Goal: Task Accomplishment & Management: Use online tool/utility

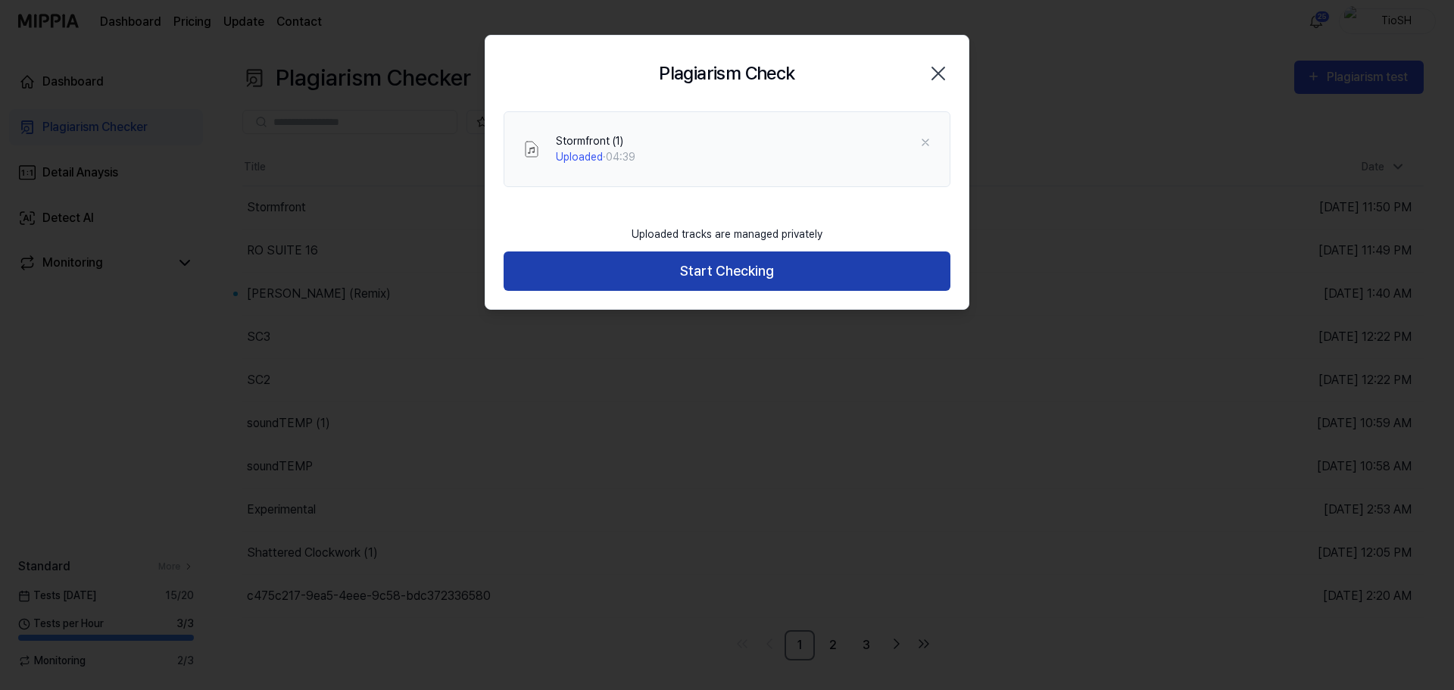
click at [714, 263] on button "Start Checking" at bounding box center [727, 271] width 447 height 40
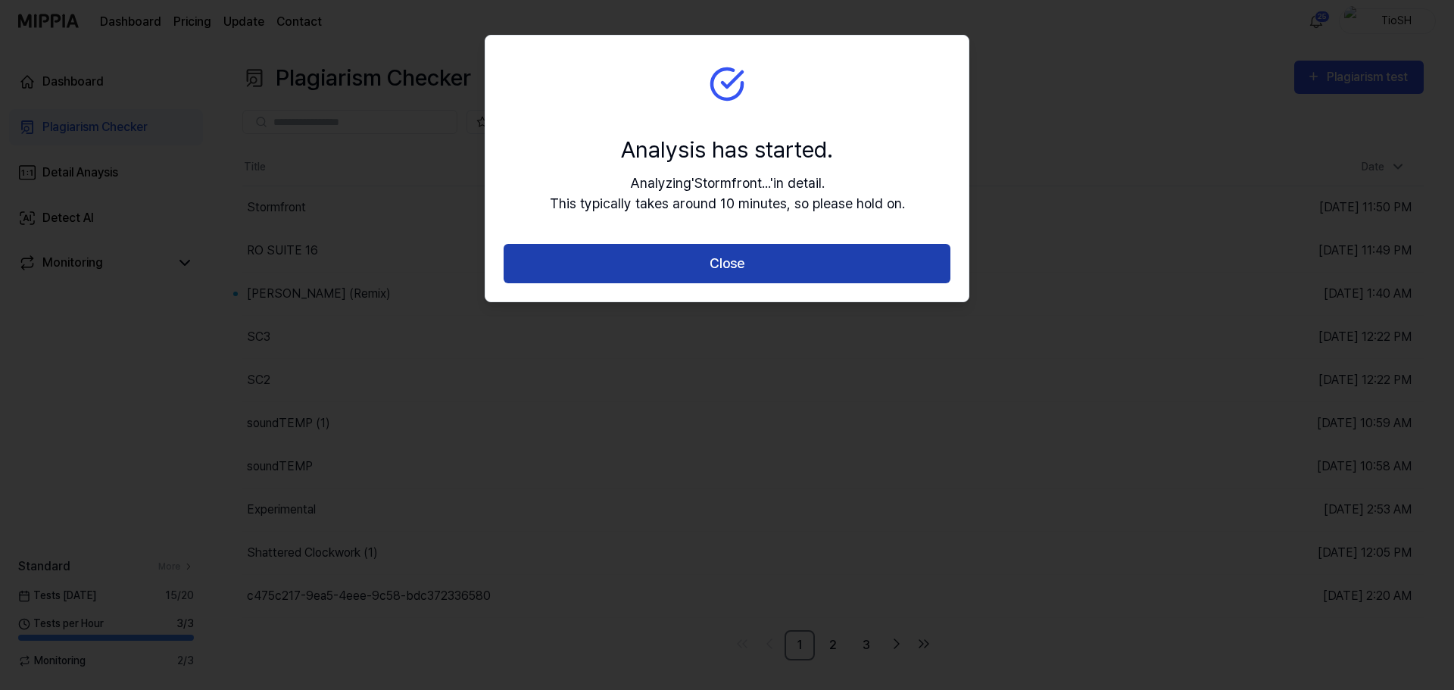
click at [720, 267] on button "Close" at bounding box center [727, 264] width 447 height 40
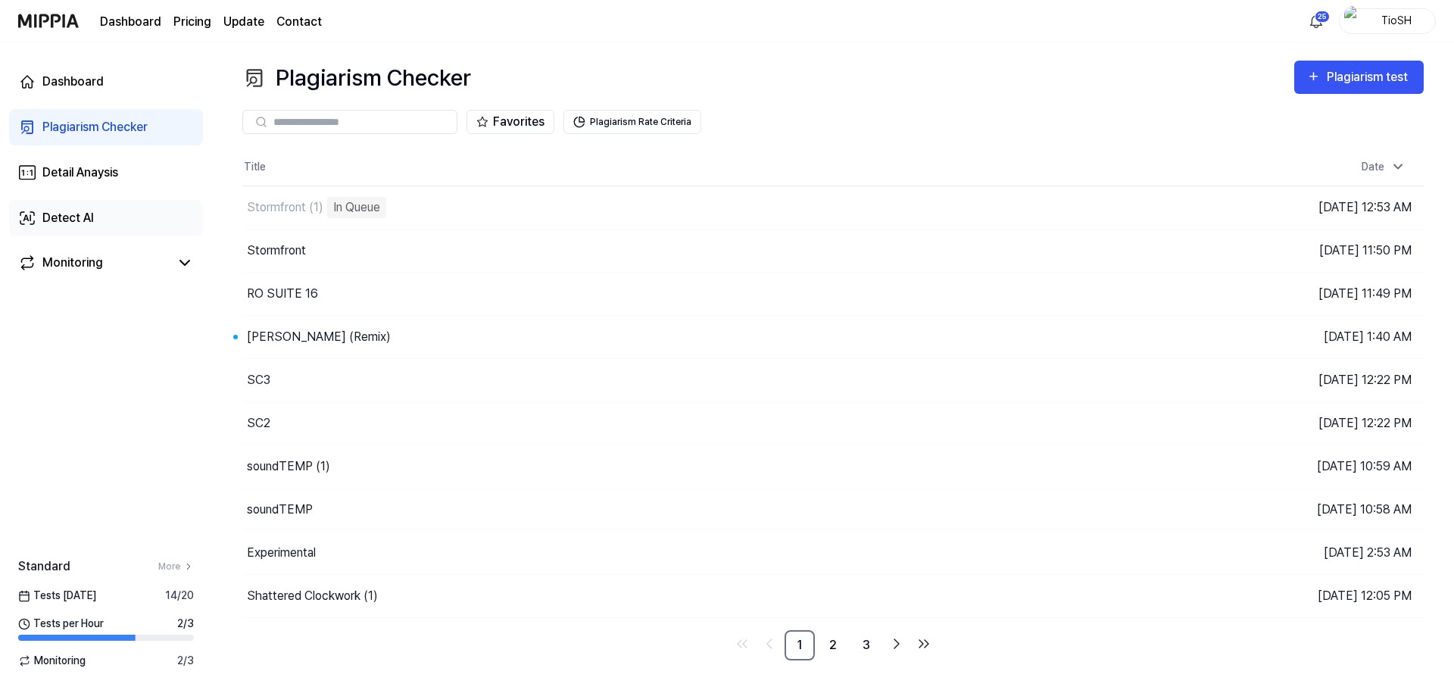
click at [108, 214] on link "Detect AI" at bounding box center [106, 218] width 194 height 36
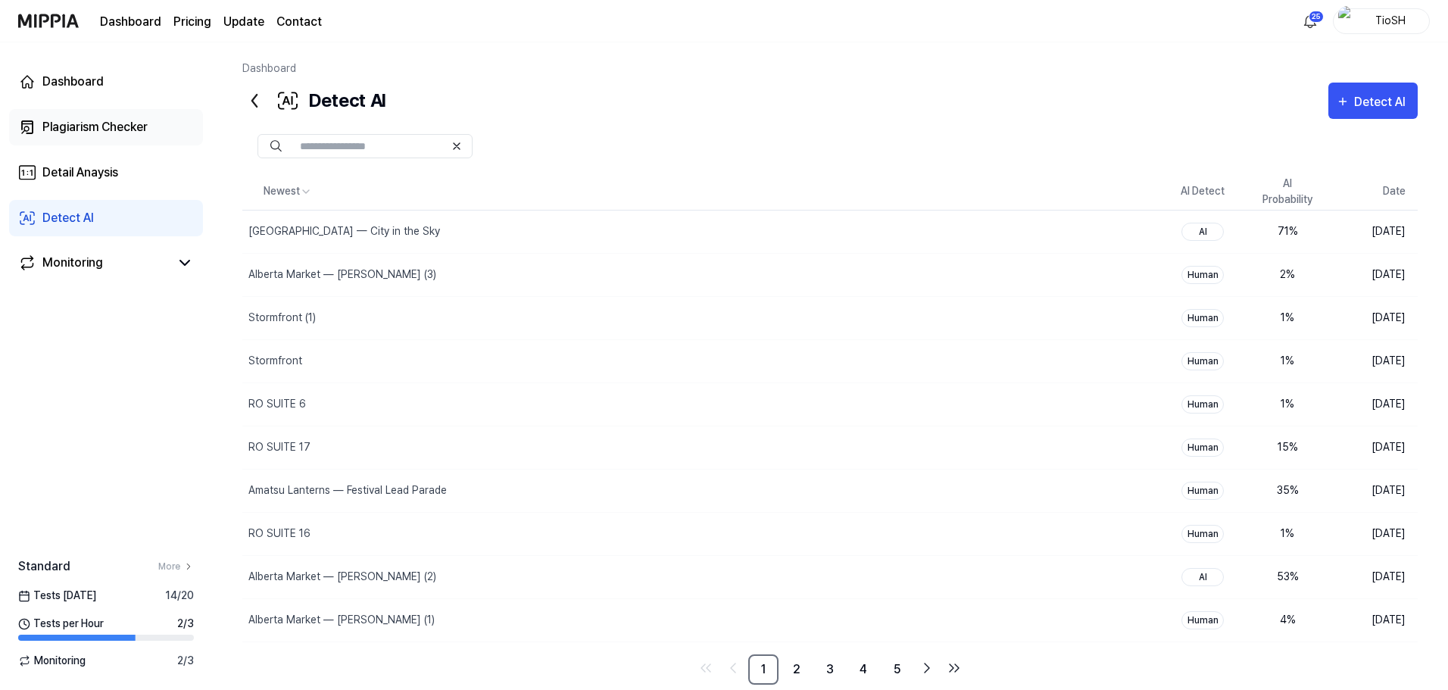
click at [126, 133] on div "Plagiarism Checker" at bounding box center [94, 127] width 105 height 18
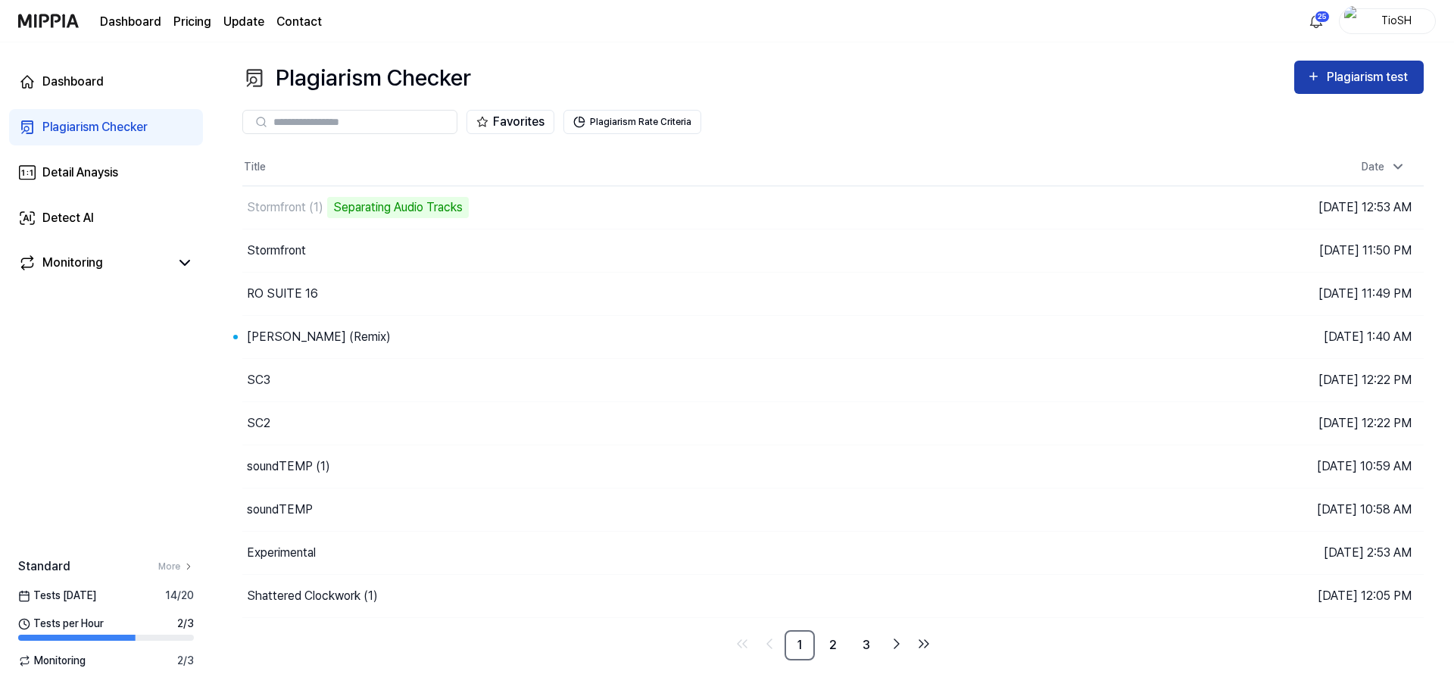
click at [1354, 79] on div "Plagiarism test" at bounding box center [1369, 77] width 85 height 20
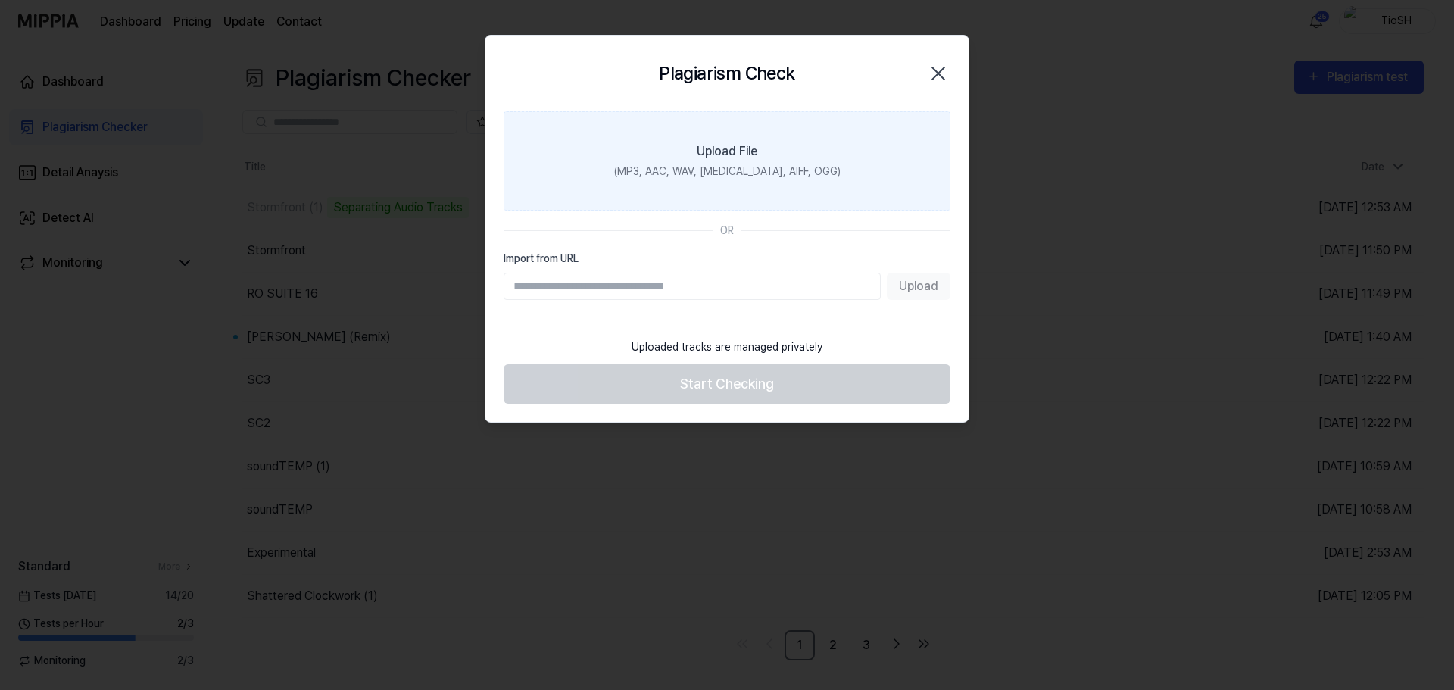
click at [654, 164] on div "(MP3, AAC, WAV, FLAC, AIFF, OGG)" at bounding box center [727, 172] width 226 height 16
click at [0, 0] on input "Upload File (MP3, AAC, WAV, FLAC, AIFF, OGG)" at bounding box center [0, 0] width 0 height 0
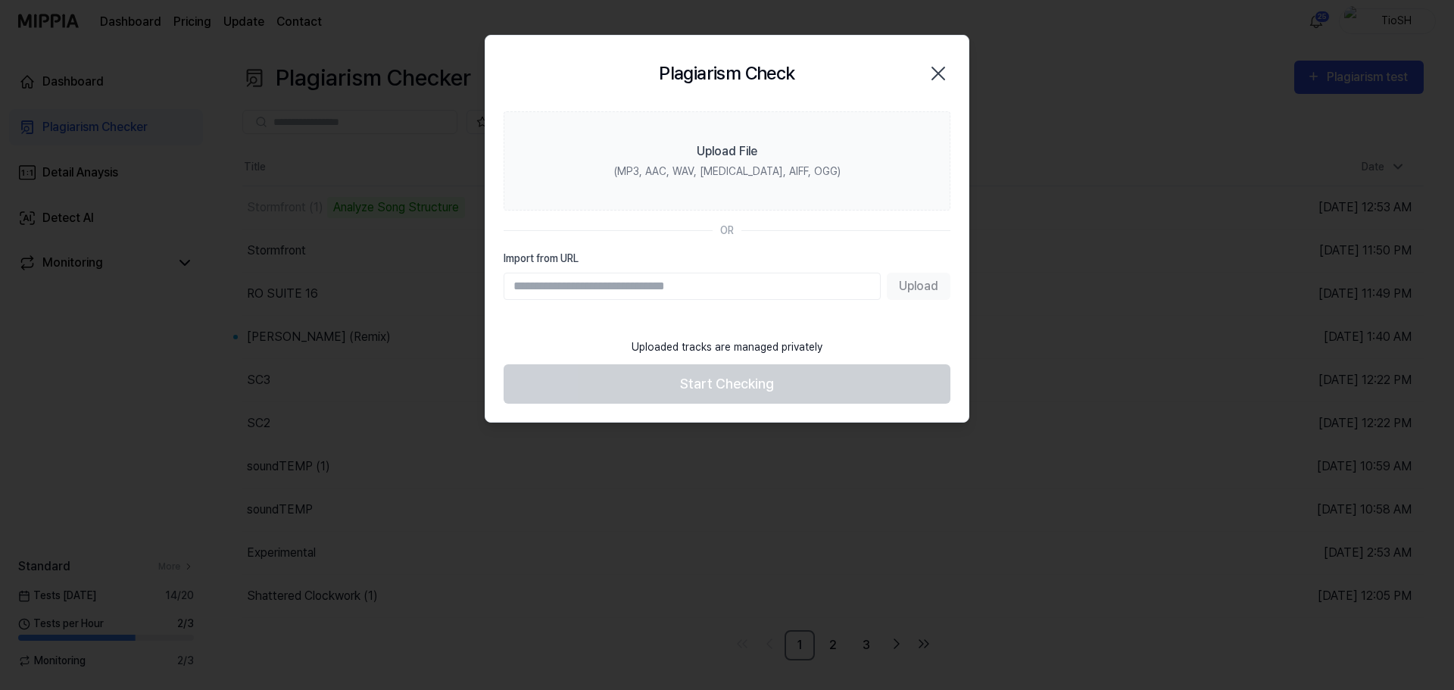
click at [945, 73] on icon "button" at bounding box center [938, 73] width 24 height 24
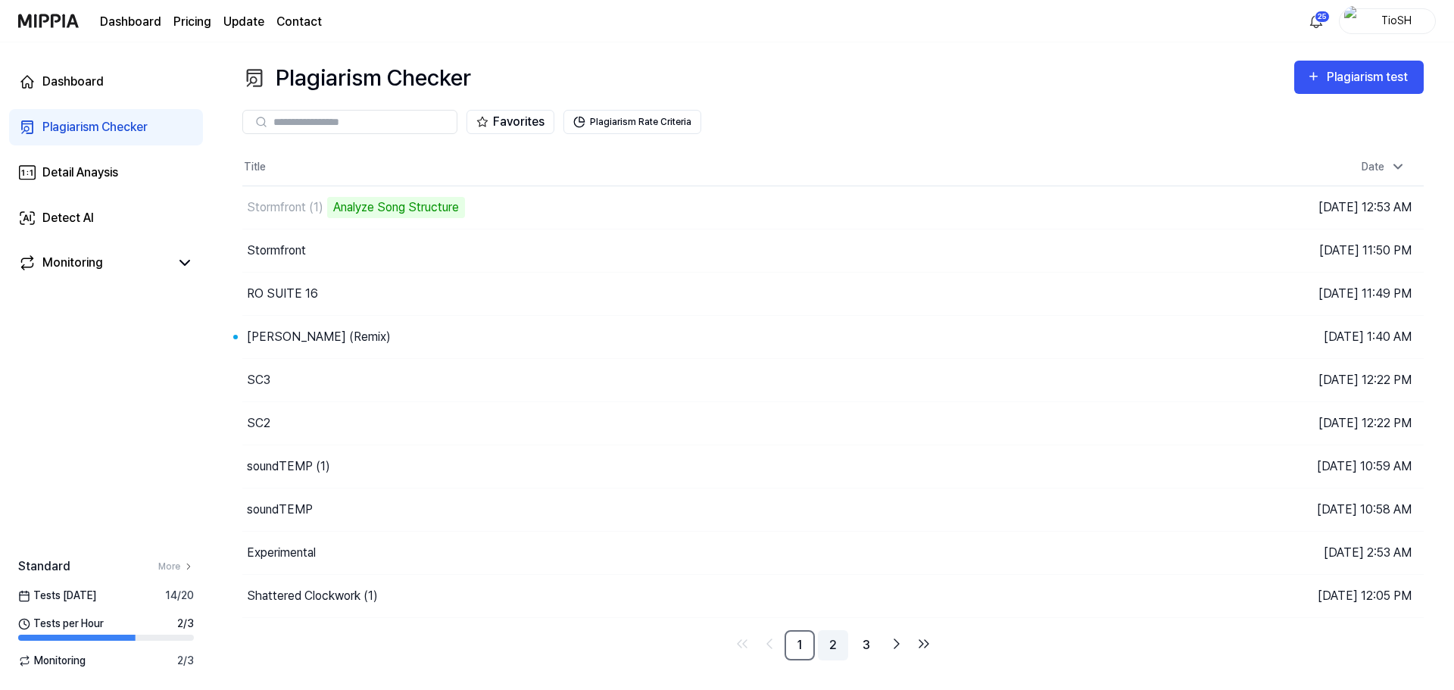
click at [836, 652] on link "2" at bounding box center [833, 645] width 30 height 30
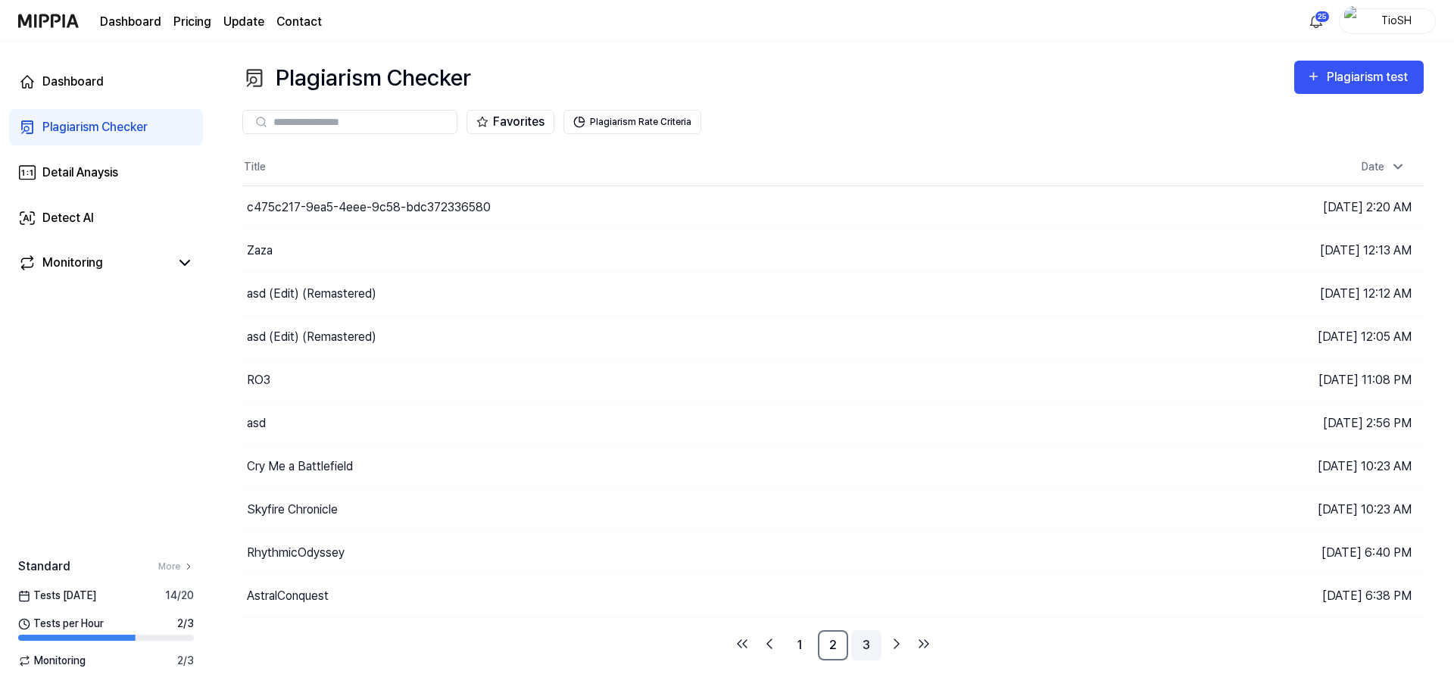
click at [857, 651] on link "3" at bounding box center [866, 645] width 30 height 30
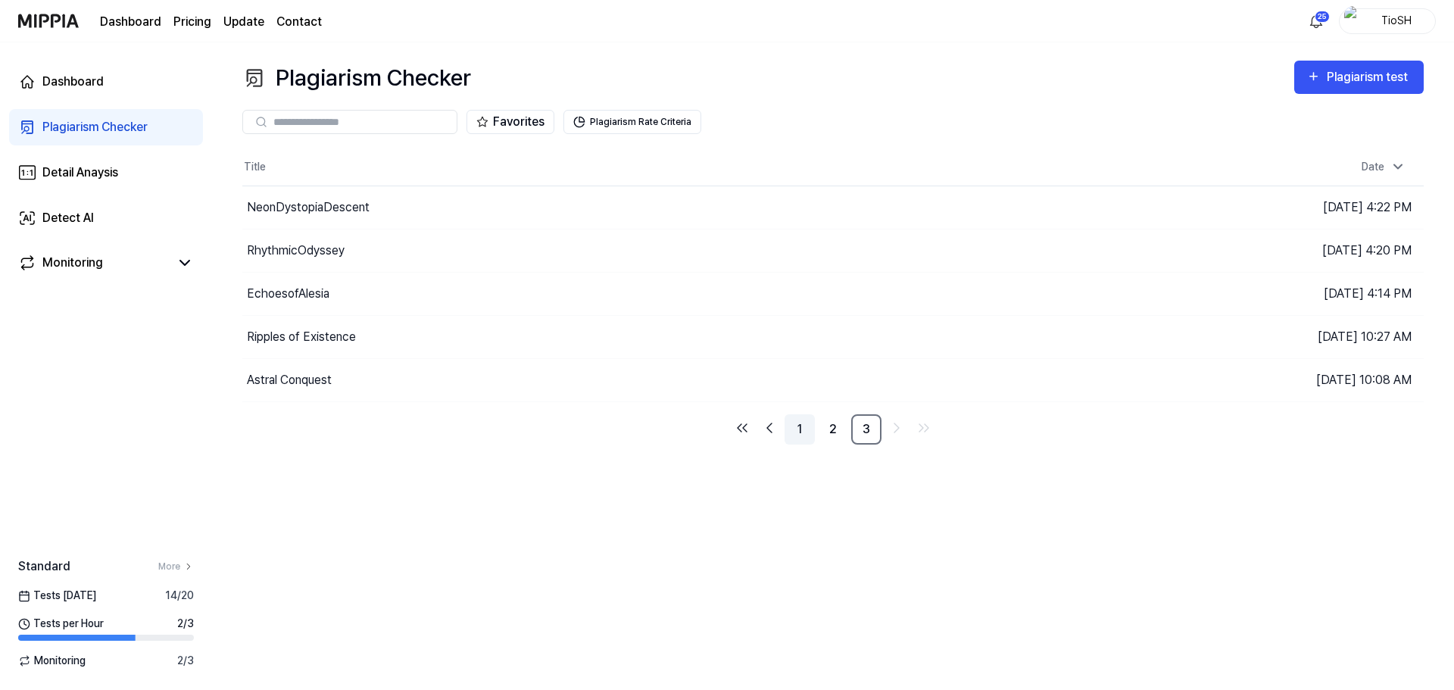
click at [799, 431] on link "1" at bounding box center [800, 429] width 30 height 30
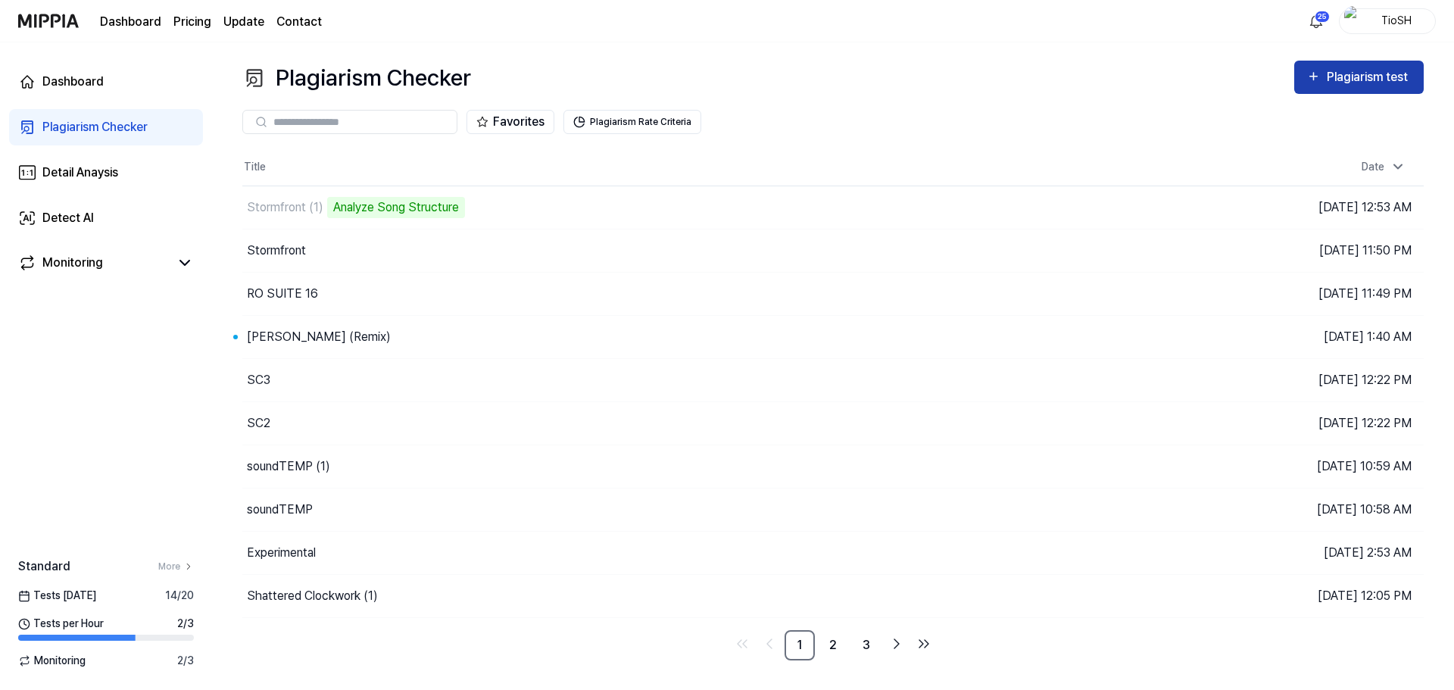
click at [1351, 74] on div "Plagiarism test" at bounding box center [1369, 77] width 85 height 20
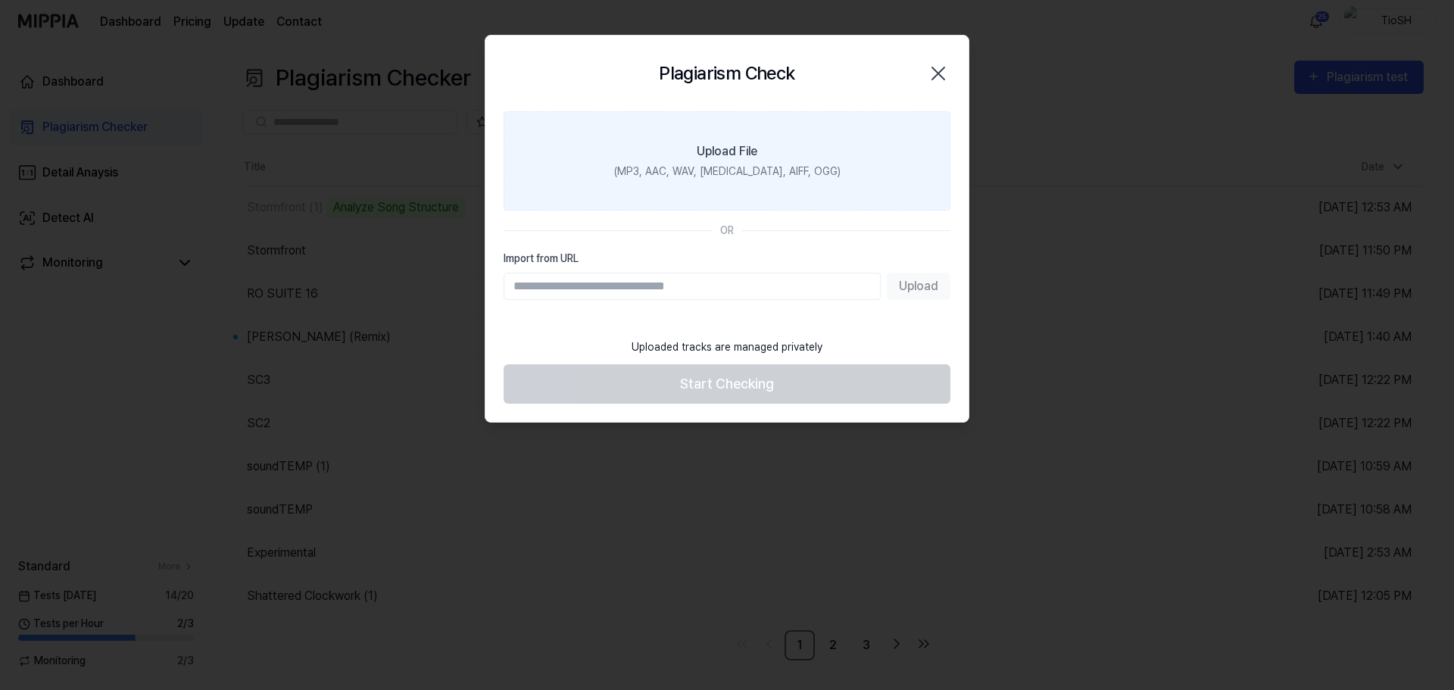
click at [792, 164] on div "(MP3, AAC, WAV, FLAC, AIFF, OGG)" at bounding box center [727, 172] width 226 height 16
click at [0, 0] on input "Upload File (MP3, AAC, WAV, FLAC, AIFF, OGG)" at bounding box center [0, 0] width 0 height 0
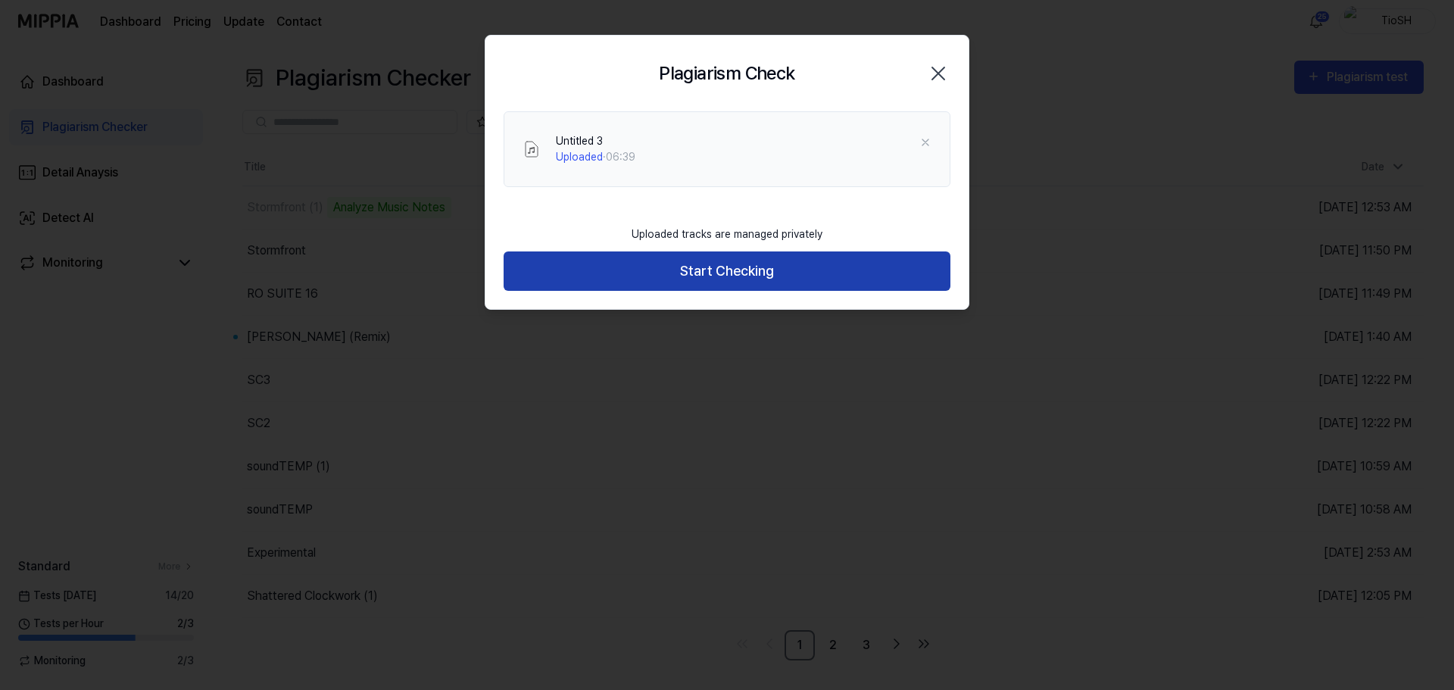
click at [673, 267] on button "Start Checking" at bounding box center [727, 271] width 447 height 40
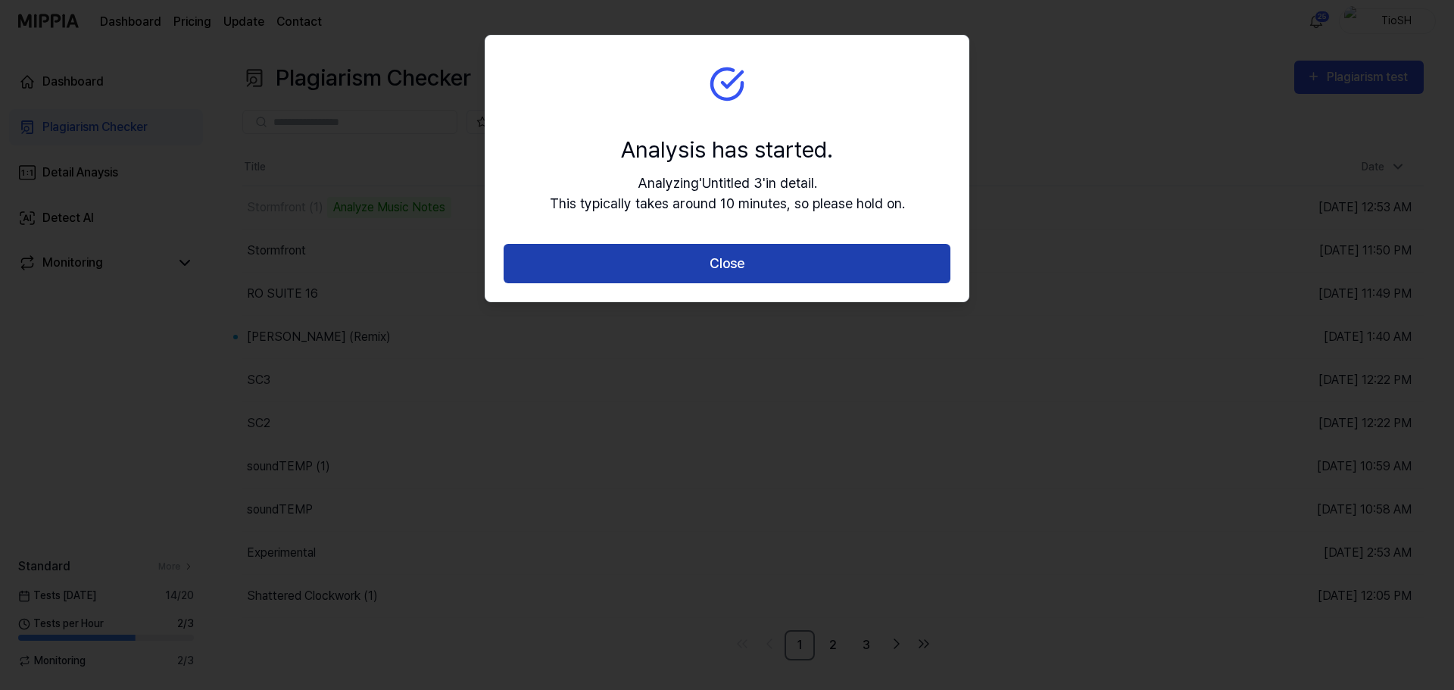
click at [689, 279] on button "Close" at bounding box center [727, 264] width 447 height 40
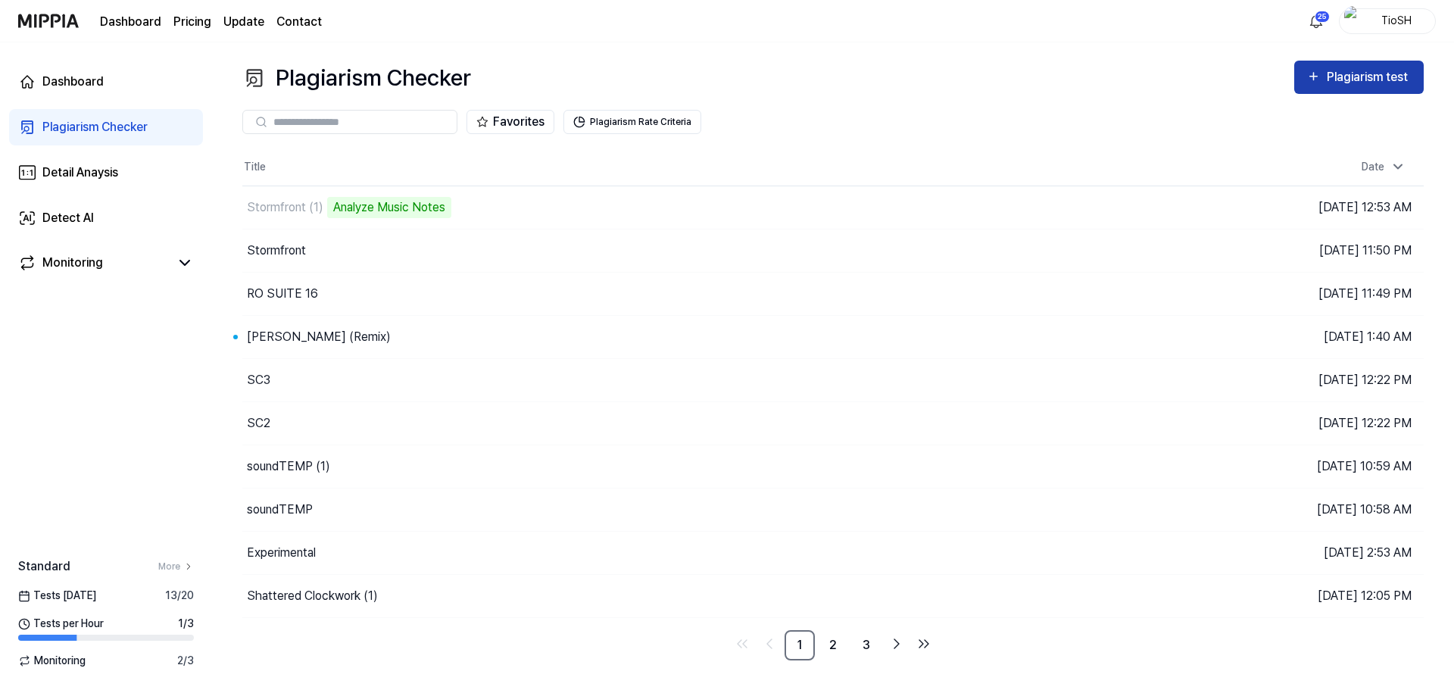
click at [1398, 74] on div "Plagiarism test" at bounding box center [1369, 77] width 85 height 20
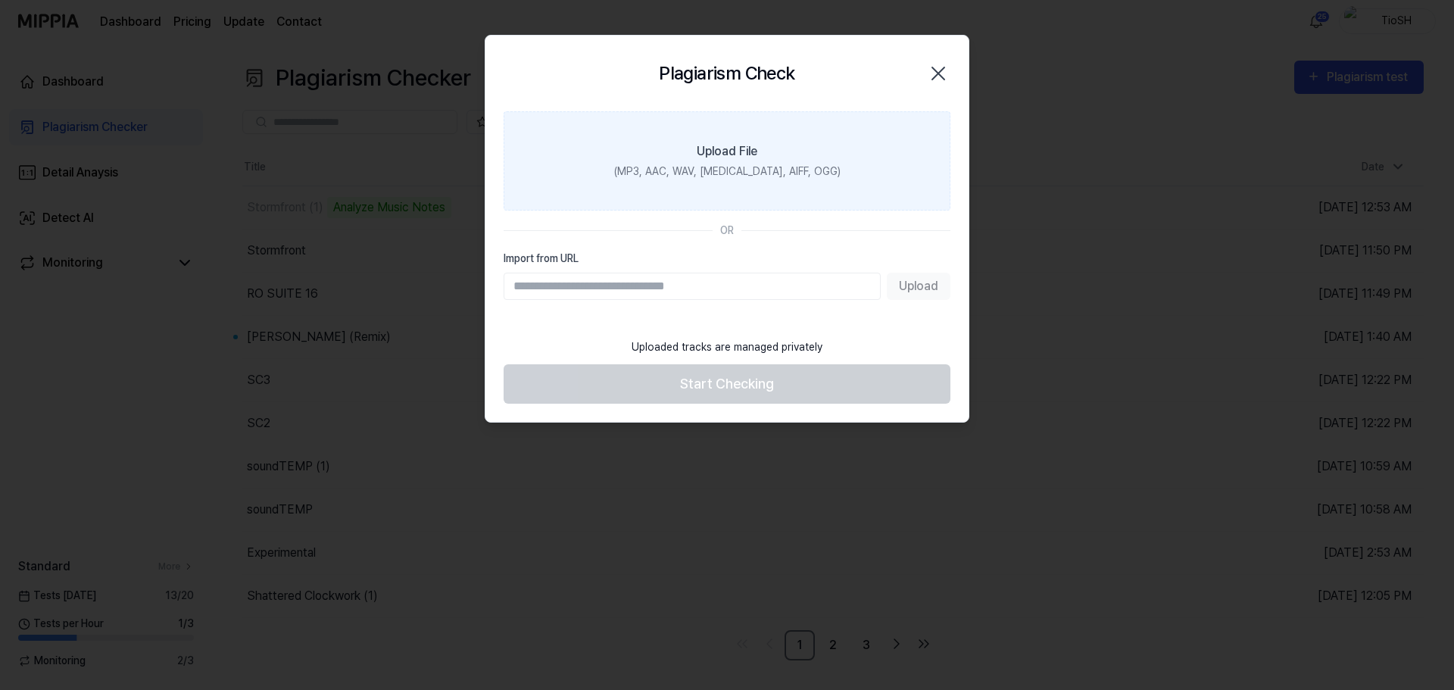
click at [700, 148] on div "Upload File" at bounding box center [727, 151] width 61 height 18
click at [0, 0] on input "Upload File (MP3, AAC, WAV, FLAC, AIFF, OGG)" at bounding box center [0, 0] width 0 height 0
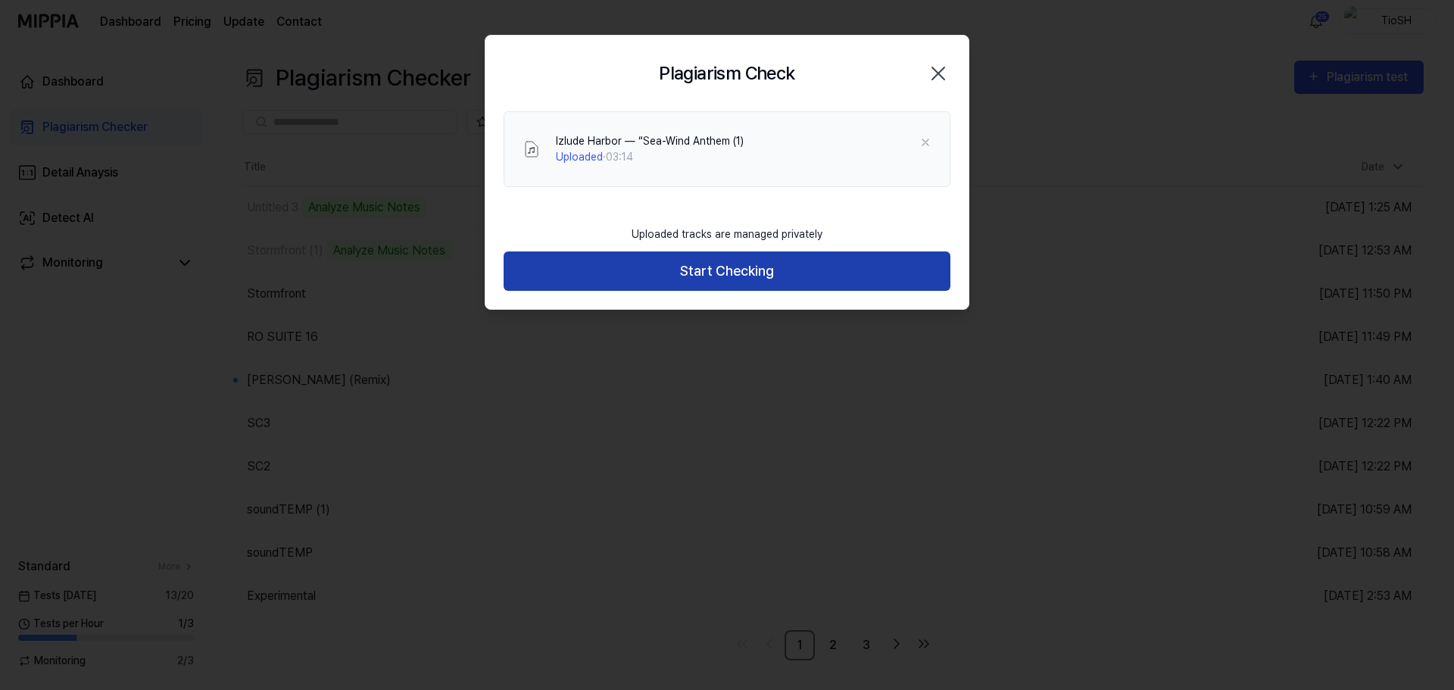
click at [705, 281] on button "Start Checking" at bounding box center [727, 271] width 447 height 40
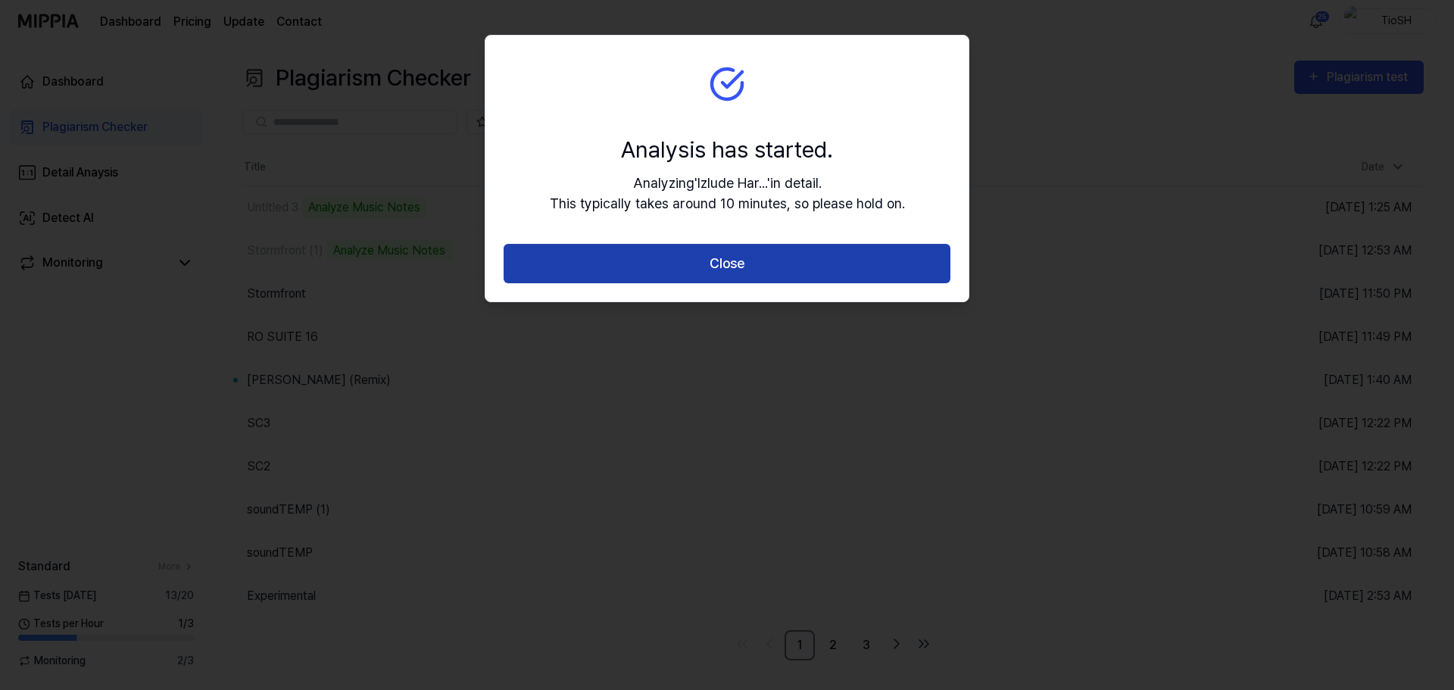
click at [713, 262] on button "Close" at bounding box center [727, 264] width 447 height 40
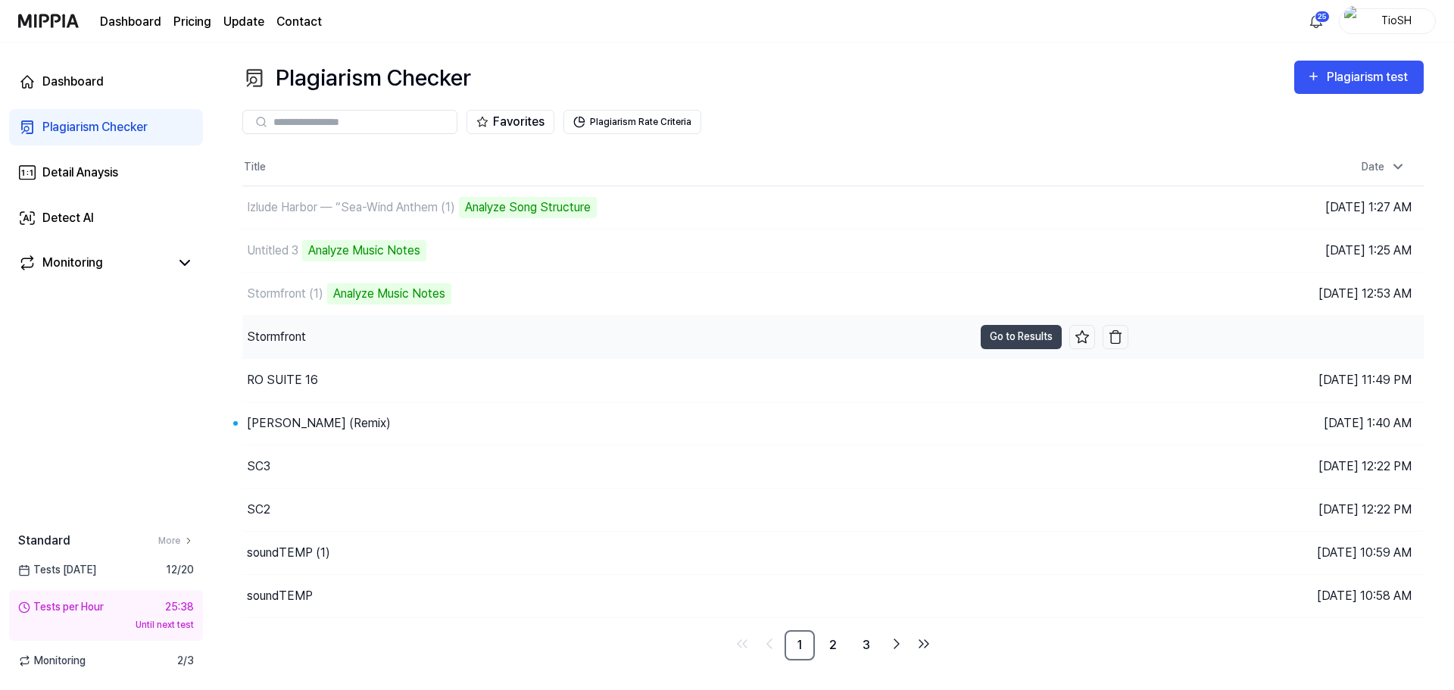
click at [297, 345] on div "Stormfront" at bounding box center [276, 337] width 59 height 18
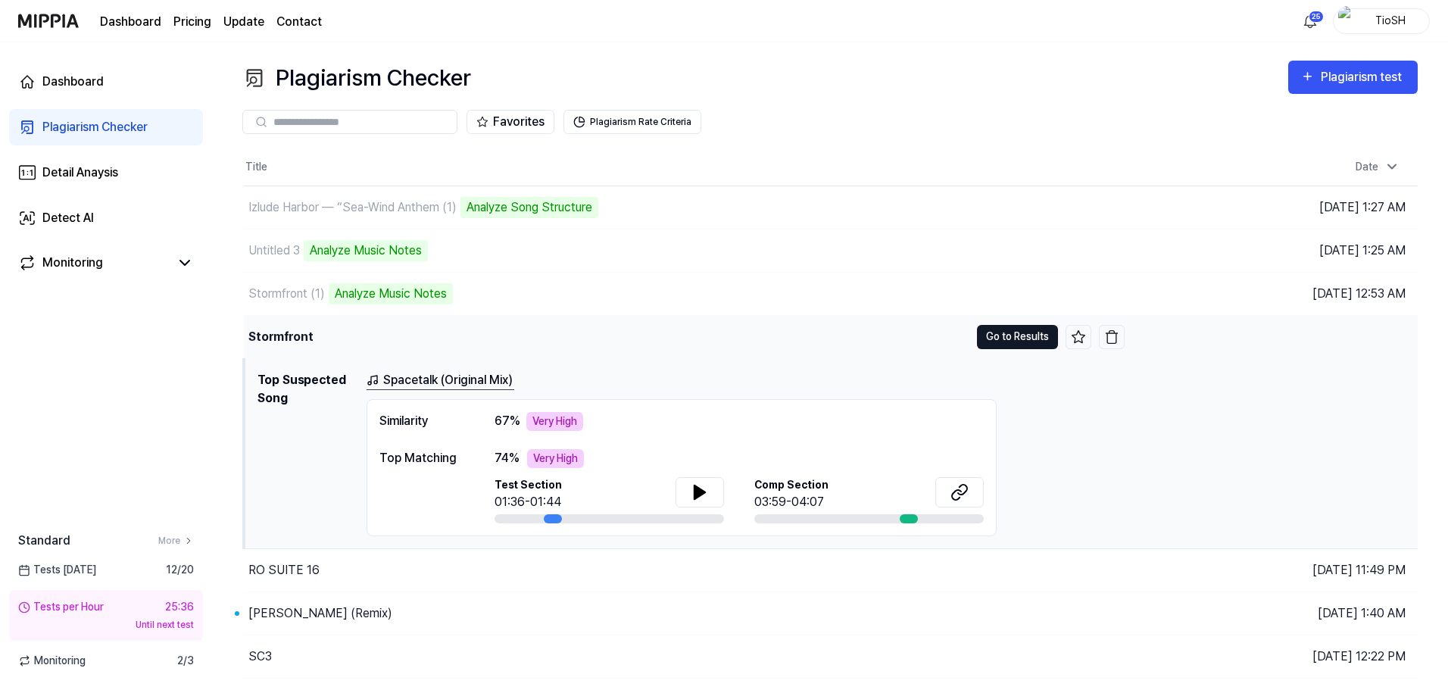
click at [998, 338] on button "Go to Results" at bounding box center [1017, 337] width 81 height 24
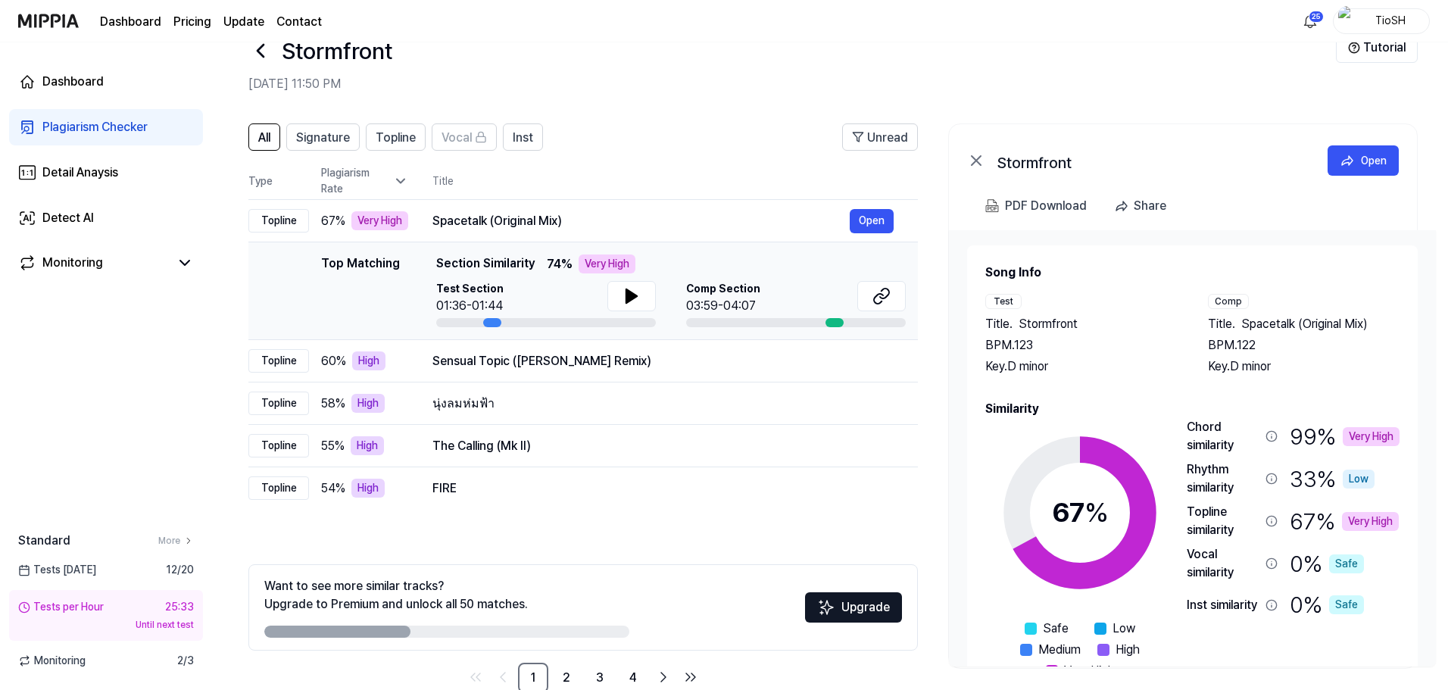
scroll to position [73, 0]
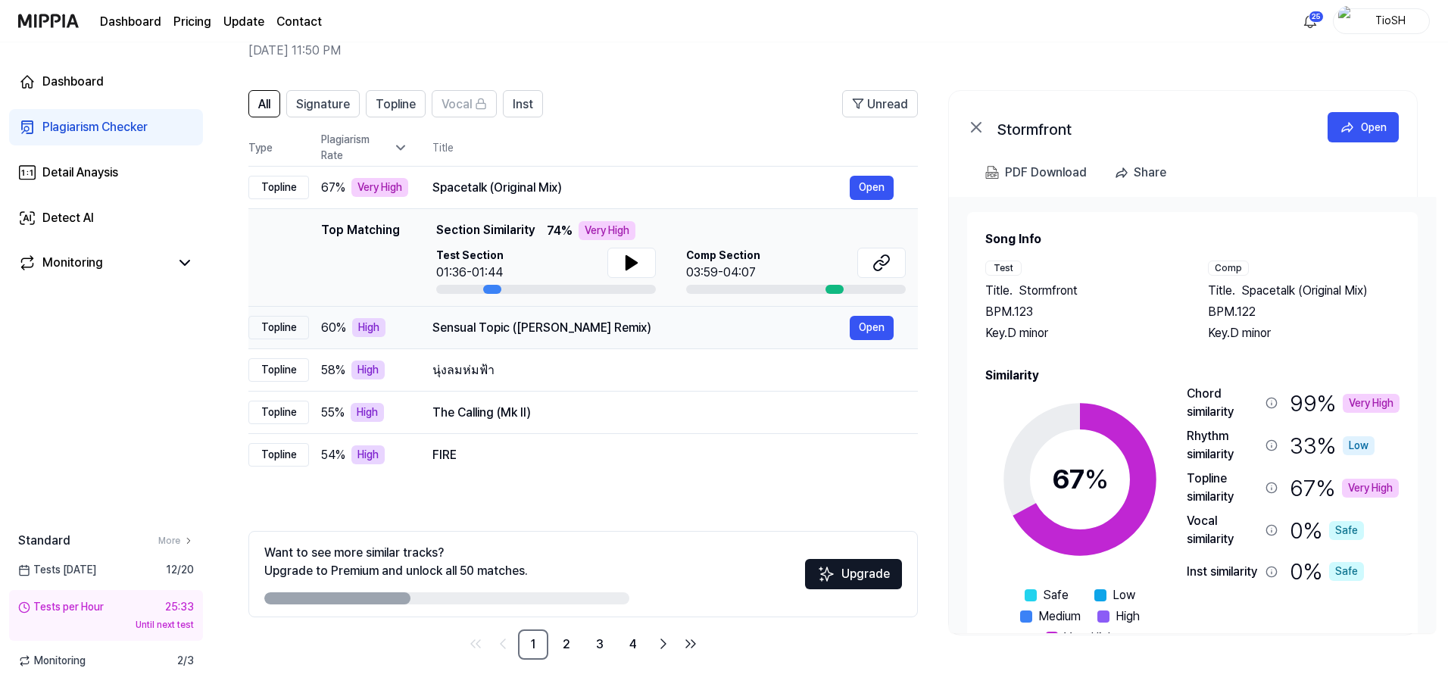
click at [584, 344] on td "Sensual Topic ([PERSON_NAME] Remix) Open" at bounding box center [663, 328] width 510 height 42
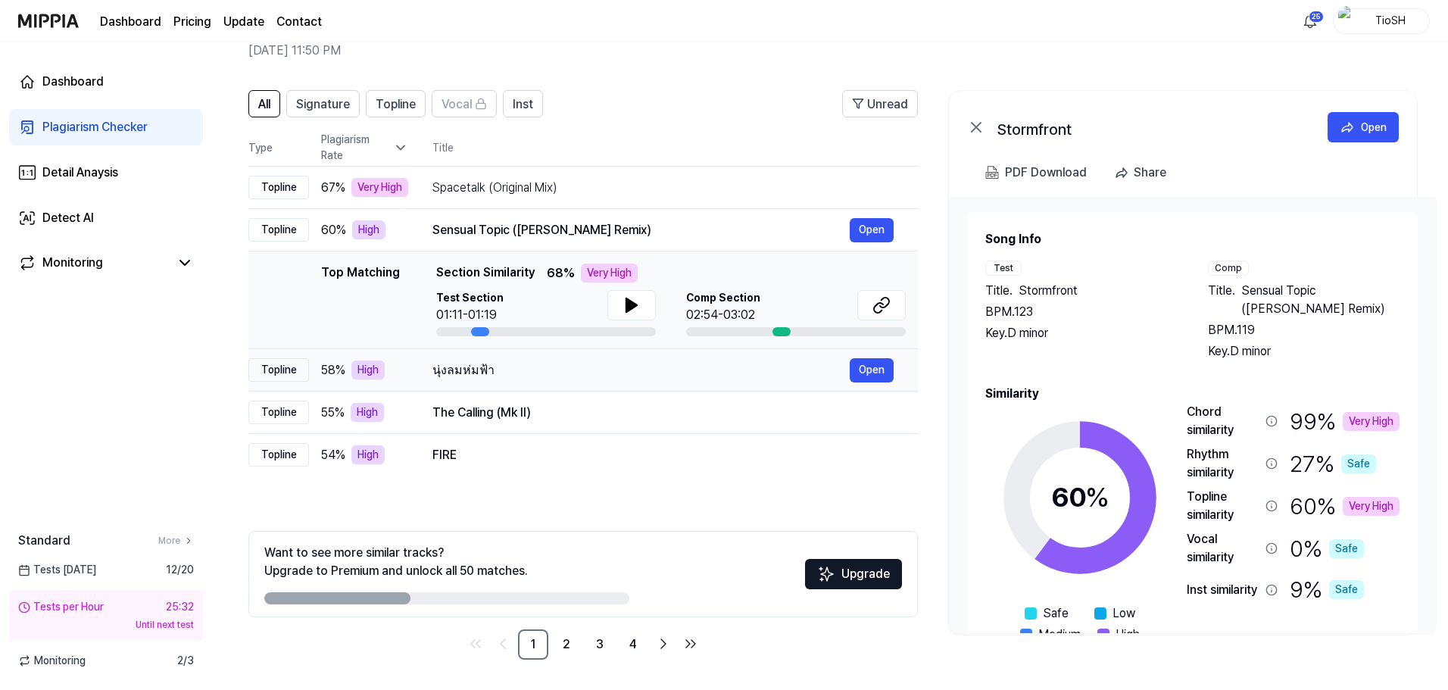
click at [585, 390] on td "นุ่งลมห่มฟ้า Open" at bounding box center [663, 370] width 510 height 42
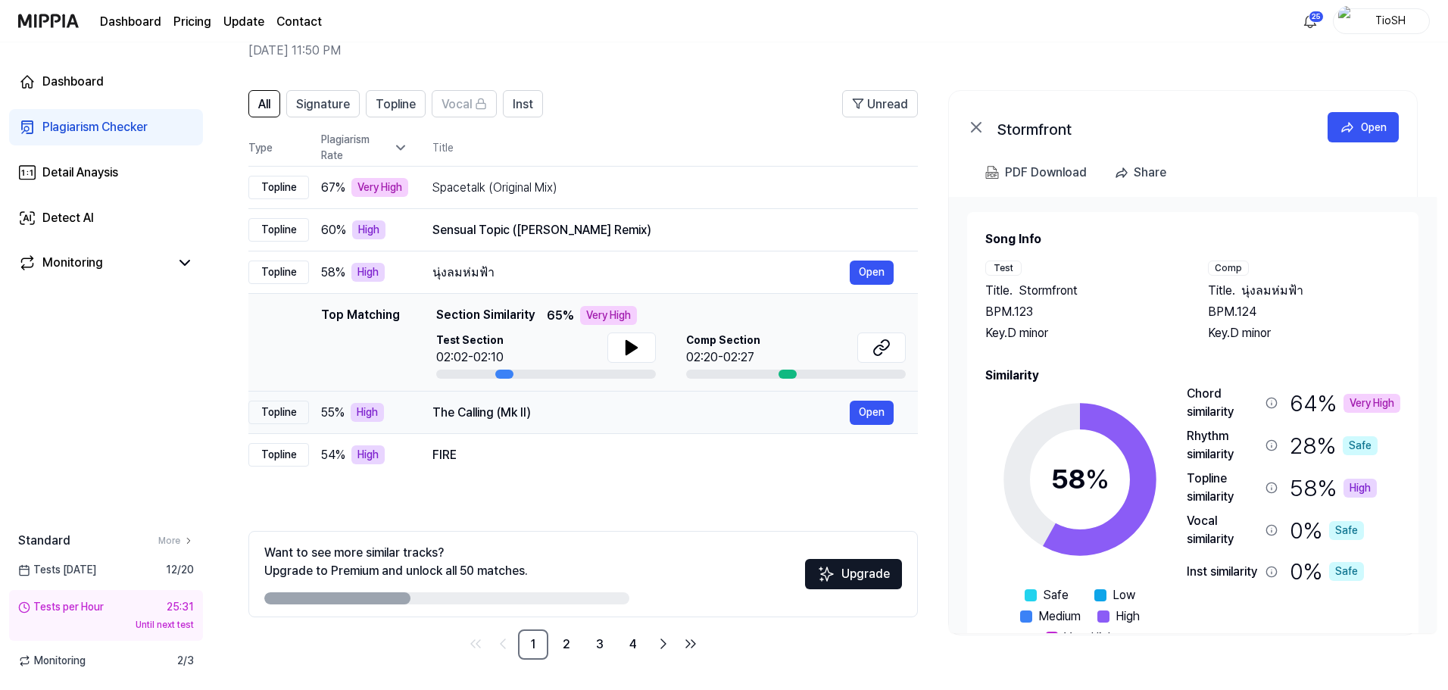
click at [584, 414] on div "The Calling (Mk II)" at bounding box center [641, 413] width 417 height 18
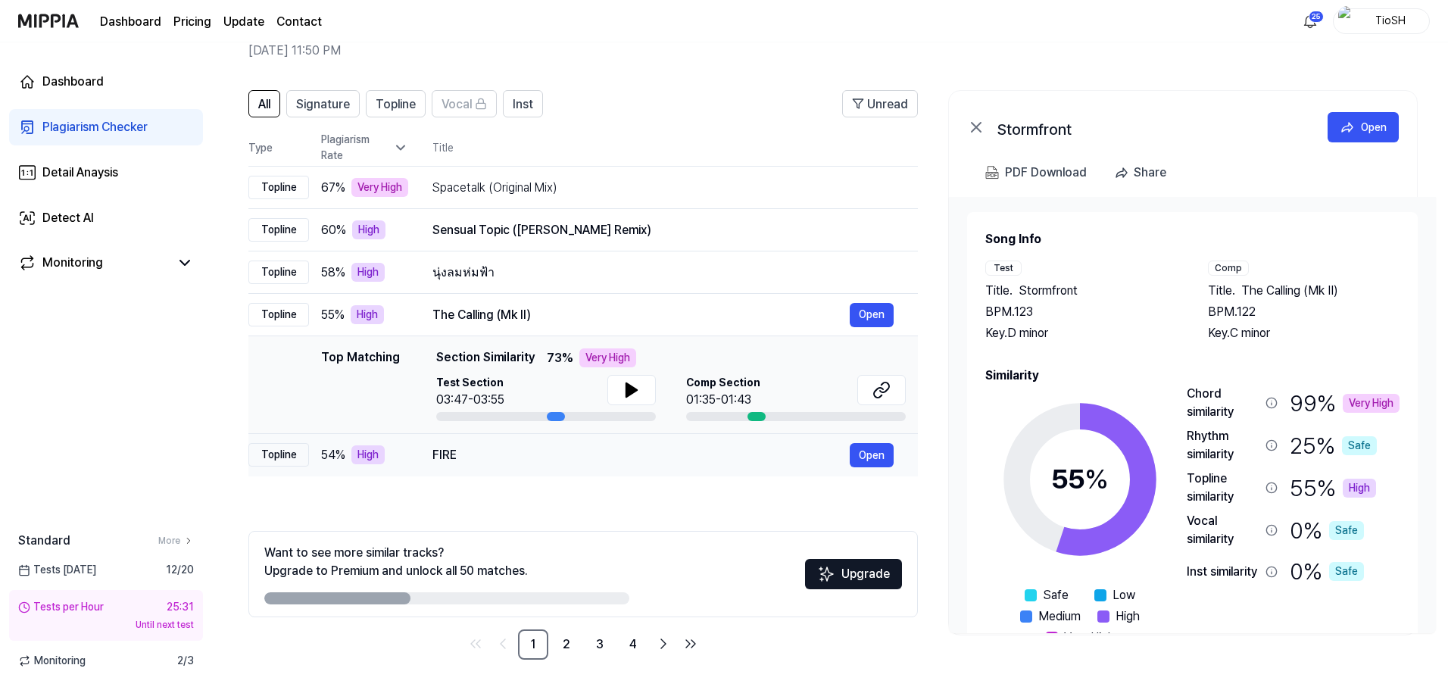
click at [584, 438] on td "FIRE Open" at bounding box center [663, 455] width 510 height 42
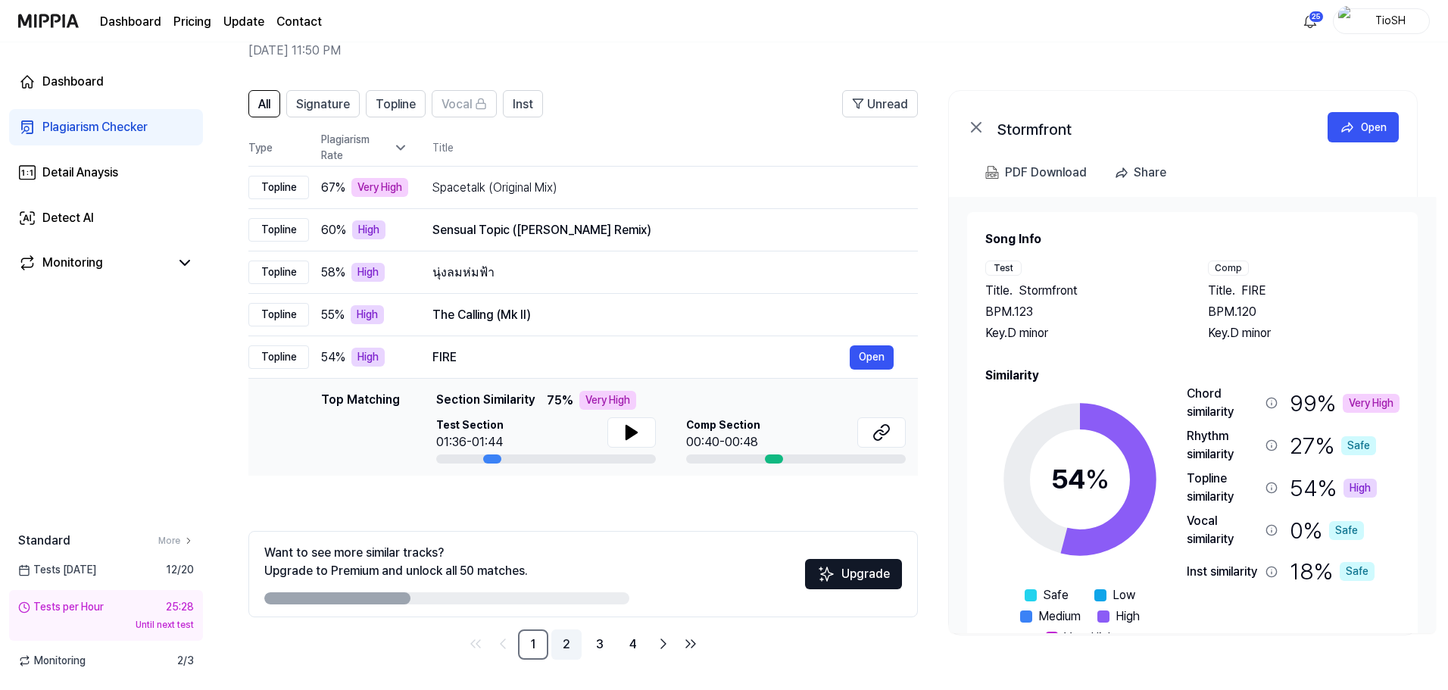
click at [565, 647] on link "2" at bounding box center [566, 644] width 30 height 30
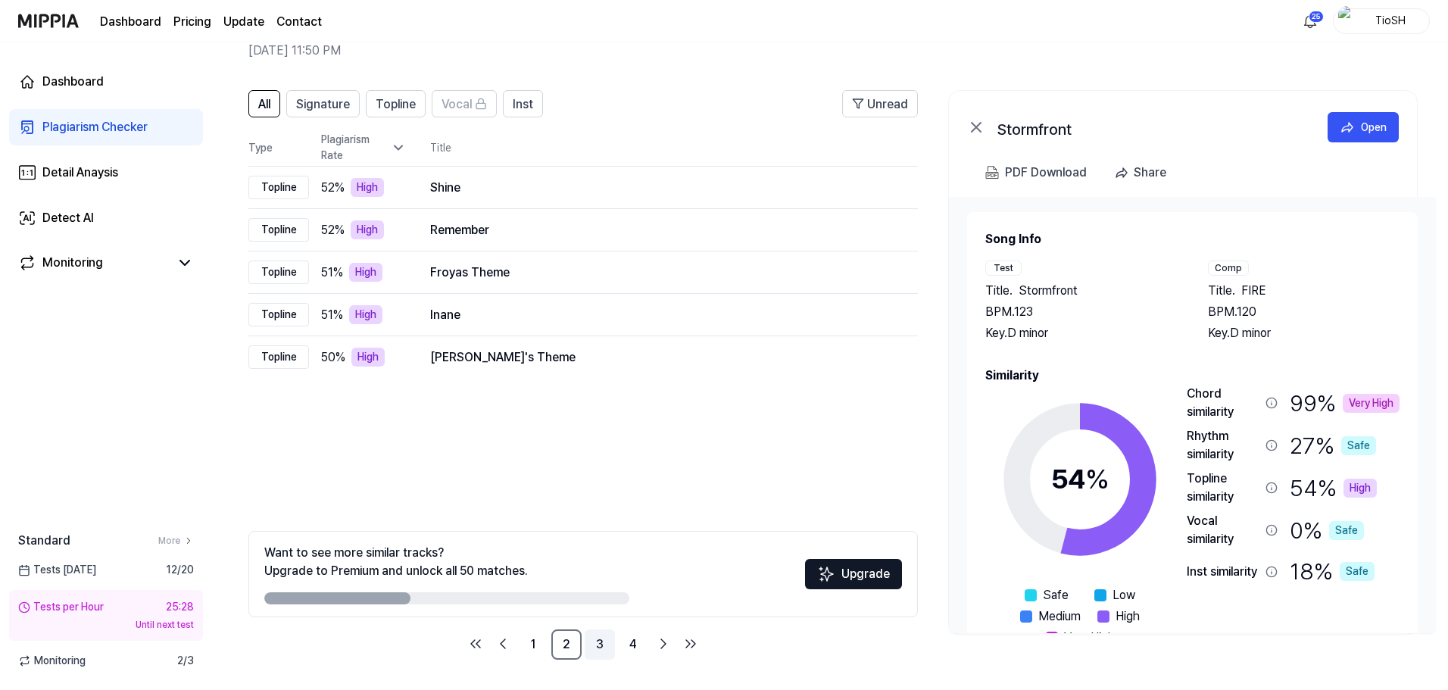
click at [603, 651] on link "3" at bounding box center [600, 644] width 30 height 30
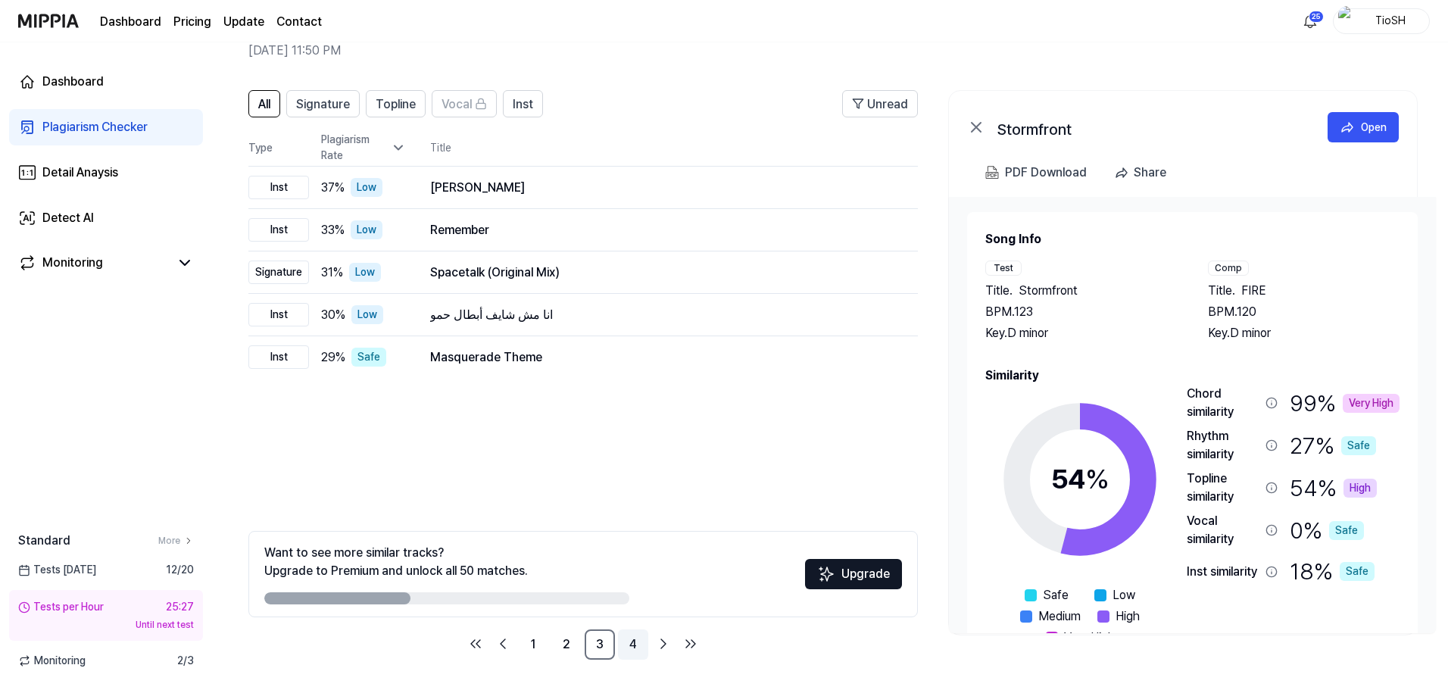
click at [629, 651] on link "4" at bounding box center [633, 644] width 30 height 30
click at [556, 640] on link "2" at bounding box center [566, 644] width 30 height 30
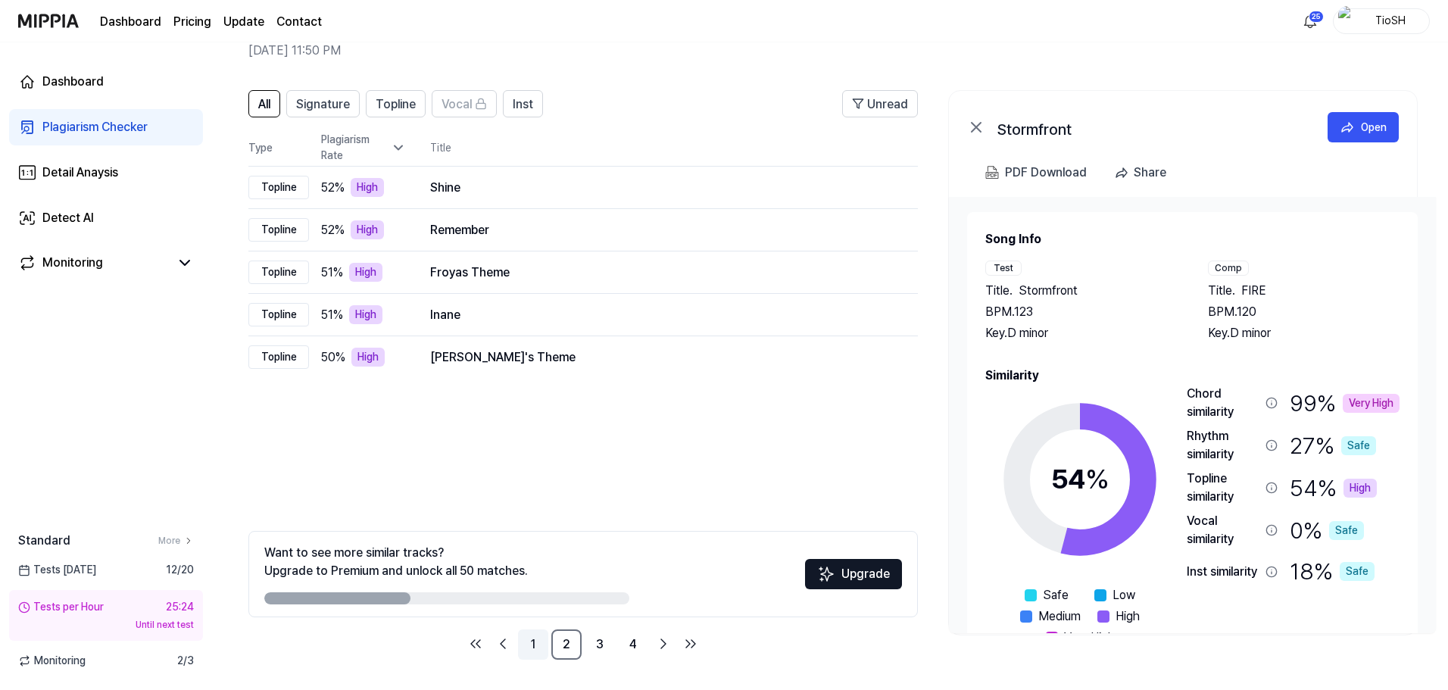
click at [545, 642] on link "1" at bounding box center [533, 644] width 30 height 30
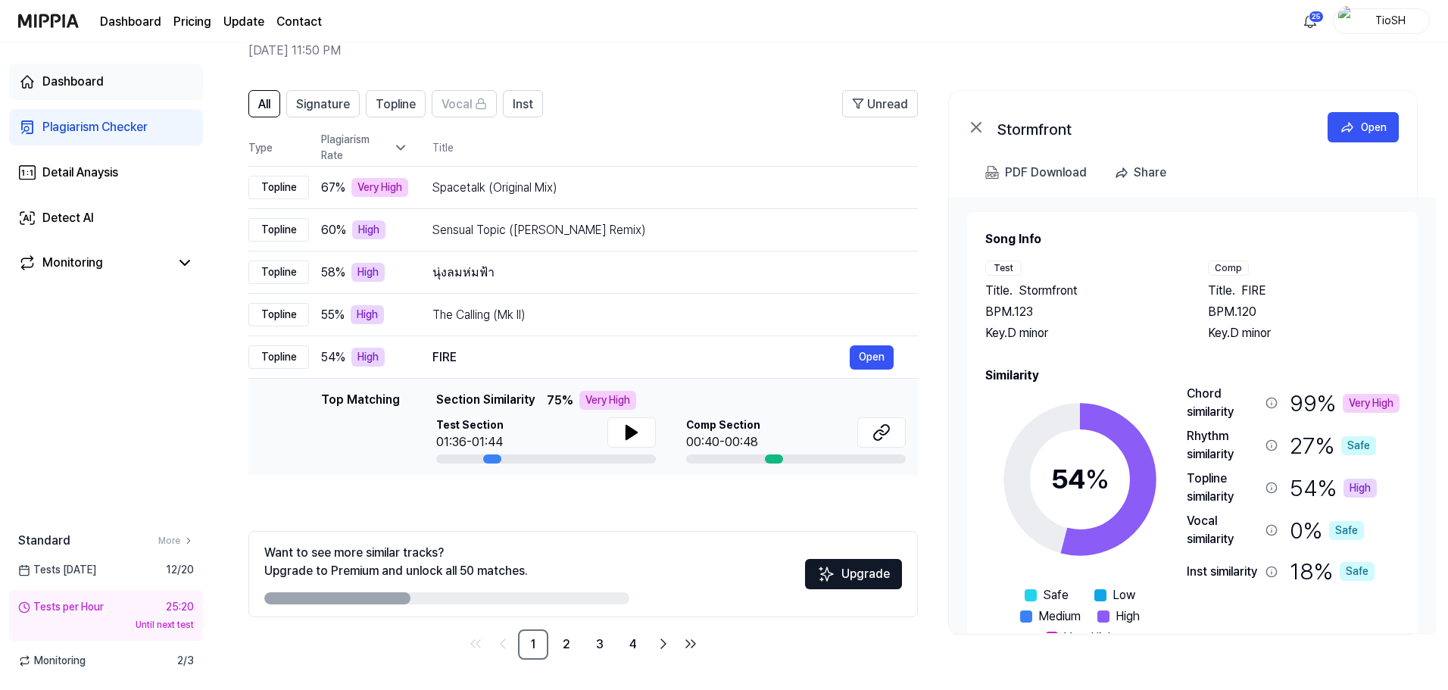
click at [106, 82] on link "Dashboard" at bounding box center [106, 82] width 194 height 36
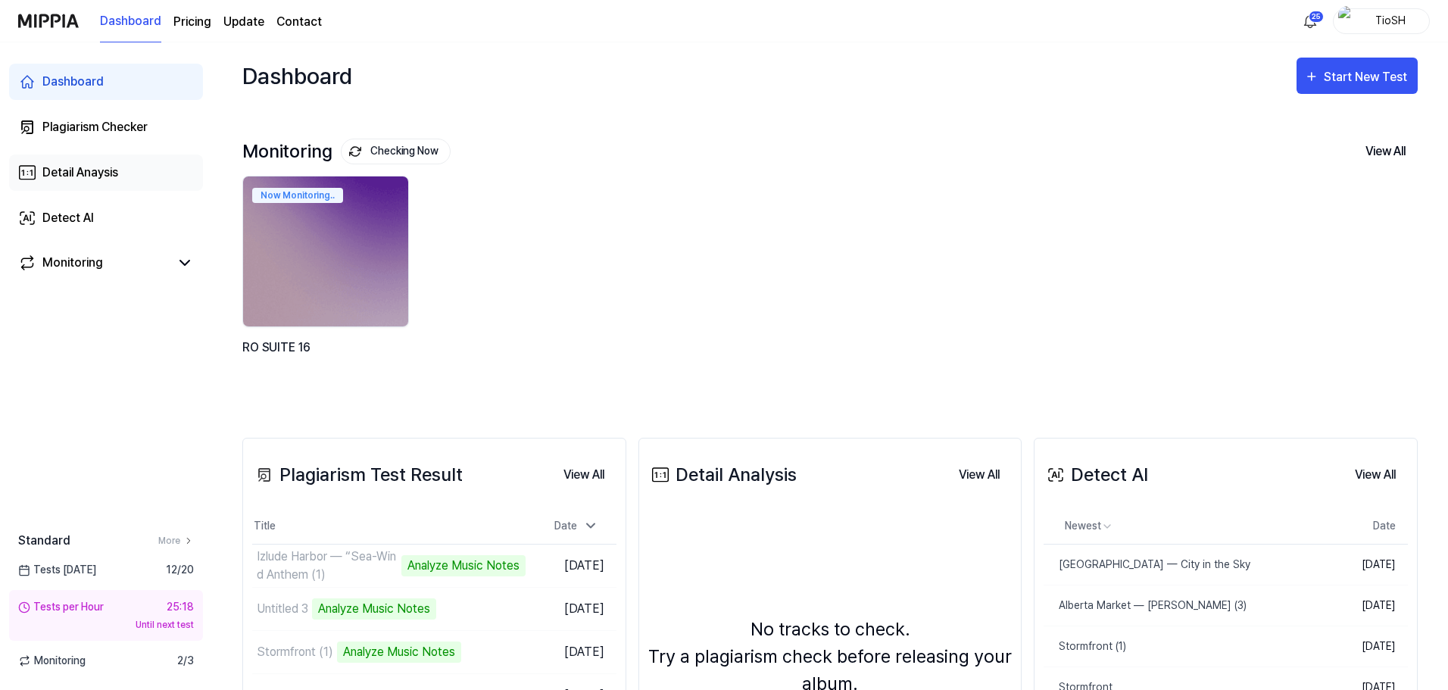
click at [123, 172] on link "Detail Anaysis" at bounding box center [106, 173] width 194 height 36
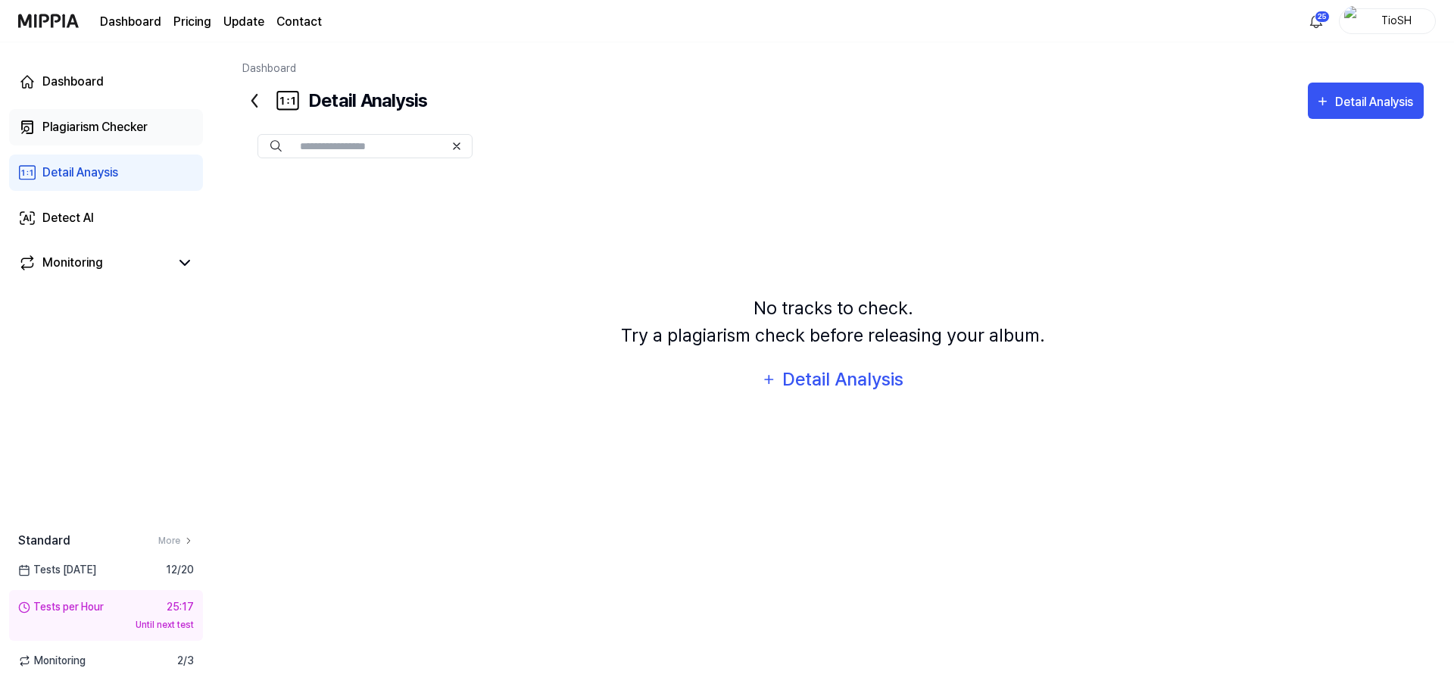
click at [117, 123] on div "Plagiarism Checker" at bounding box center [94, 127] width 105 height 18
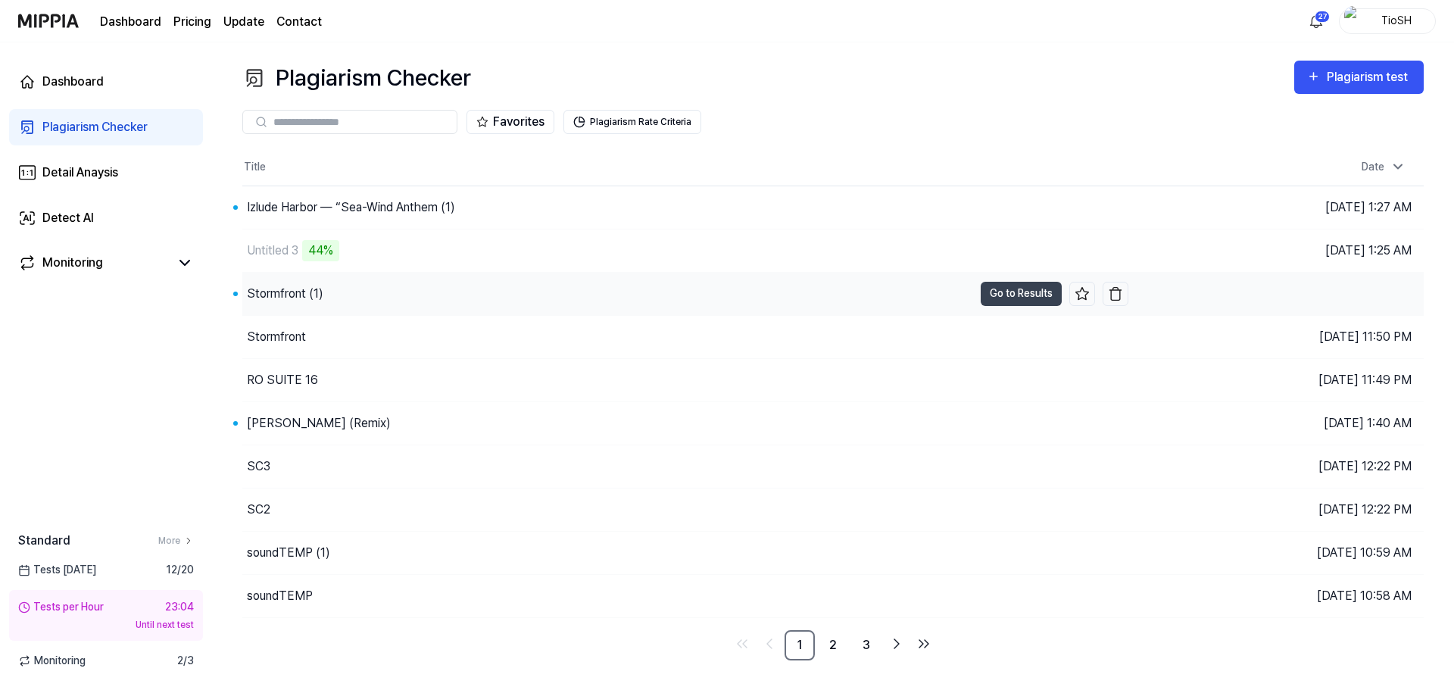
click at [423, 297] on div "Stormfront (1)" at bounding box center [607, 294] width 731 height 42
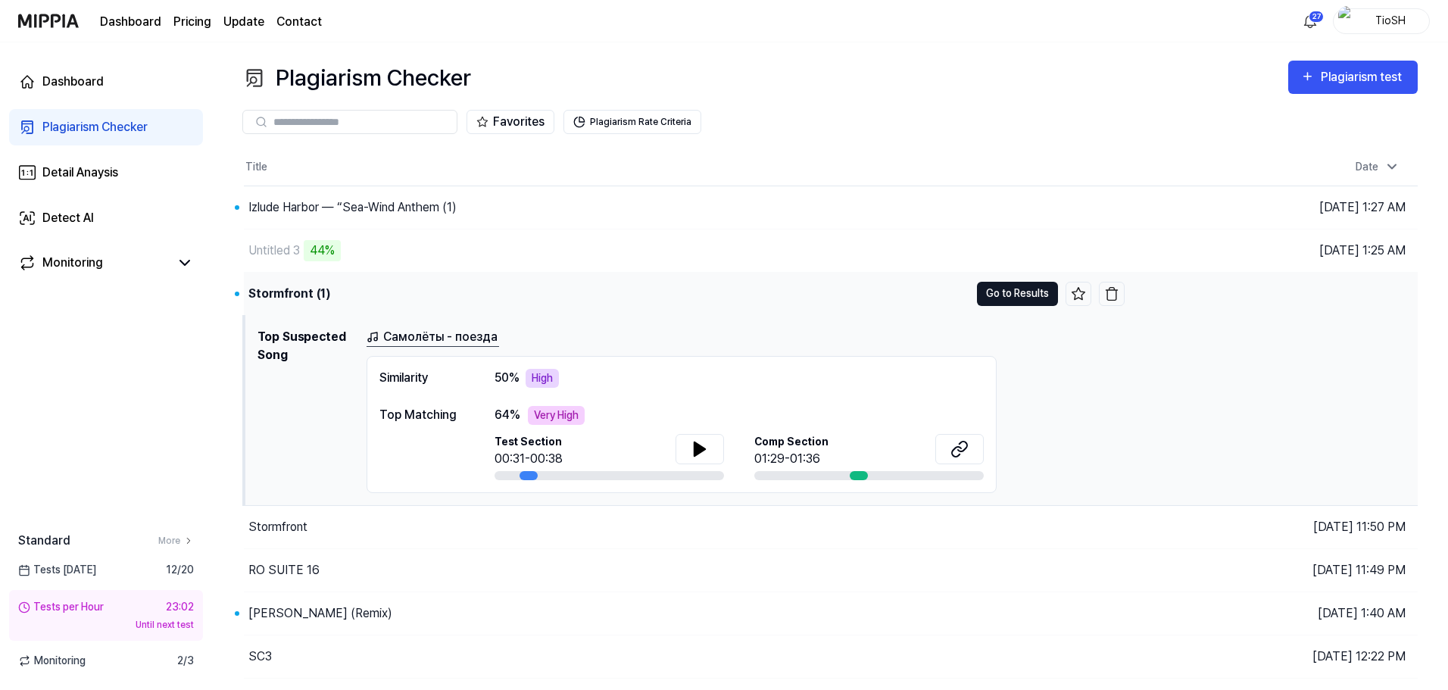
click at [1018, 294] on button "Go to Results" at bounding box center [1017, 294] width 81 height 24
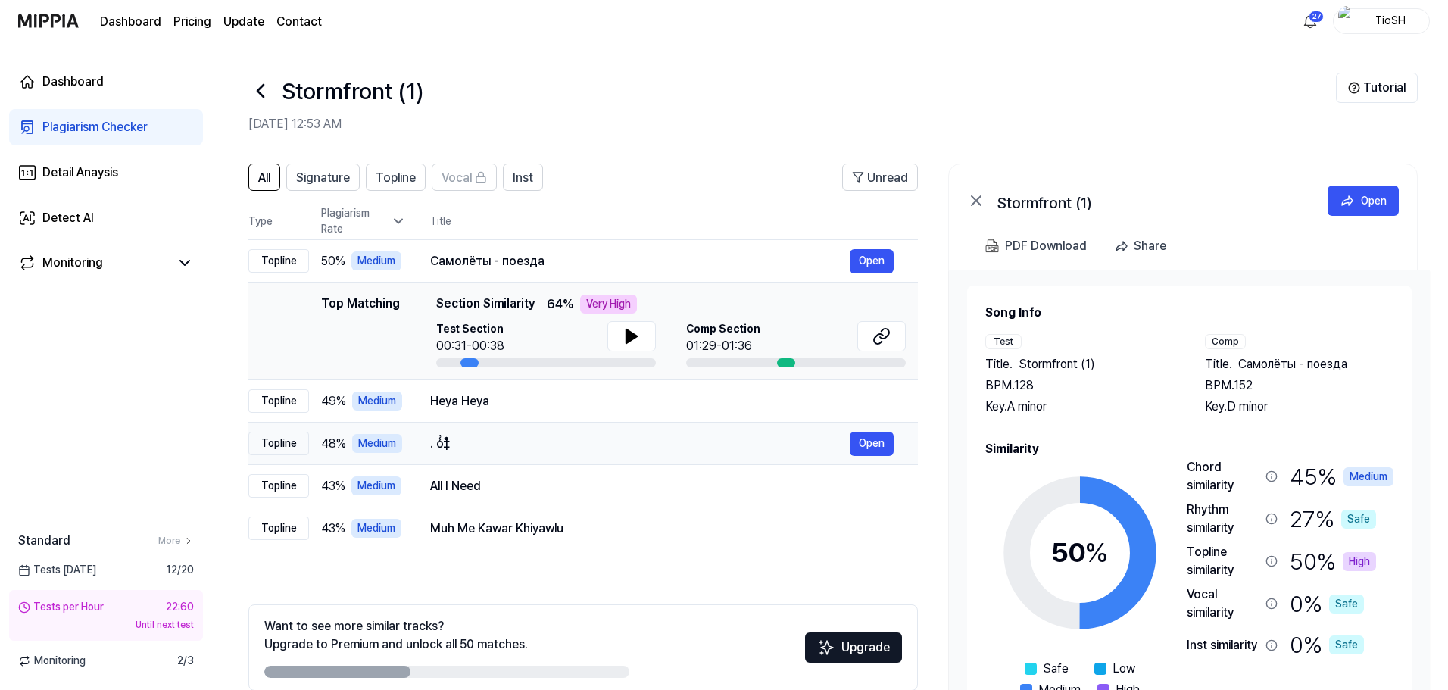
click at [651, 425] on td ". o̗̗̗̗̗̗̗̗̗̗̗̗̗̗̗̗̗̗̗̗̗̗̗‡̀ͥ̏ͣ̄ Open" at bounding box center [662, 444] width 512 height 42
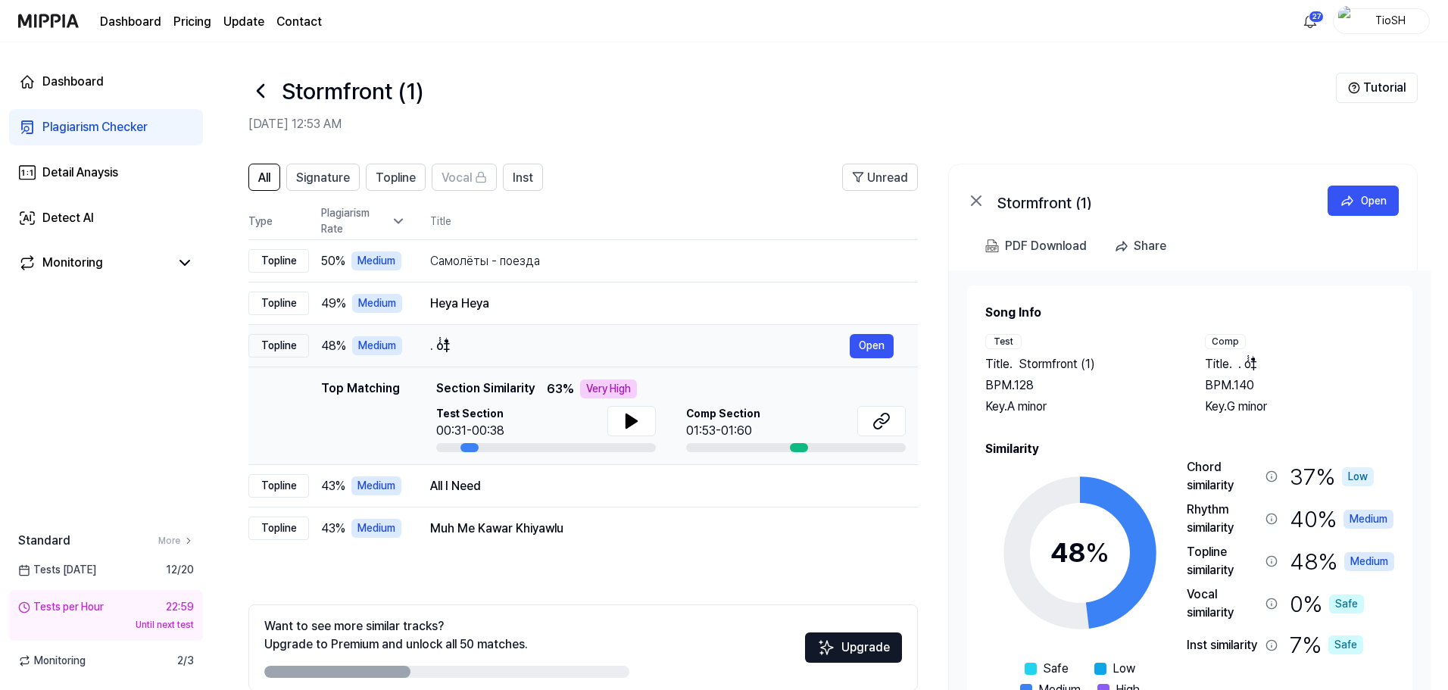
click at [644, 350] on div ". o̗̗̗̗̗̗̗̗̗̗̗̗̗̗̗̗̗̗̗̗̗̗̗‡̀ͥ̏ͣ̄" at bounding box center [640, 346] width 420 height 18
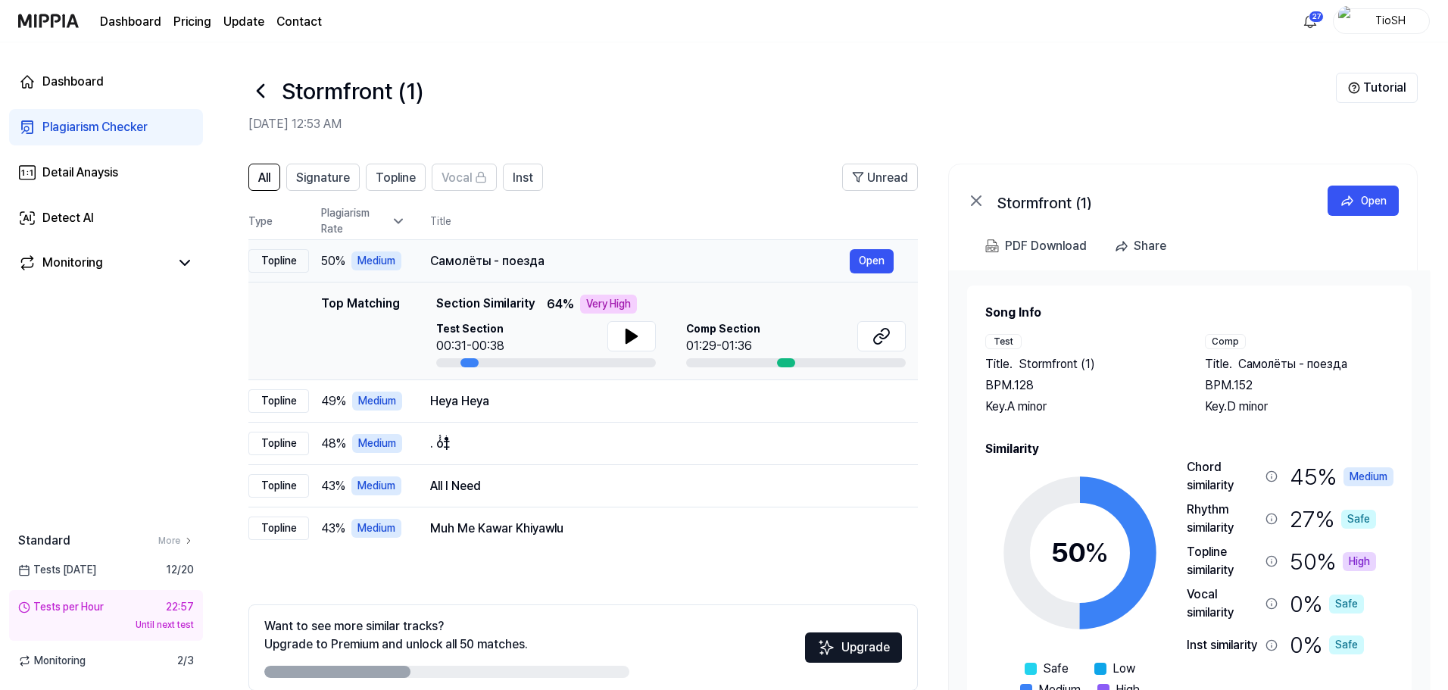
click at [697, 269] on div "Самолёты - поезда" at bounding box center [640, 261] width 420 height 18
click at [661, 417] on td "Heya Heya Open" at bounding box center [662, 401] width 512 height 42
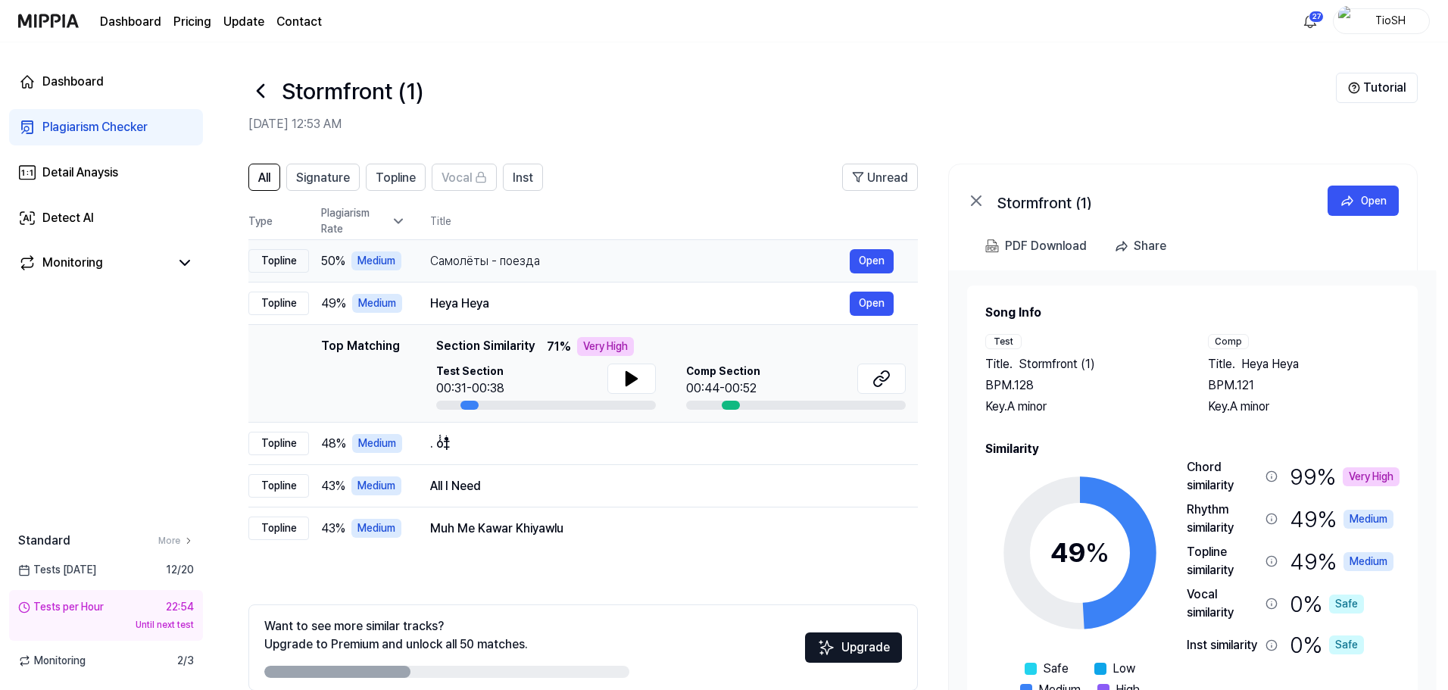
click at [559, 267] on div "Самолёты - поезда" at bounding box center [640, 261] width 420 height 18
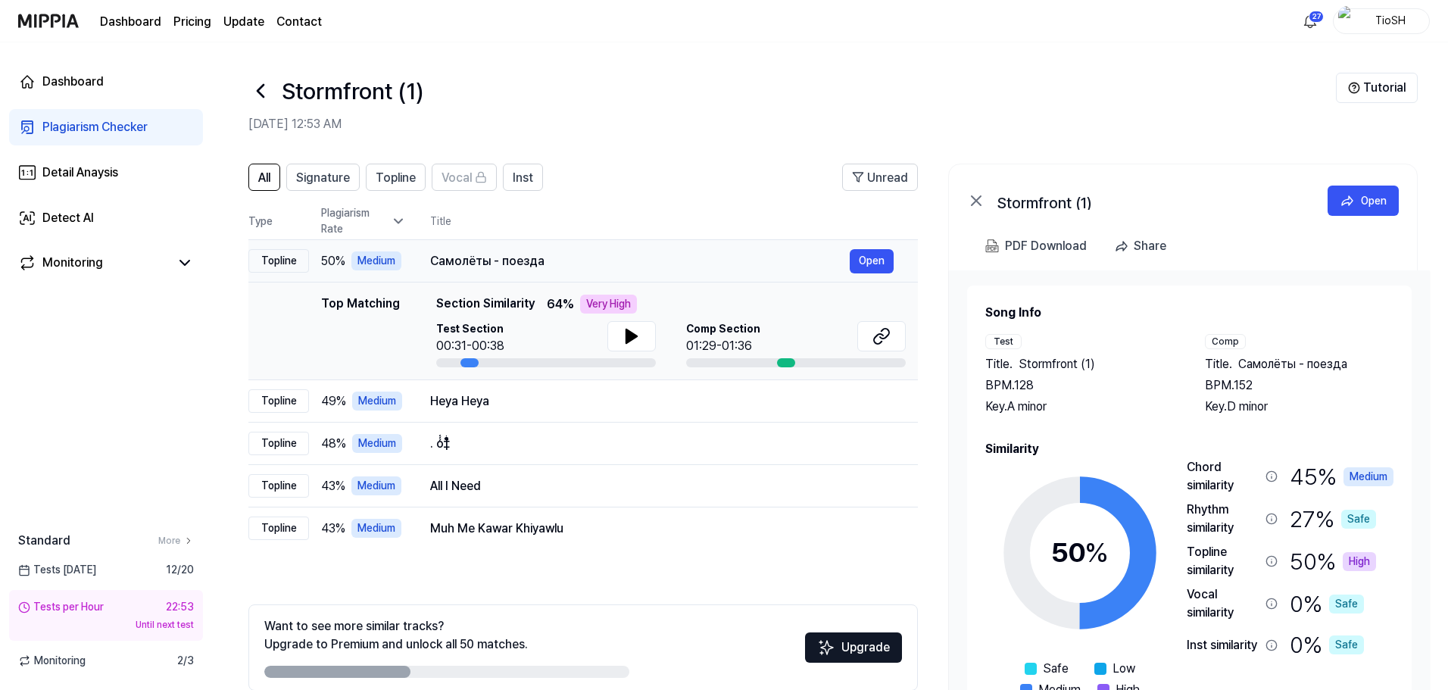
click at [536, 267] on div "Самолёты - поезда" at bounding box center [640, 261] width 420 height 18
click at [614, 420] on td "Heya Heya Open" at bounding box center [662, 401] width 512 height 42
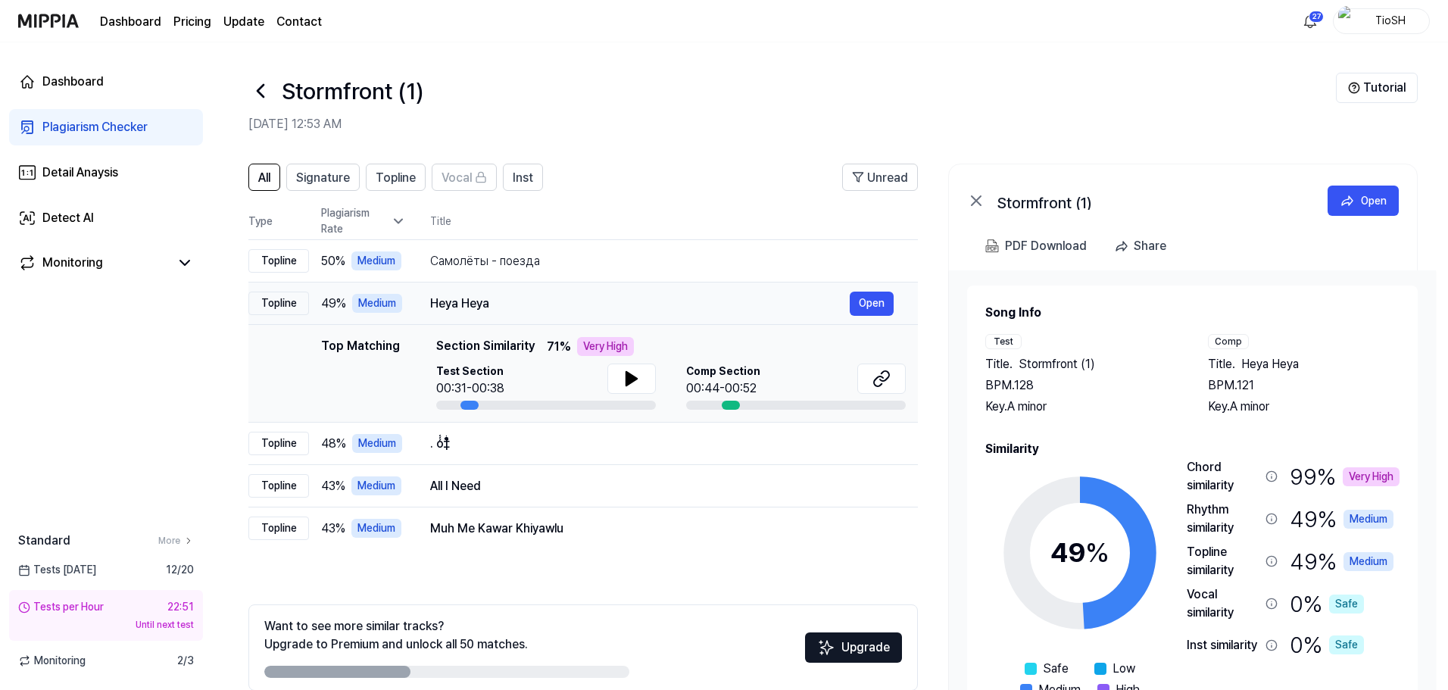
click at [645, 289] on td "Heya Heya Open" at bounding box center [662, 304] width 512 height 42
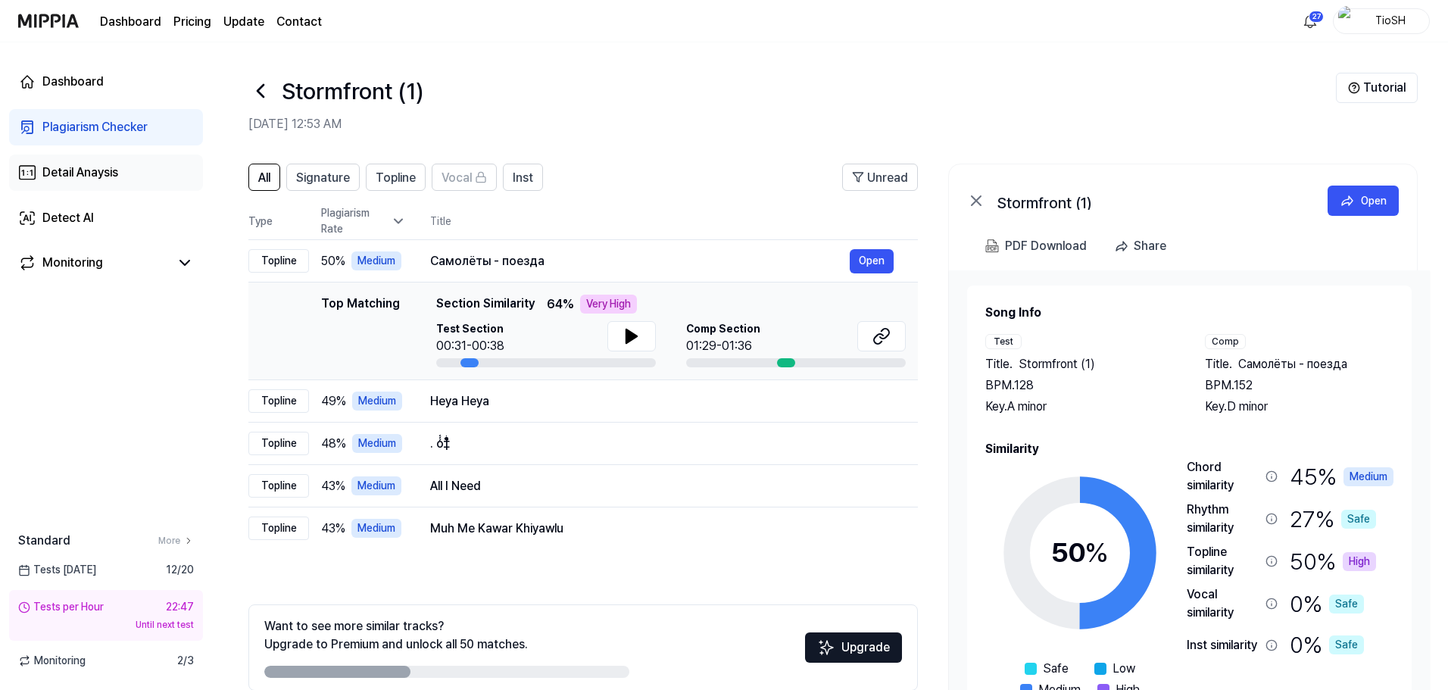
click at [136, 182] on link "Detail Anaysis" at bounding box center [106, 173] width 194 height 36
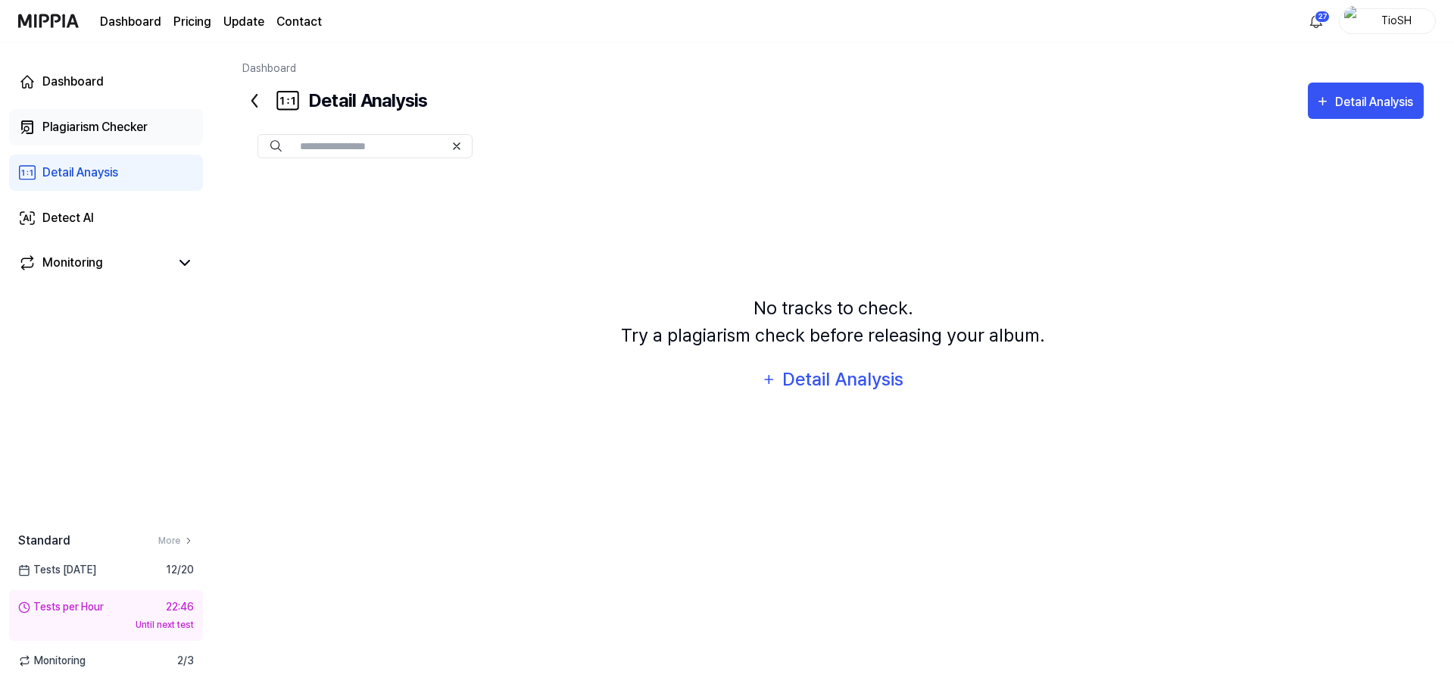
click at [139, 138] on link "Plagiarism Checker" at bounding box center [106, 127] width 194 height 36
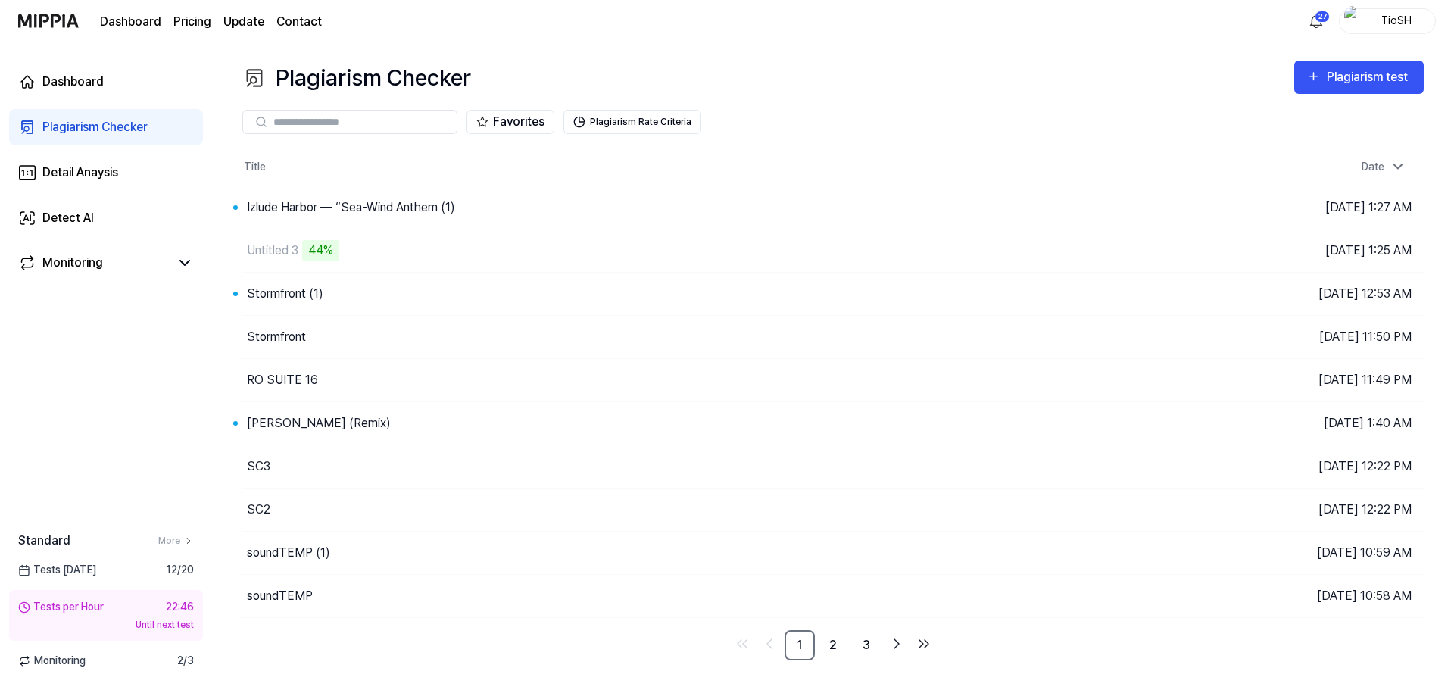
click at [136, 135] on div "Plagiarism Checker" at bounding box center [94, 127] width 105 height 18
click at [403, 215] on div "Izlude Harbor — “Sea-Wind Anthem (1)" at bounding box center [351, 207] width 208 height 18
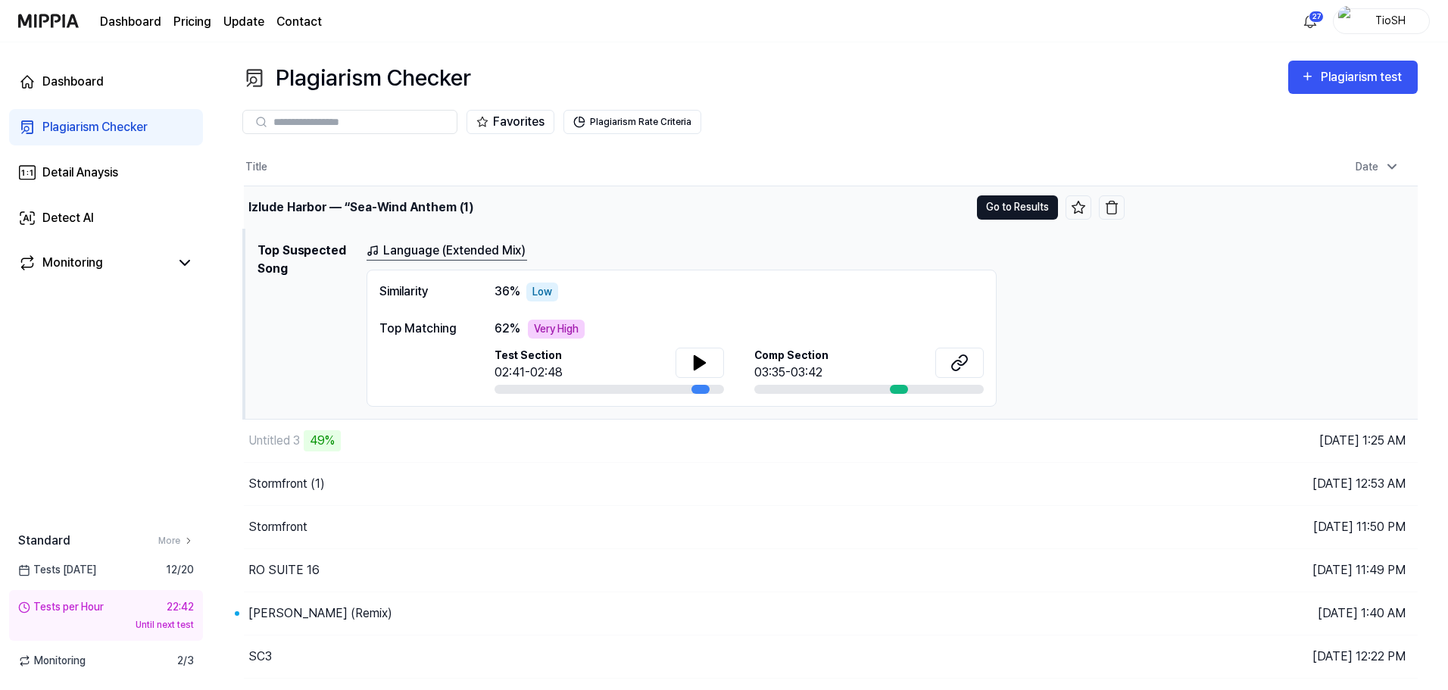
click at [1009, 213] on button "Go to Results" at bounding box center [1017, 207] width 81 height 24
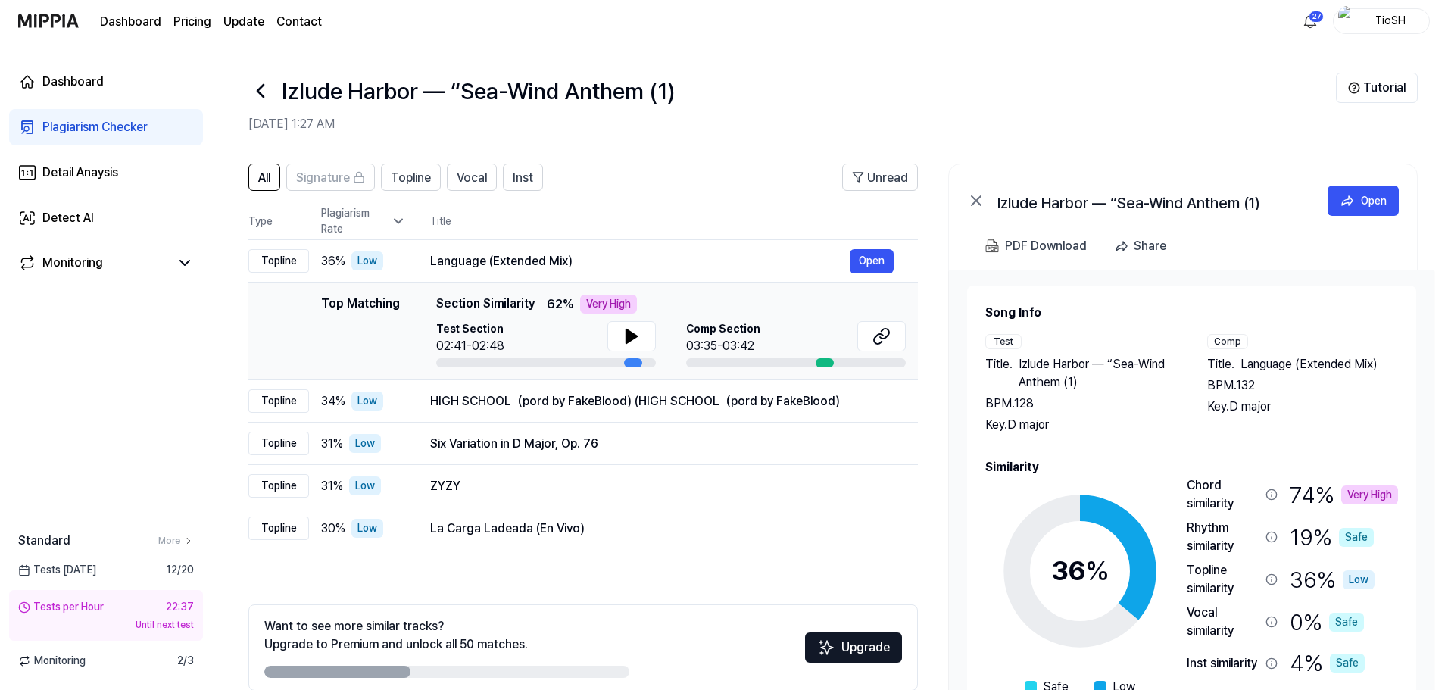
click at [255, 94] on icon at bounding box center [260, 91] width 24 height 24
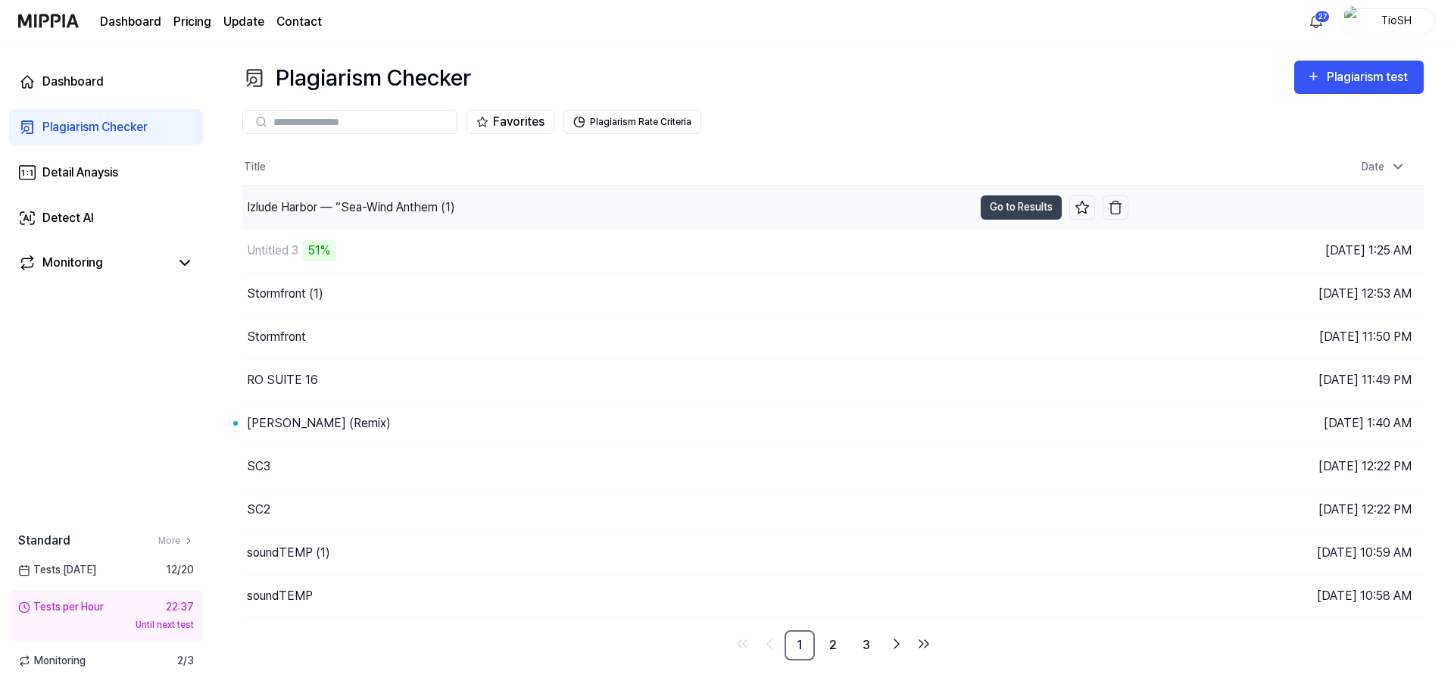
click at [305, 207] on div "Izlude Harbor — “Sea-Wind Anthem (1)" at bounding box center [351, 207] width 208 height 18
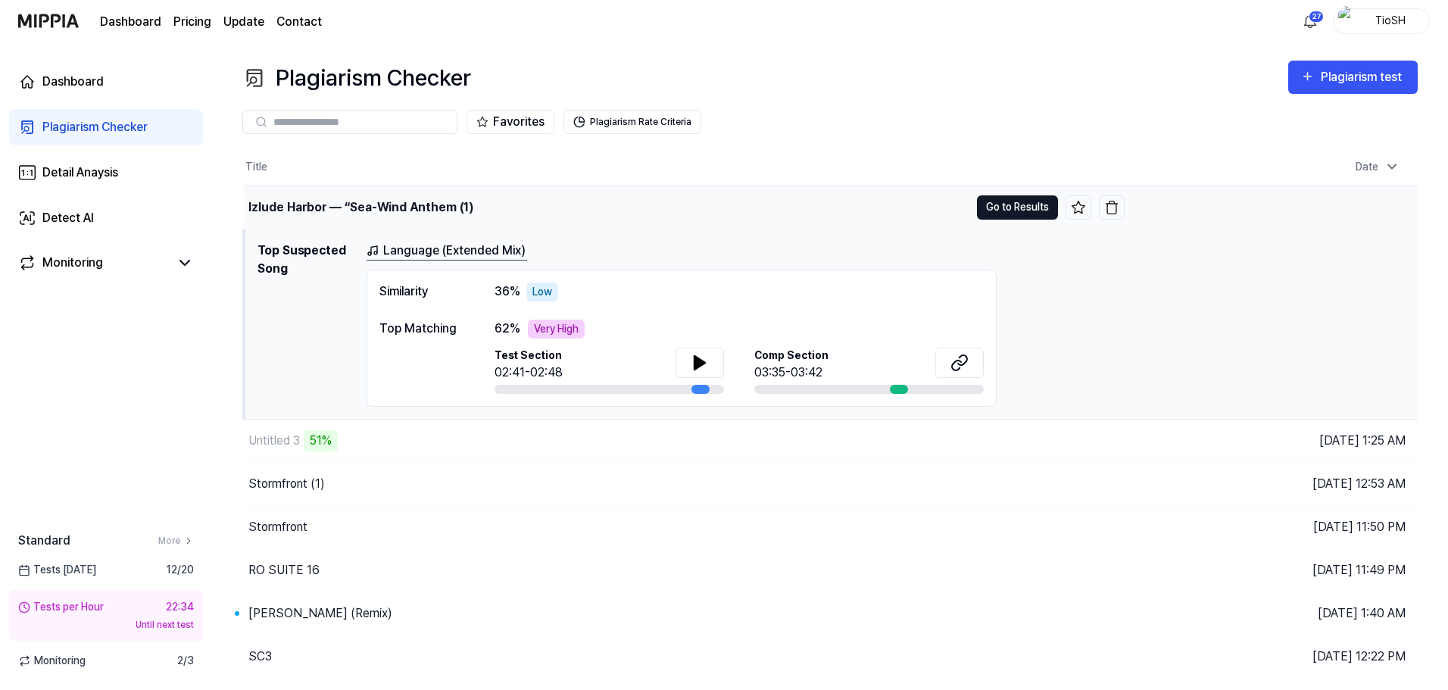
click at [984, 211] on button "Go to Results" at bounding box center [1017, 207] width 81 height 24
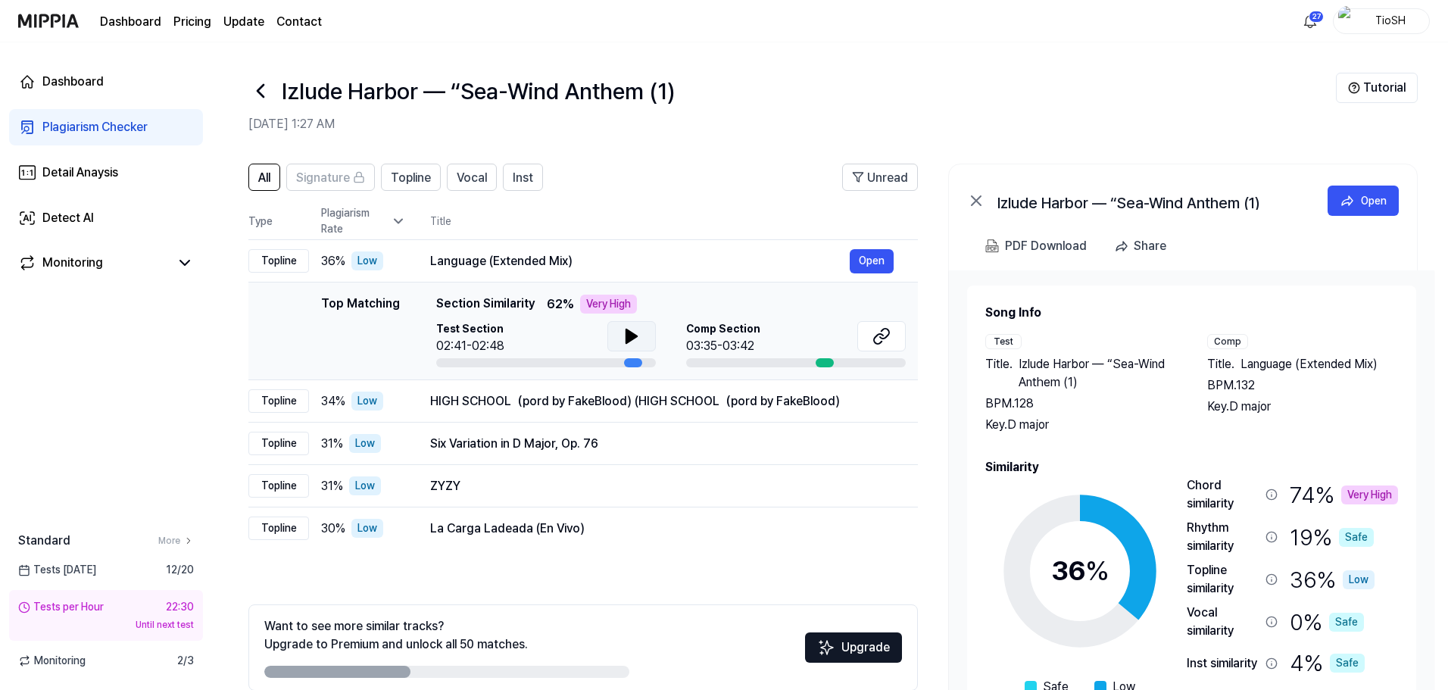
click at [636, 346] on button at bounding box center [632, 336] width 48 height 30
click at [587, 411] on div "HIGH SCHOOL（pord by FakeBlood) (HIGH SCHOOL（pord by FakeBlood) Open" at bounding box center [662, 401] width 464 height 24
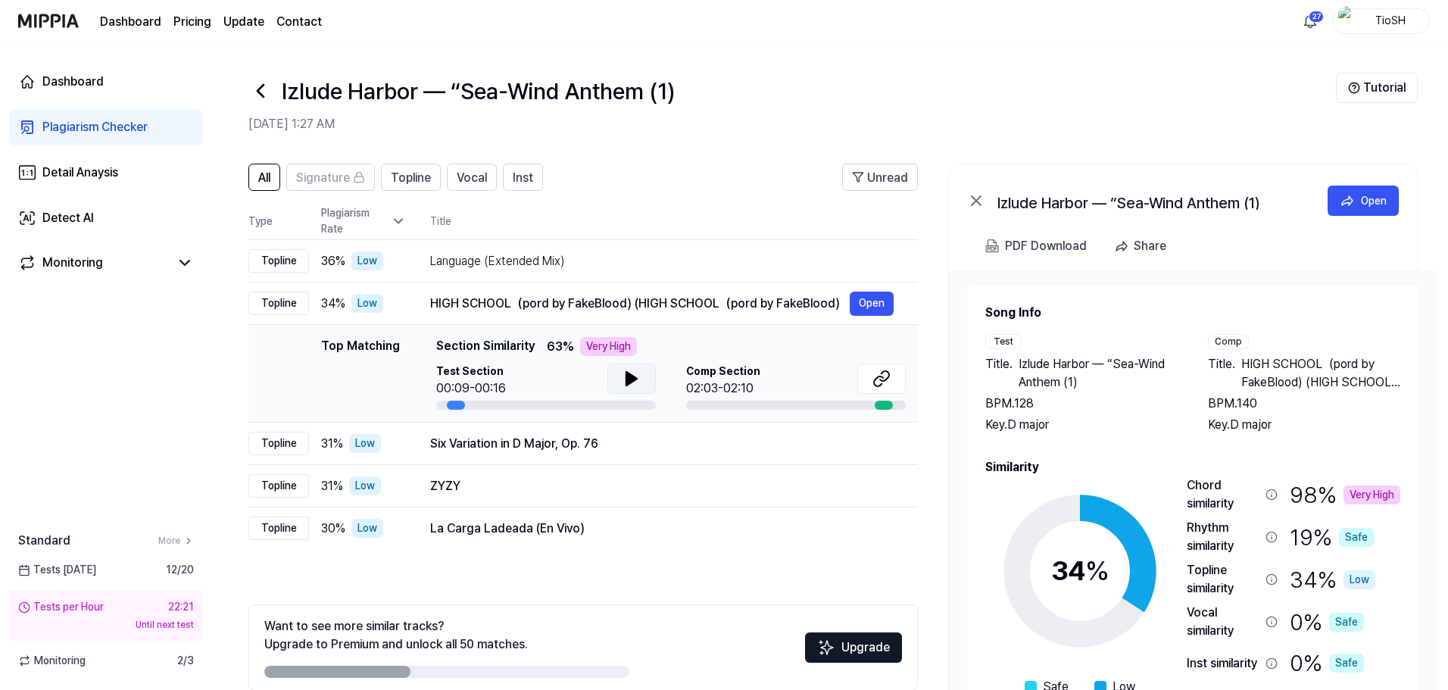
click at [643, 389] on button at bounding box center [632, 379] width 48 height 30
click at [601, 445] on div "Six Variation in D Major, Op. 76" at bounding box center [640, 444] width 420 height 18
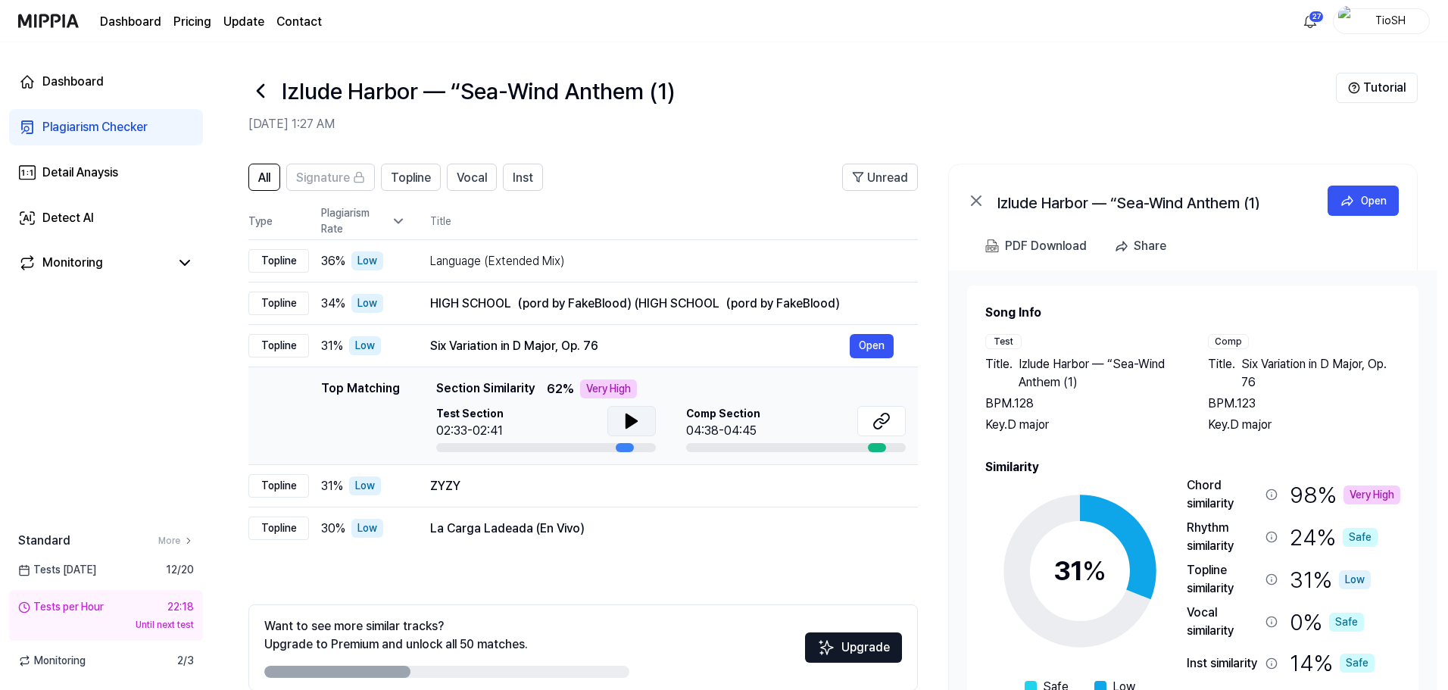
click at [637, 421] on icon at bounding box center [632, 421] width 18 height 18
click at [555, 493] on div "ZYZY" at bounding box center [640, 486] width 420 height 18
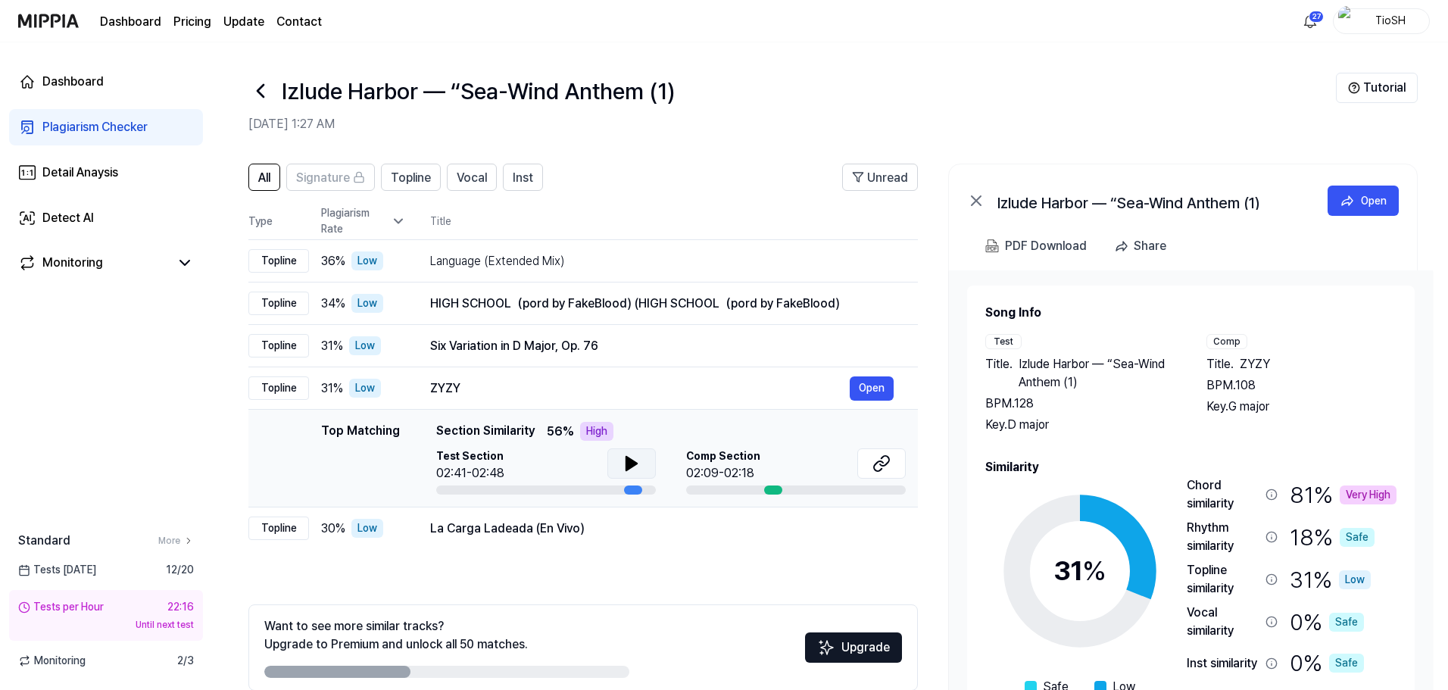
click at [639, 456] on button at bounding box center [632, 463] width 48 height 30
click at [586, 534] on div "La Carga Ladeada (En Vivo)" at bounding box center [640, 529] width 420 height 18
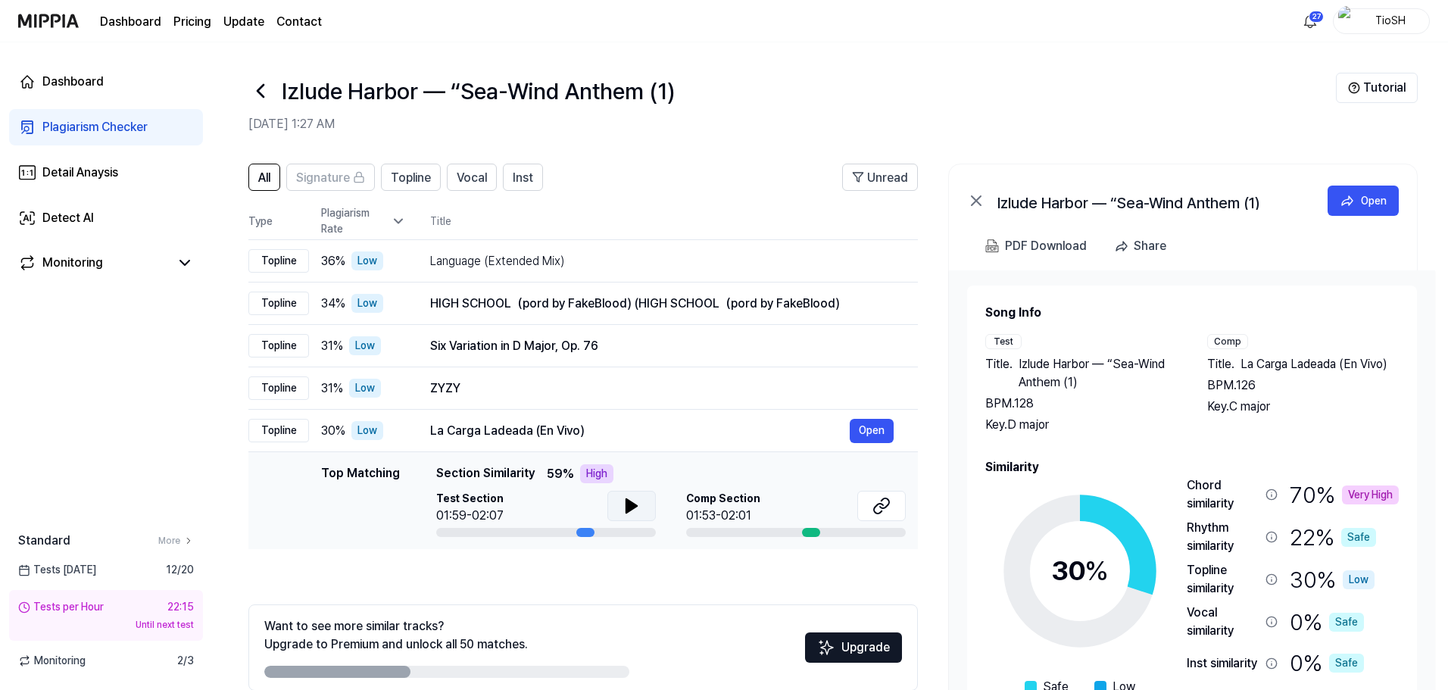
click at [626, 512] on icon at bounding box center [631, 506] width 11 height 14
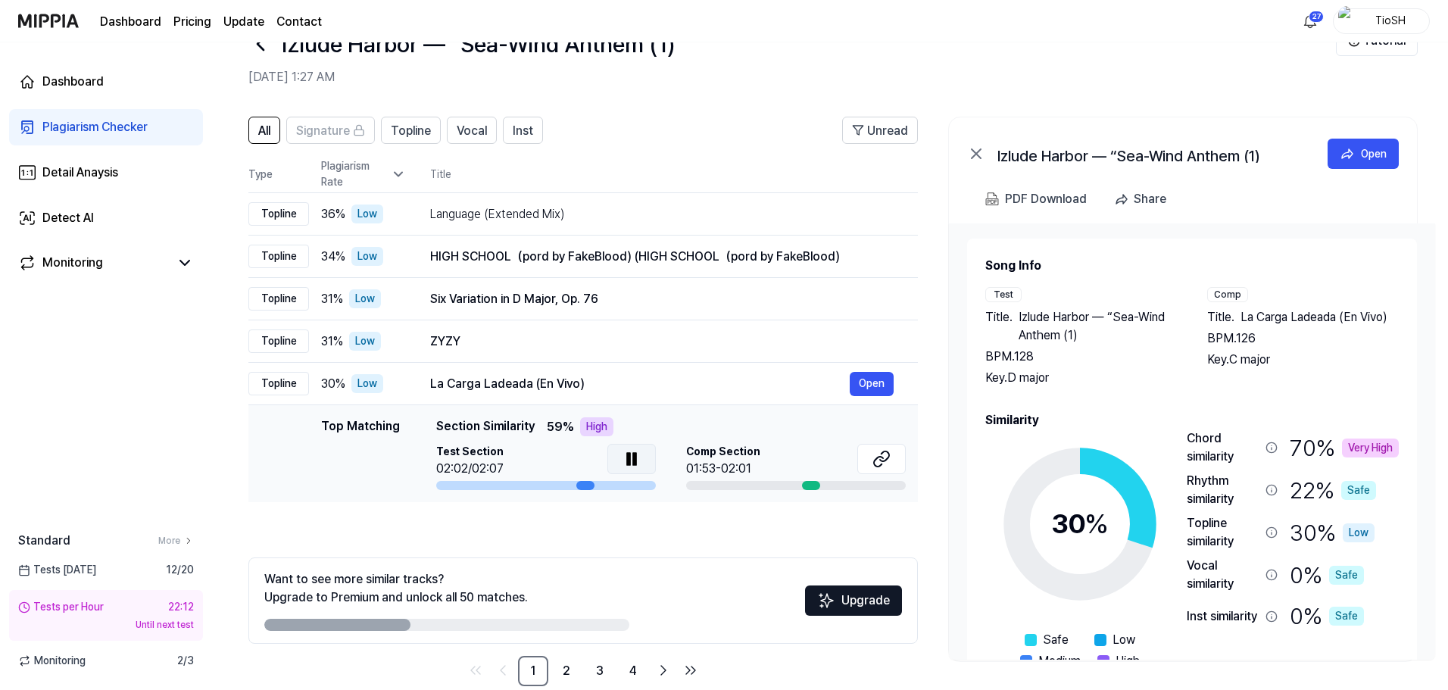
scroll to position [73, 0]
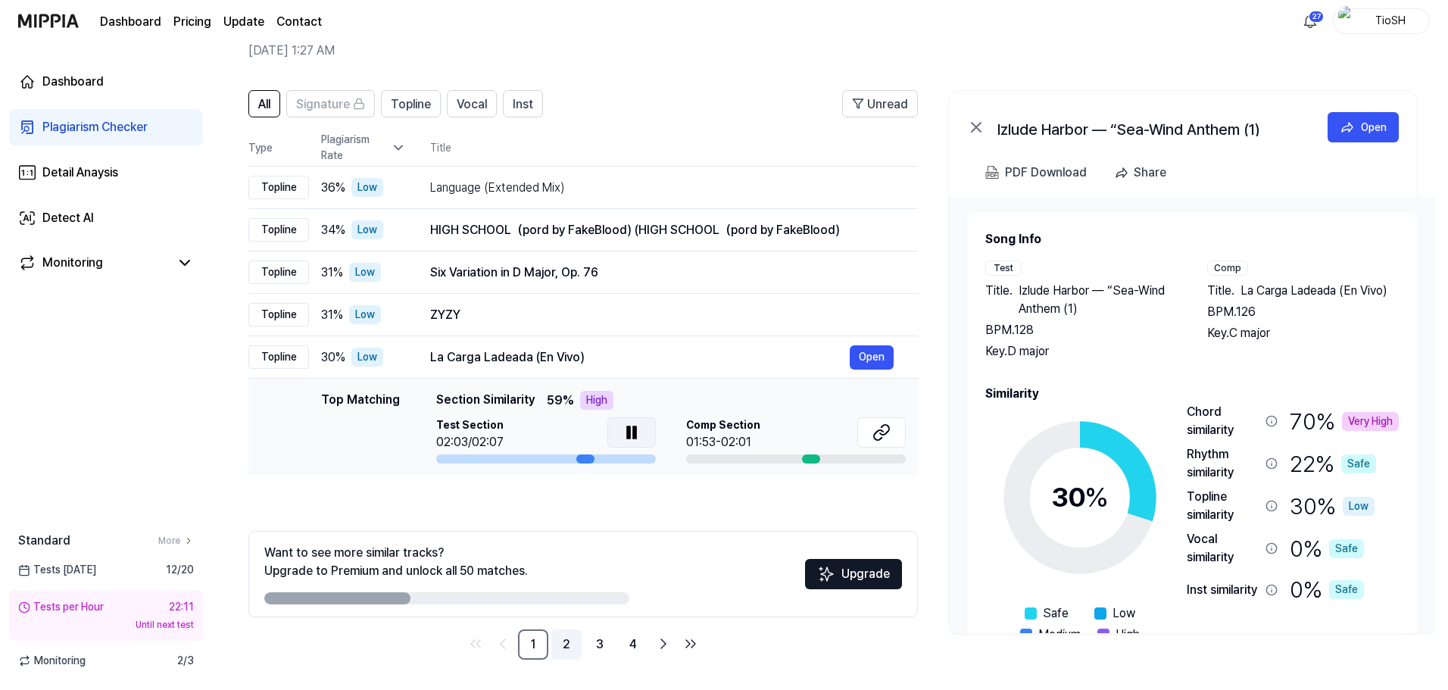
click at [576, 652] on link "2" at bounding box center [566, 644] width 30 height 30
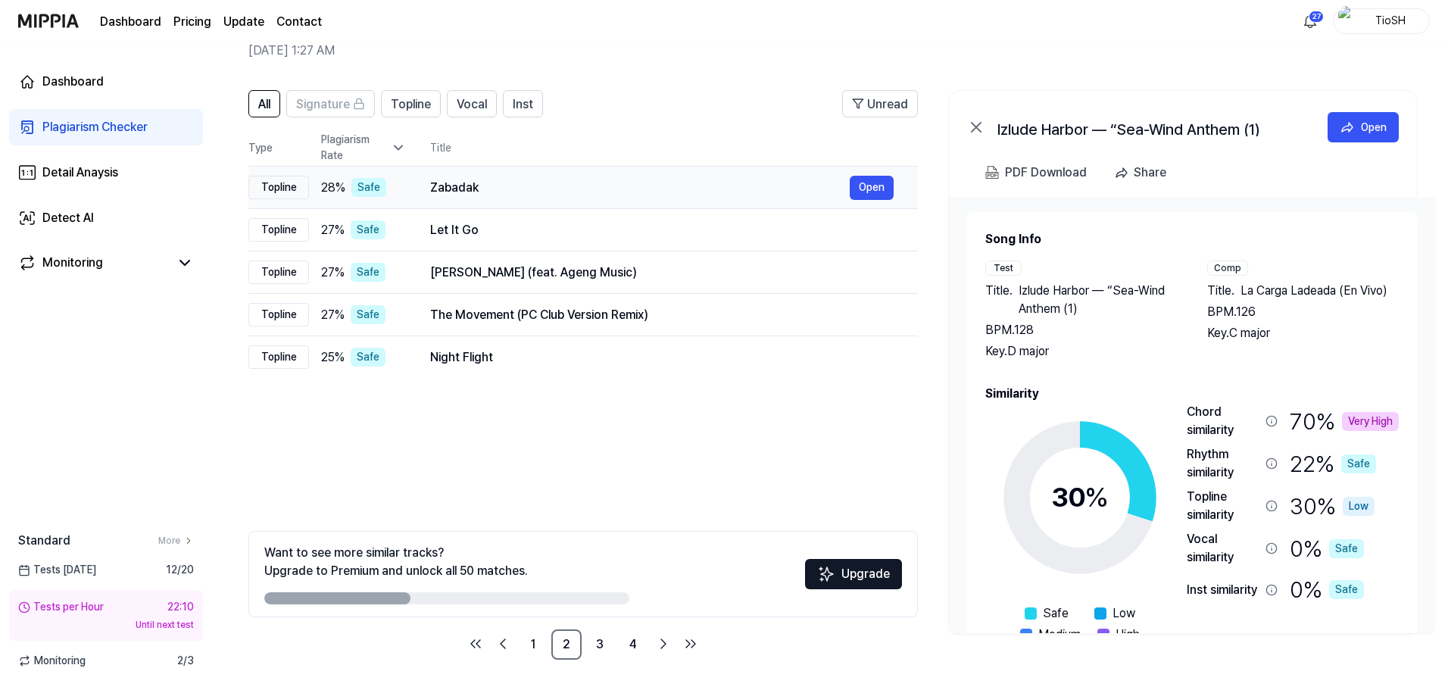
click at [440, 195] on div "Zabadak" at bounding box center [640, 188] width 420 height 18
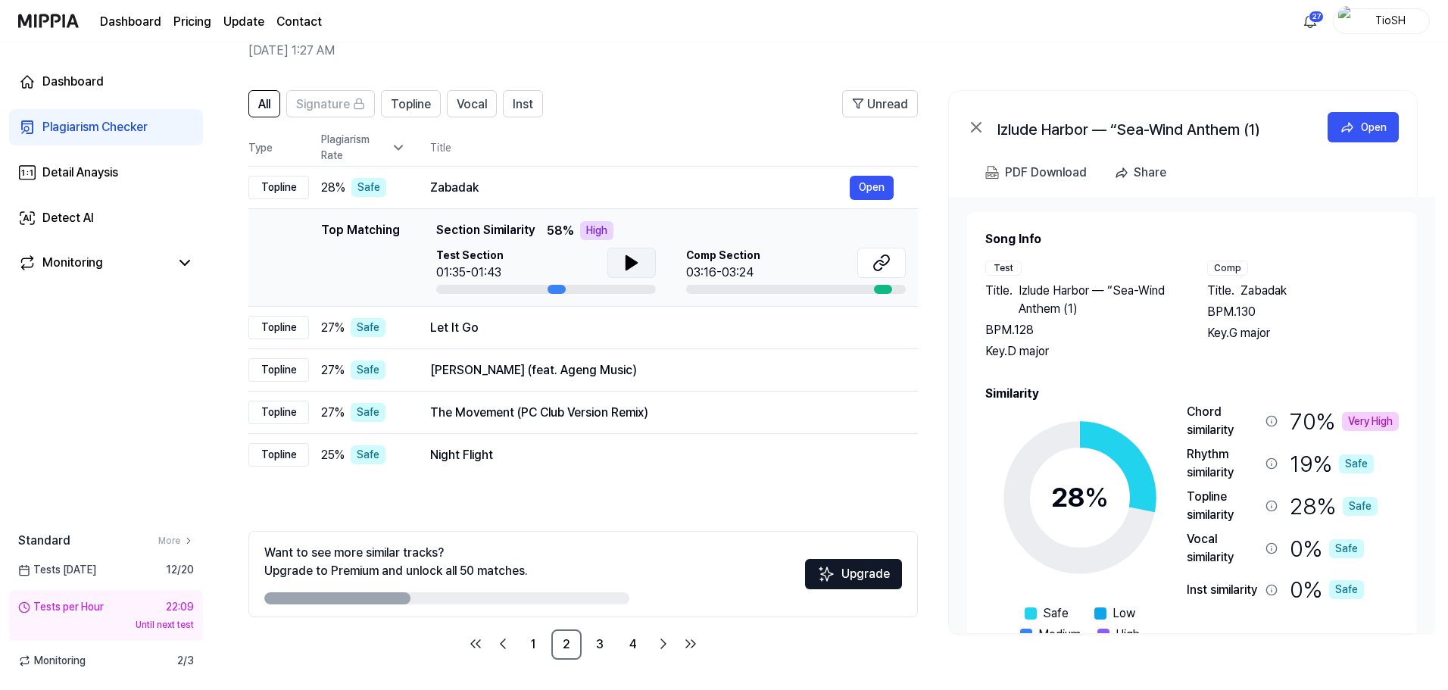
click at [621, 259] on button at bounding box center [632, 263] width 48 height 30
click at [554, 330] on div "Let It Go" at bounding box center [640, 328] width 420 height 18
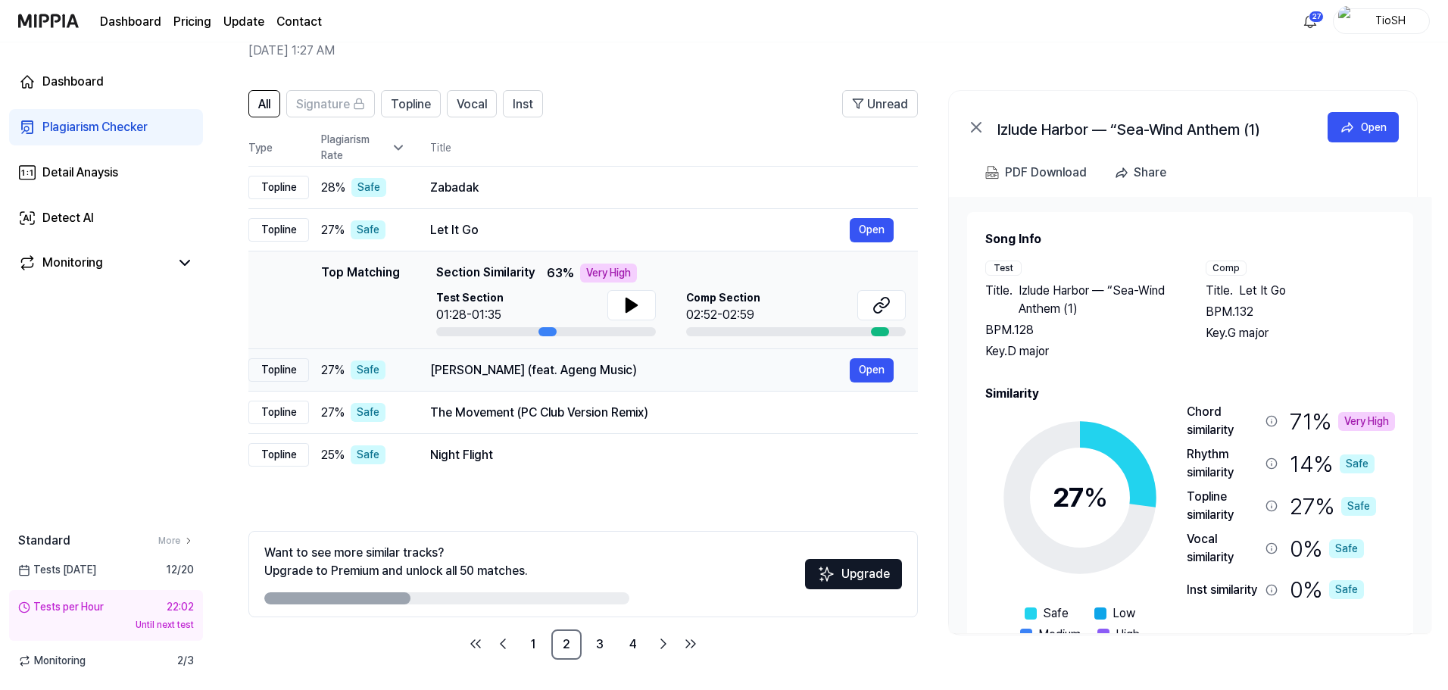
click at [570, 364] on div "Nganggur (feat. Ageng Music)" at bounding box center [640, 370] width 420 height 18
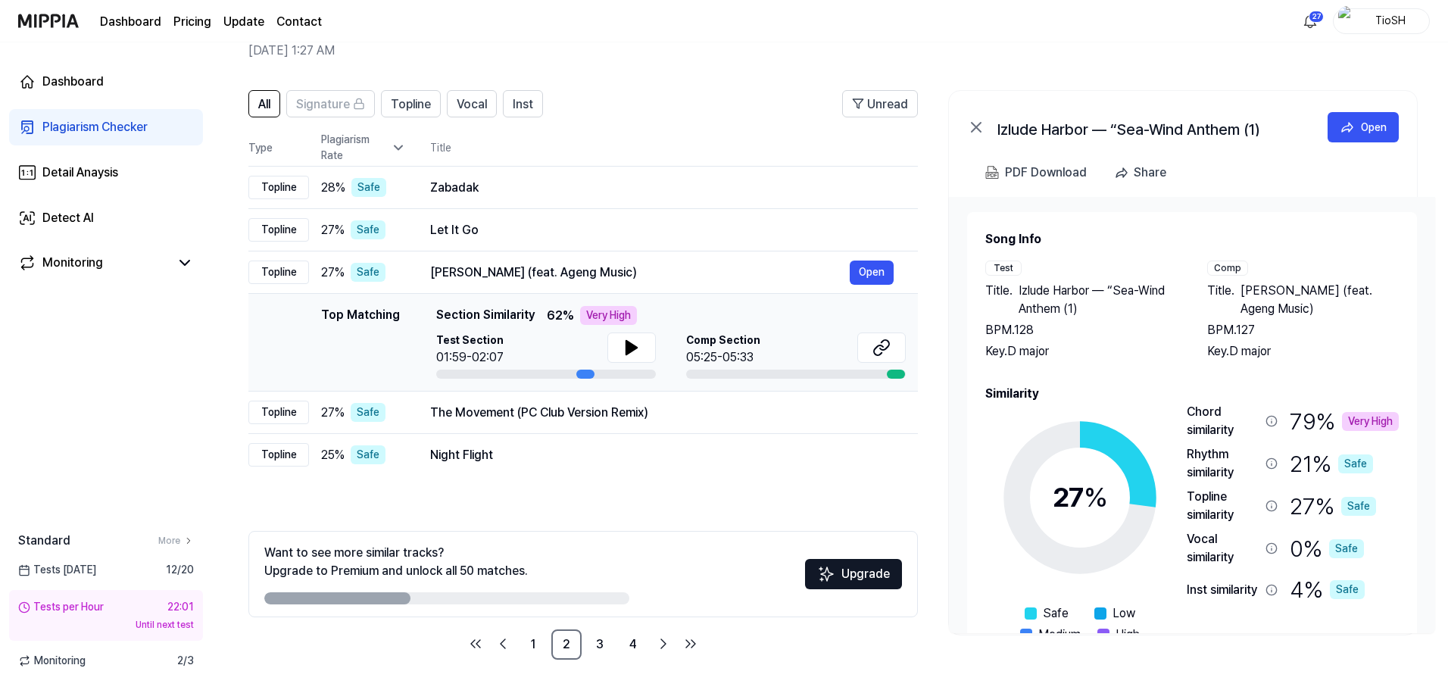
click at [657, 348] on div "Test Section 01:59-02:07 Comp Section 05:25-05:33" at bounding box center [671, 356] width 470 height 46
click at [639, 358] on button at bounding box center [632, 348] width 48 height 30
click at [604, 416] on div "The Movement (PC Club Version Remix)" at bounding box center [640, 413] width 420 height 18
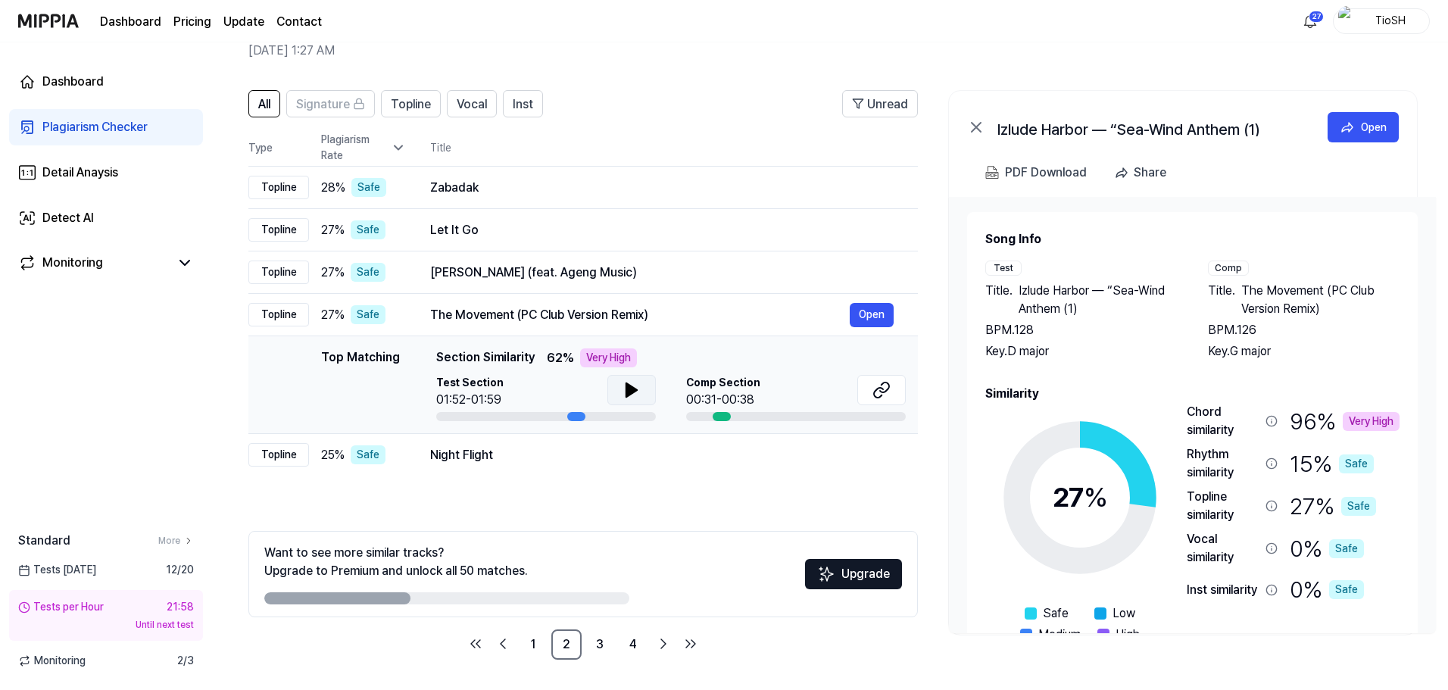
click at [641, 389] on button at bounding box center [632, 390] width 48 height 30
click at [564, 461] on div "Night Flight" at bounding box center [640, 455] width 420 height 18
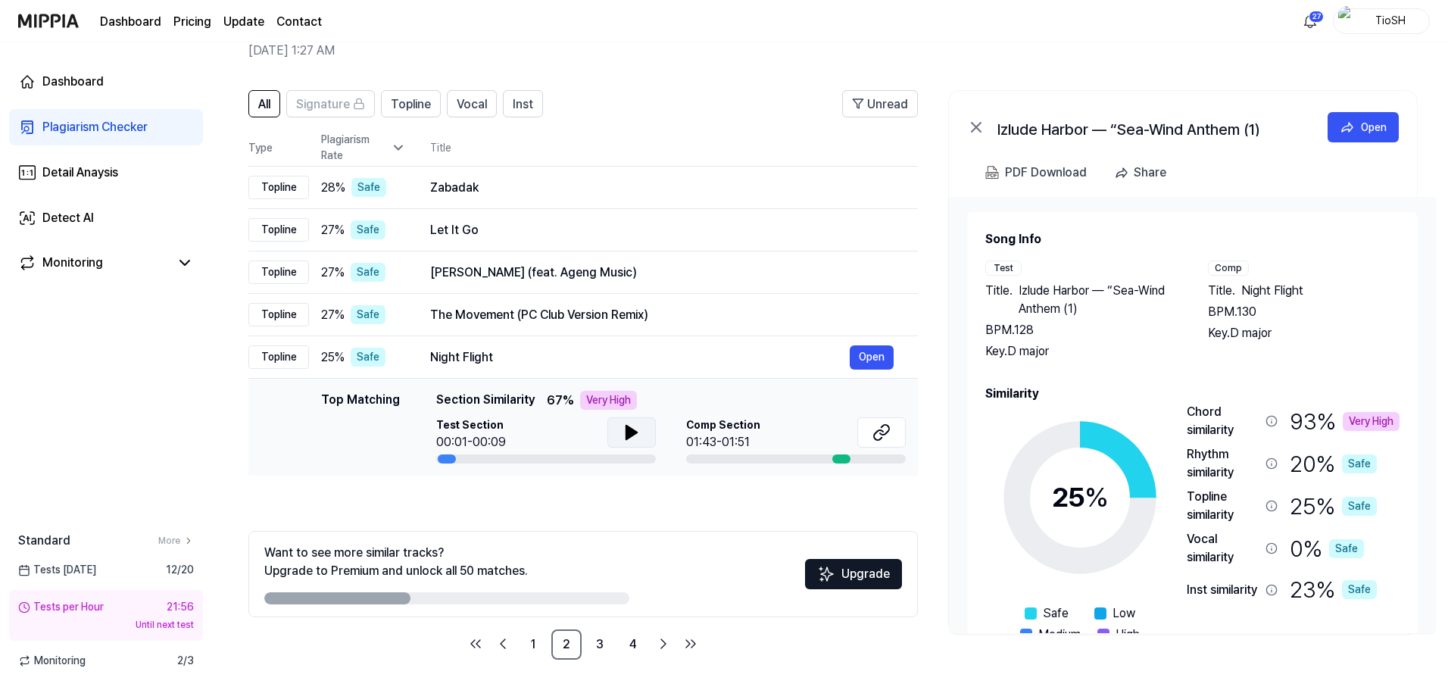
click at [613, 431] on button at bounding box center [632, 432] width 48 height 30
click at [538, 636] on link "1" at bounding box center [533, 644] width 30 height 30
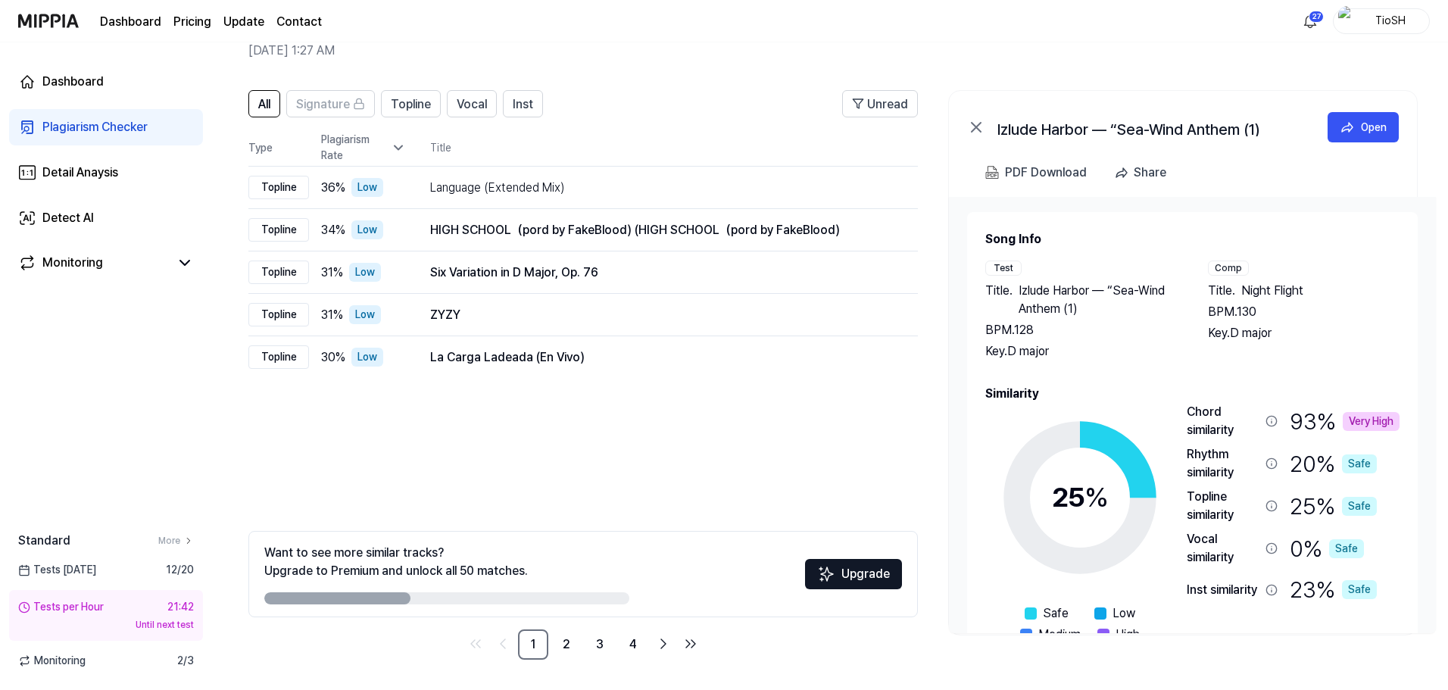
click at [141, 127] on div "Plagiarism Checker" at bounding box center [94, 127] width 105 height 18
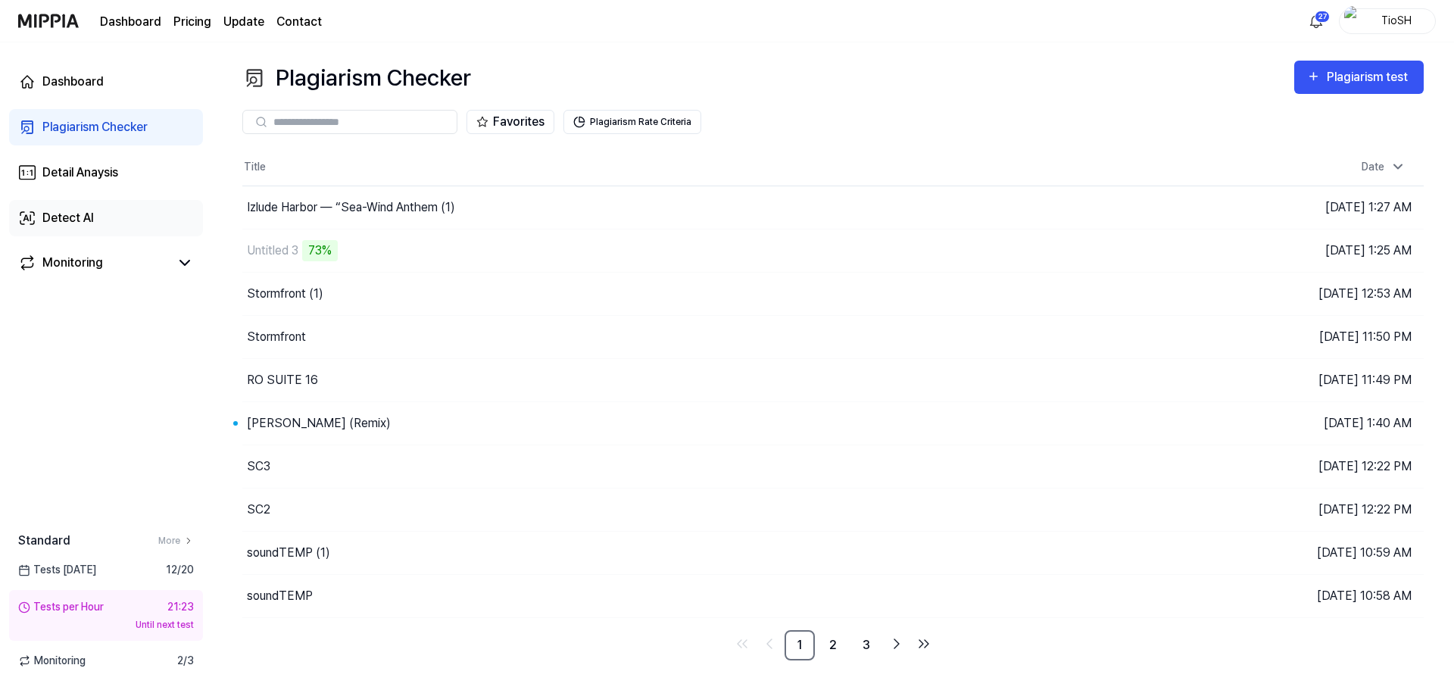
click at [82, 205] on link "Detect AI" at bounding box center [106, 218] width 194 height 36
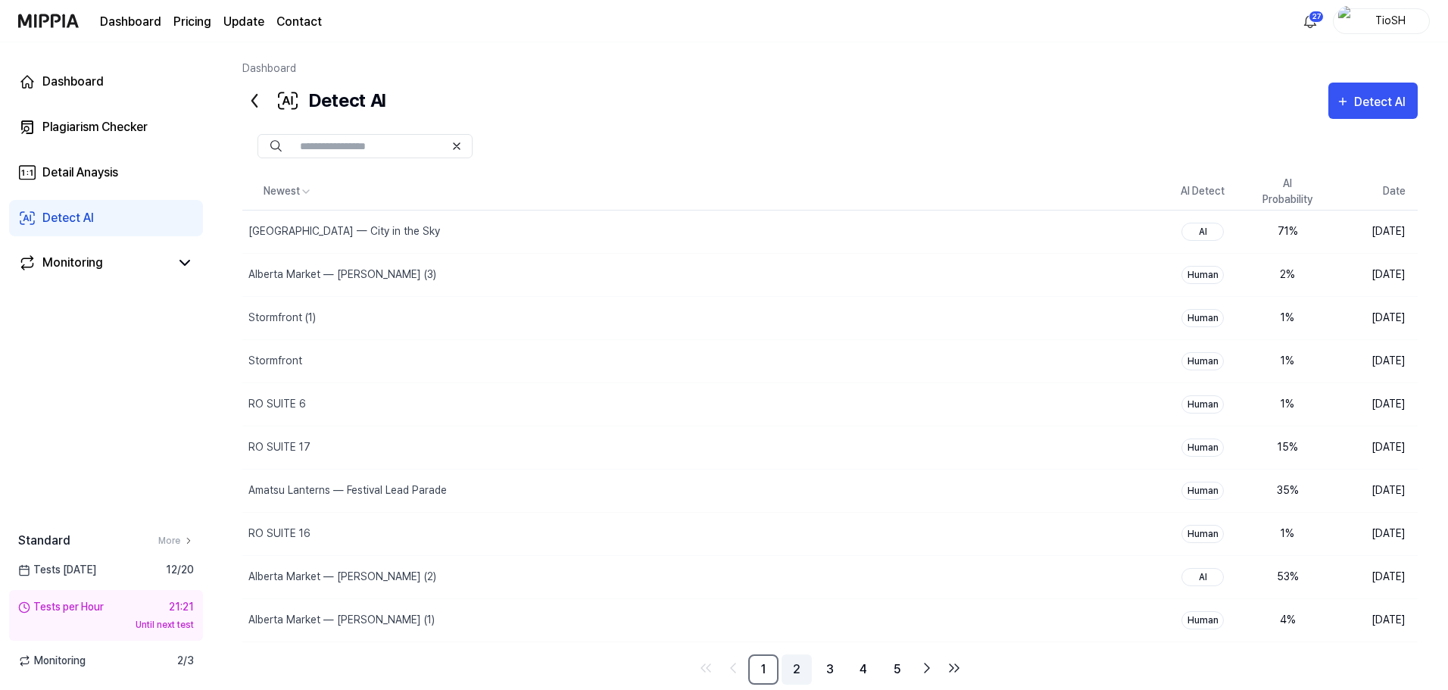
click at [796, 660] on link "2" at bounding box center [797, 669] width 30 height 30
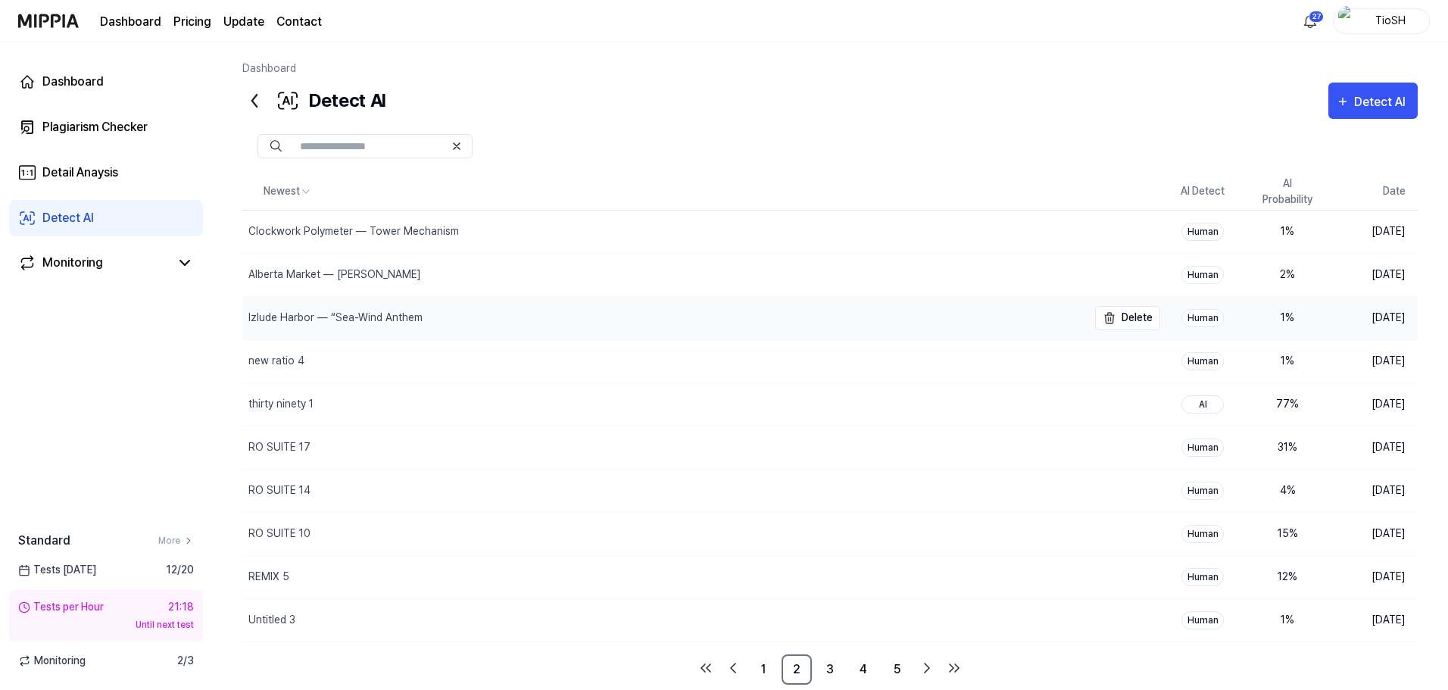
click at [598, 323] on div "Izlude Harbor — “Sea-Wind Anthem" at bounding box center [664, 318] width 845 height 42
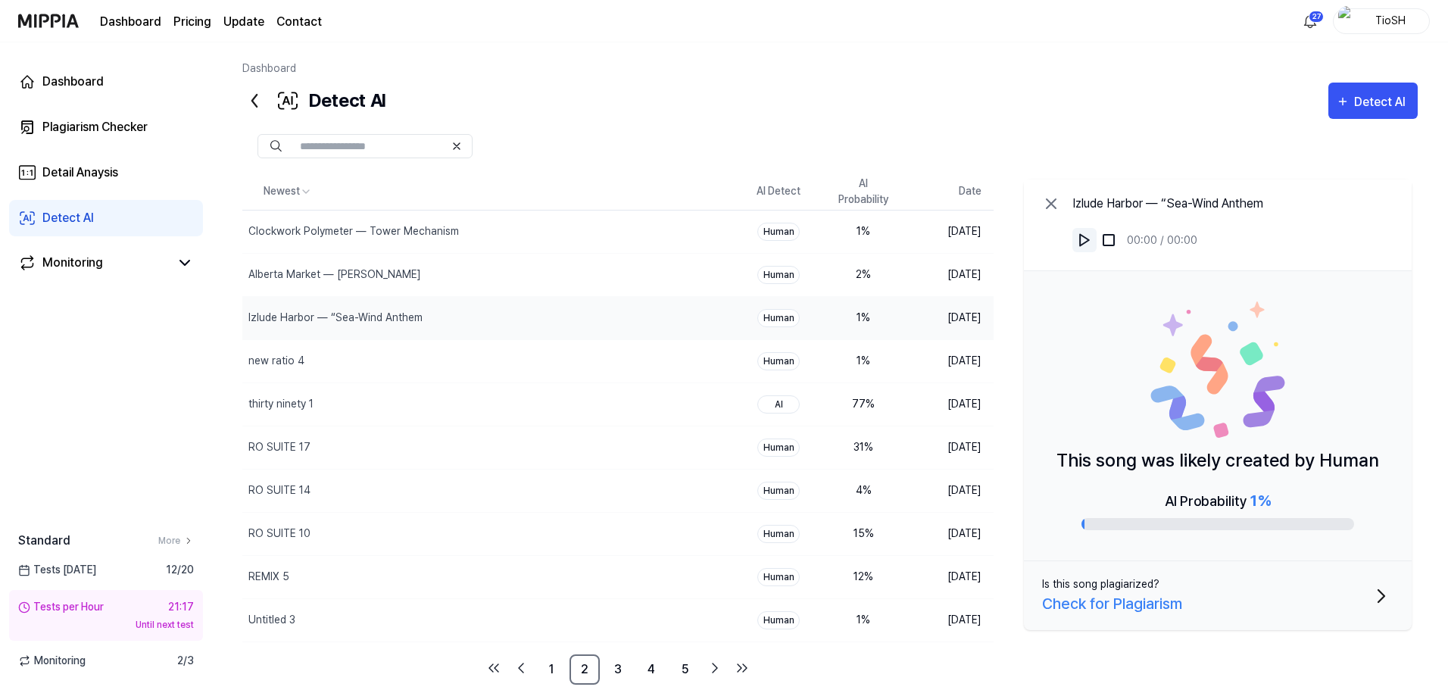
click at [1086, 242] on img at bounding box center [1084, 240] width 15 height 15
click at [554, 669] on link "1" at bounding box center [551, 669] width 30 height 30
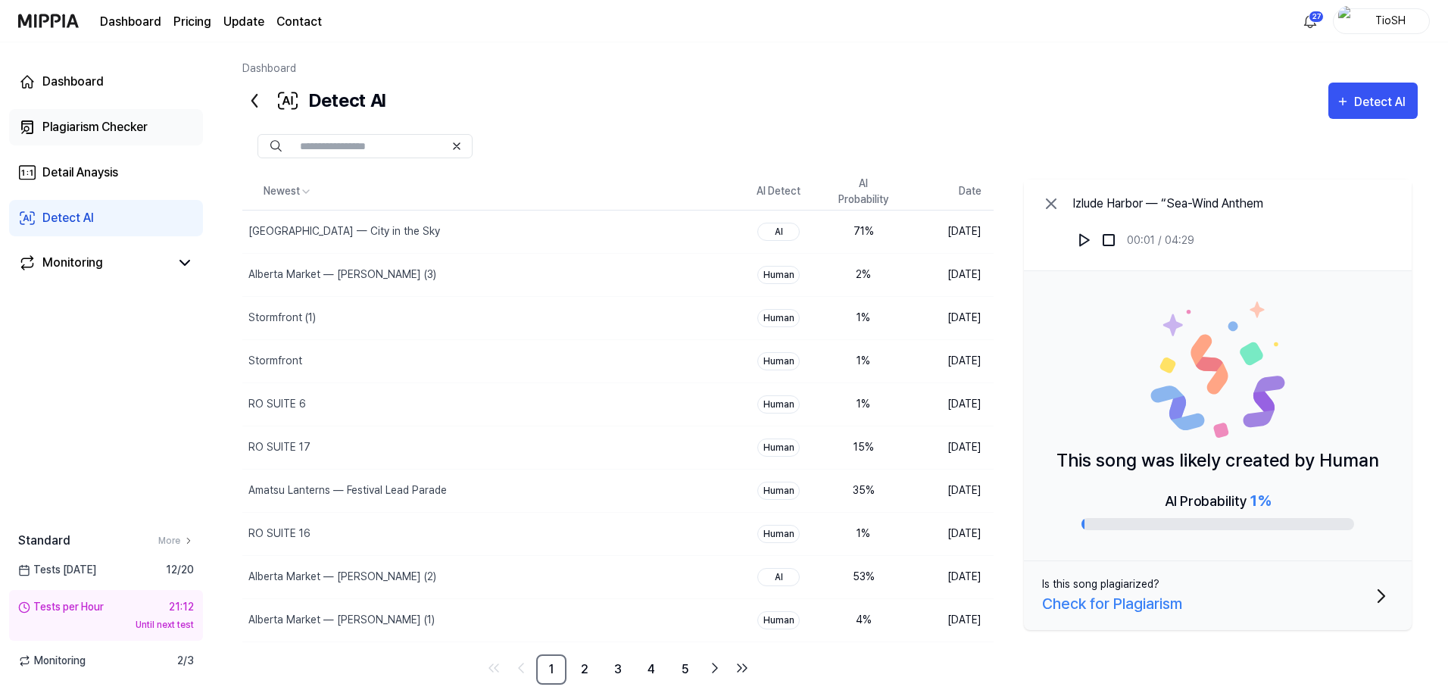
click at [139, 142] on link "Plagiarism Checker" at bounding box center [106, 127] width 194 height 36
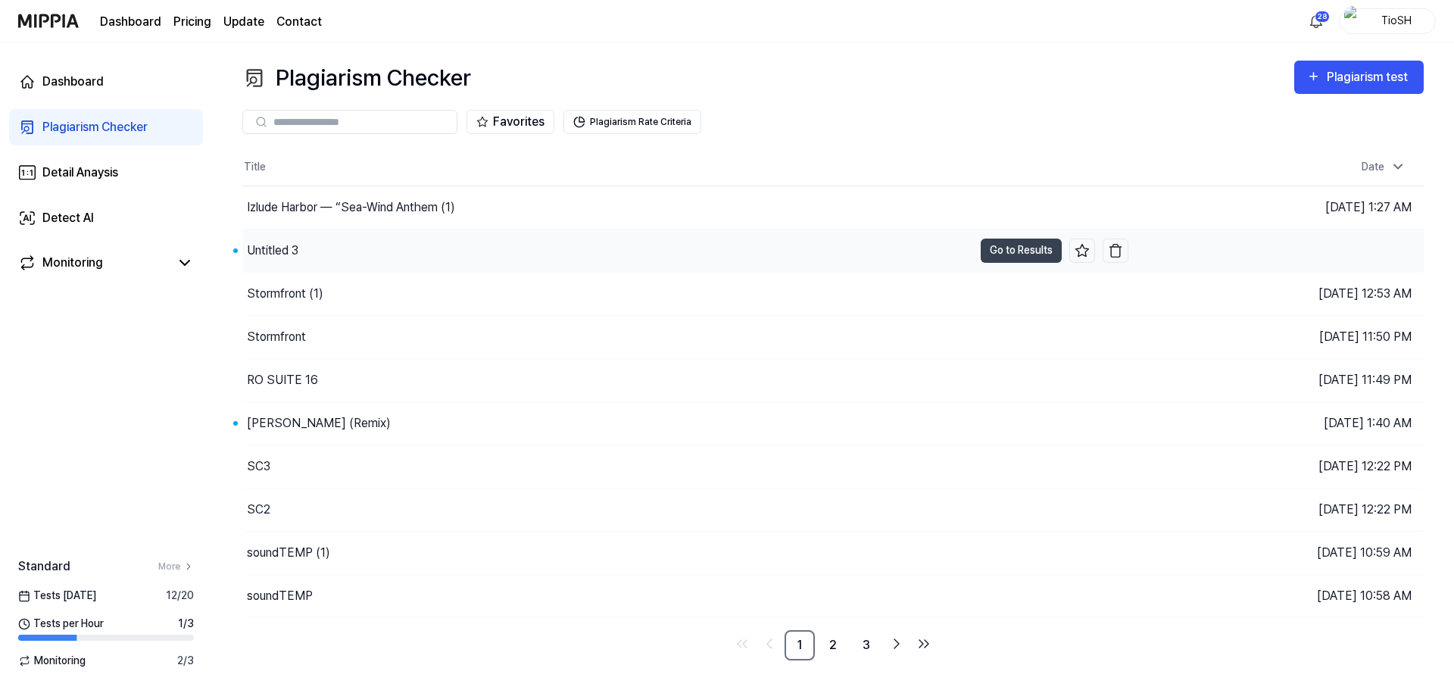
click at [351, 255] on div "Untitled 3" at bounding box center [607, 251] width 731 height 42
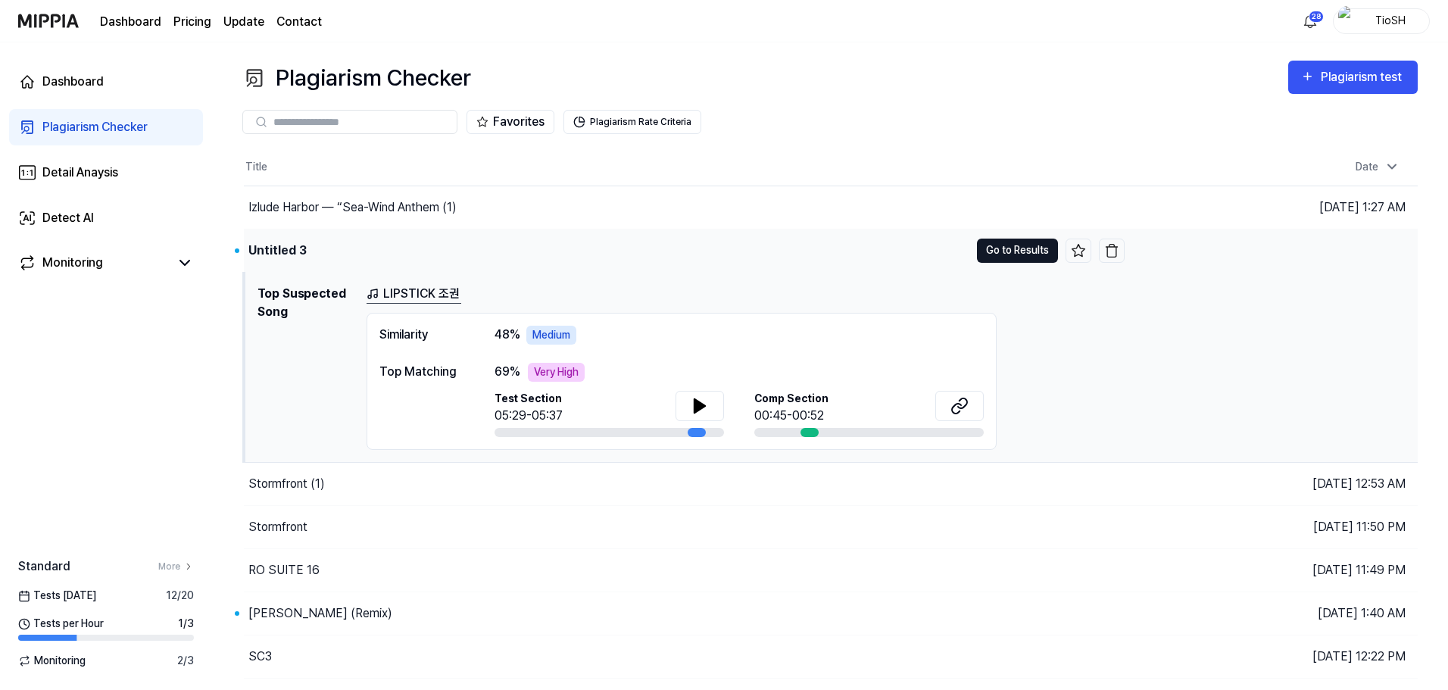
click at [1023, 251] on button "Go to Results" at bounding box center [1017, 251] width 81 height 24
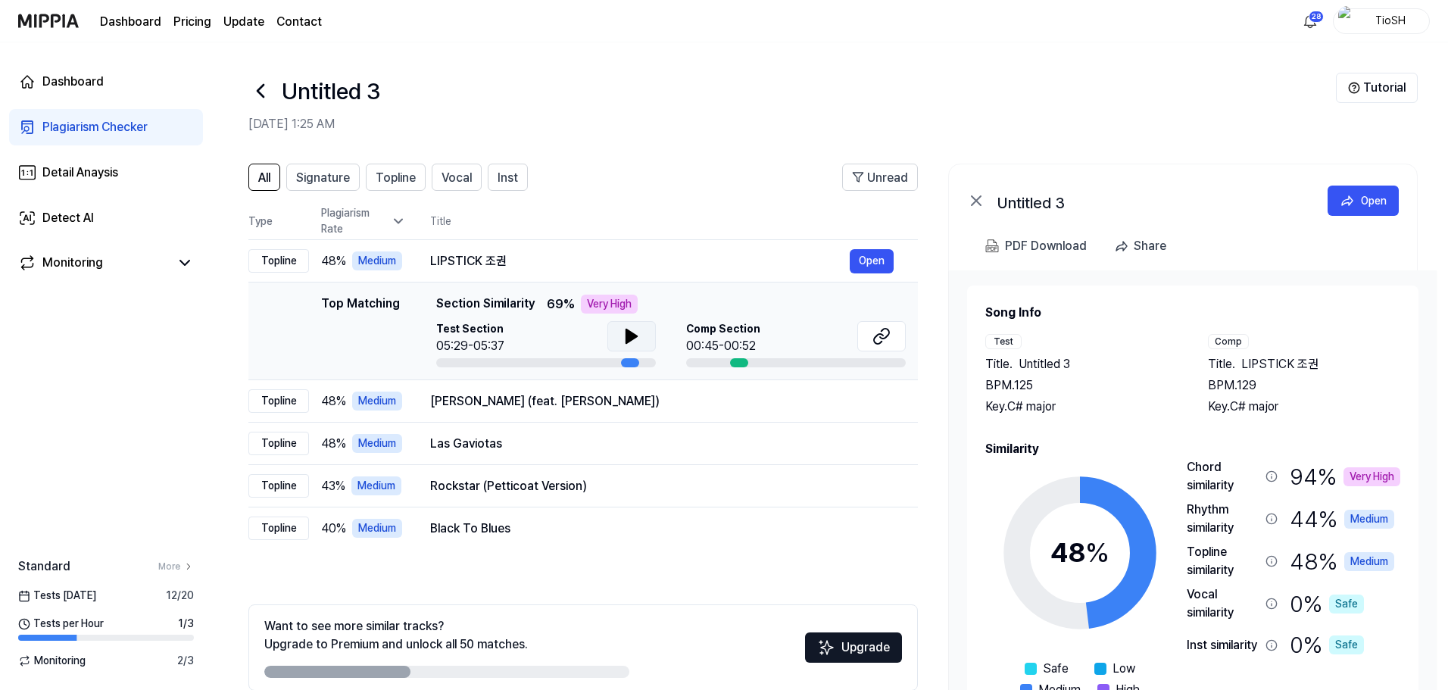
click at [645, 332] on button at bounding box center [632, 336] width 48 height 30
click at [640, 340] on button at bounding box center [632, 336] width 48 height 30
click at [617, 335] on button at bounding box center [632, 336] width 48 height 30
click at [634, 344] on icon at bounding box center [632, 336] width 18 height 18
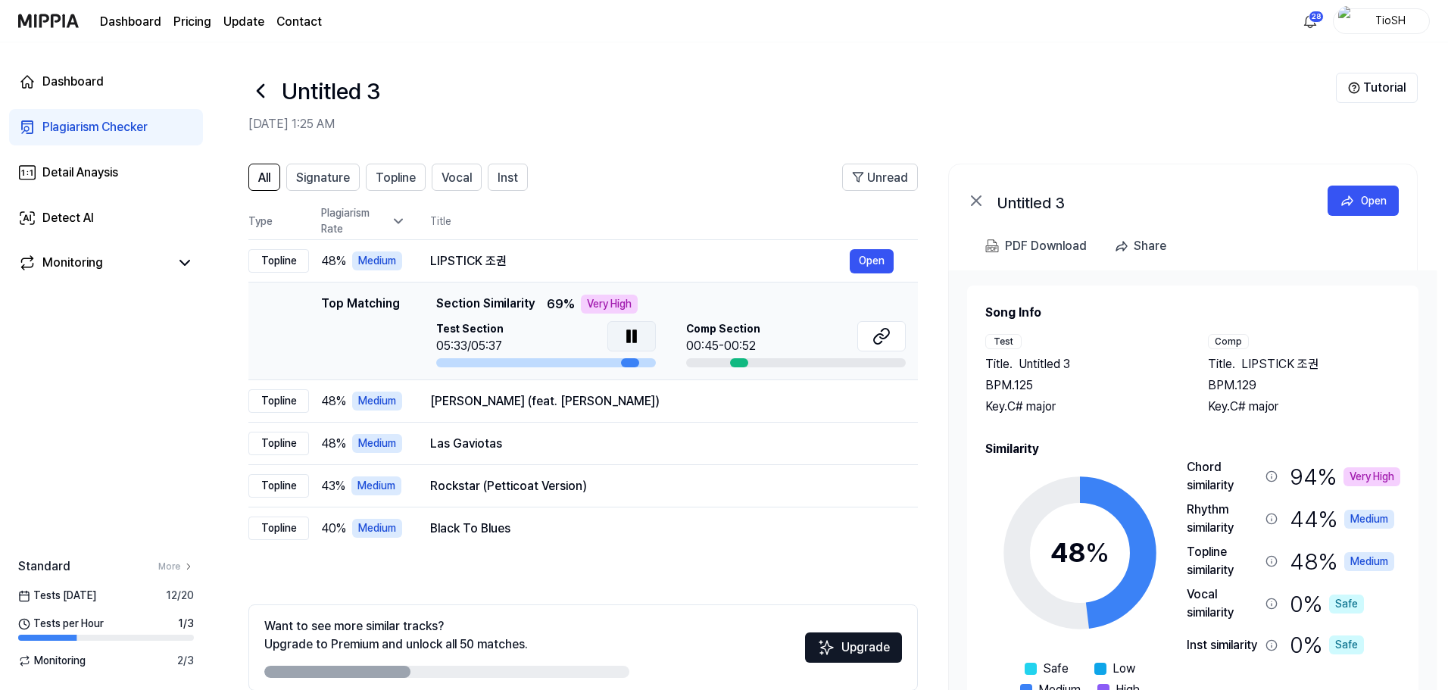
drag, startPoint x: 636, startPoint y: 404, endPoint x: 589, endPoint y: 203, distance: 206.2
click at [589, 203] on th "Title" at bounding box center [674, 221] width 488 height 36
click at [263, 97] on icon at bounding box center [261, 91] width 6 height 12
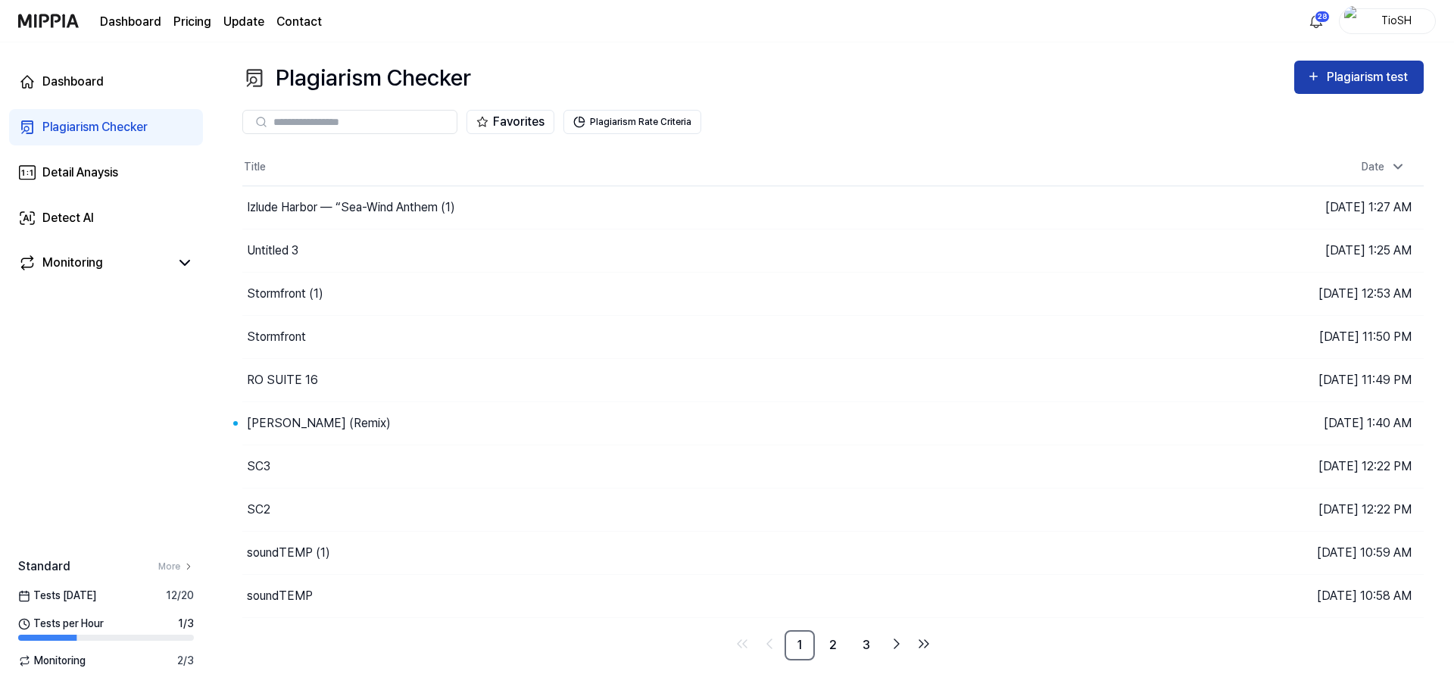
click at [1375, 68] on div "Plagiarism test" at bounding box center [1369, 77] width 85 height 20
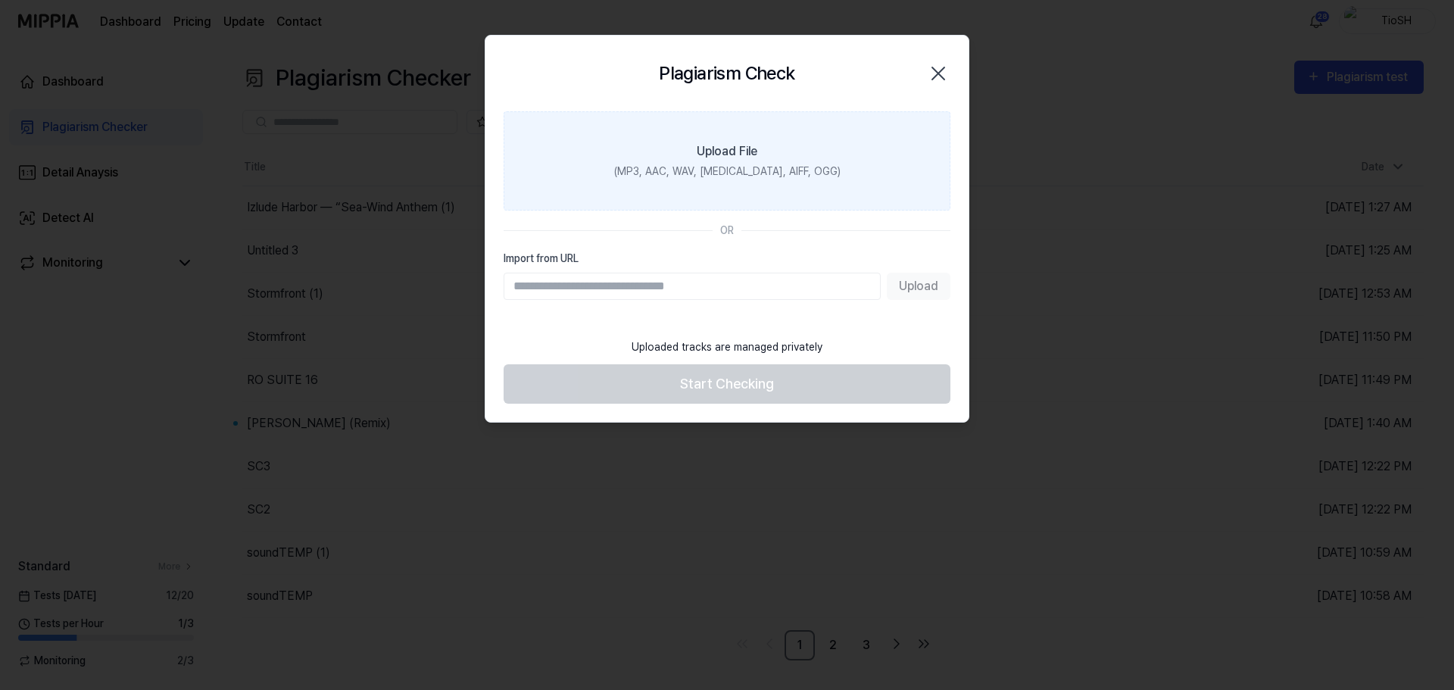
click at [792, 170] on div "(MP3, AAC, WAV, FLAC, AIFF, OGG)" at bounding box center [727, 172] width 226 height 16
click at [0, 0] on input "Upload File (MP3, AAC, WAV, FLAC, AIFF, OGG)" at bounding box center [0, 0] width 0 height 0
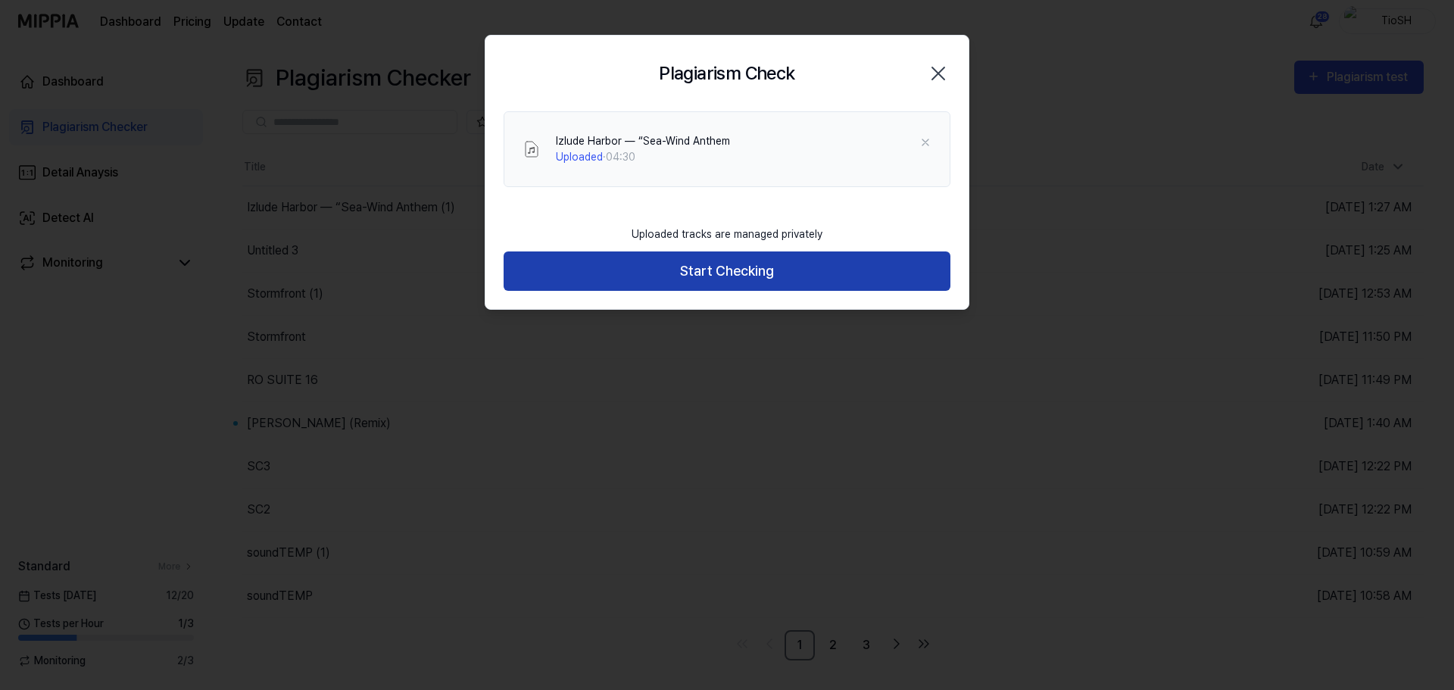
click at [750, 270] on button "Start Checking" at bounding box center [727, 271] width 447 height 40
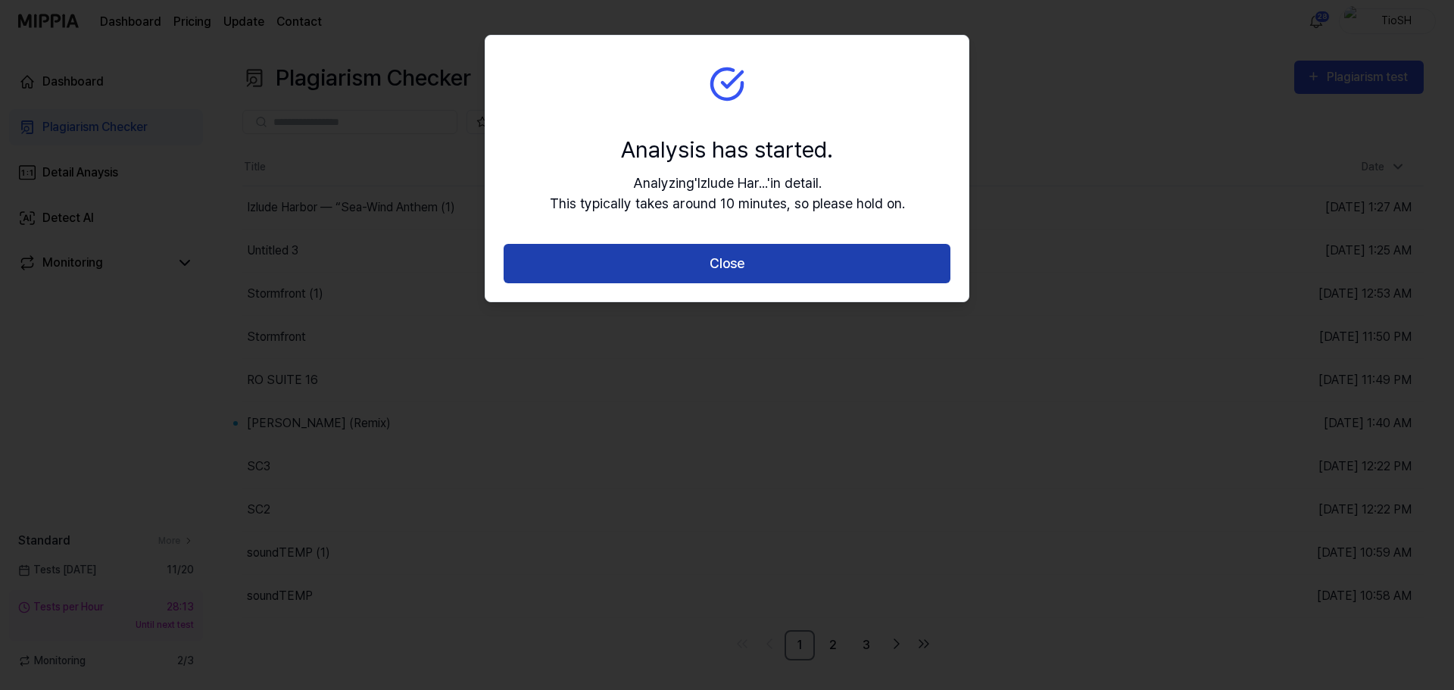
click at [748, 259] on button "Close" at bounding box center [727, 264] width 447 height 40
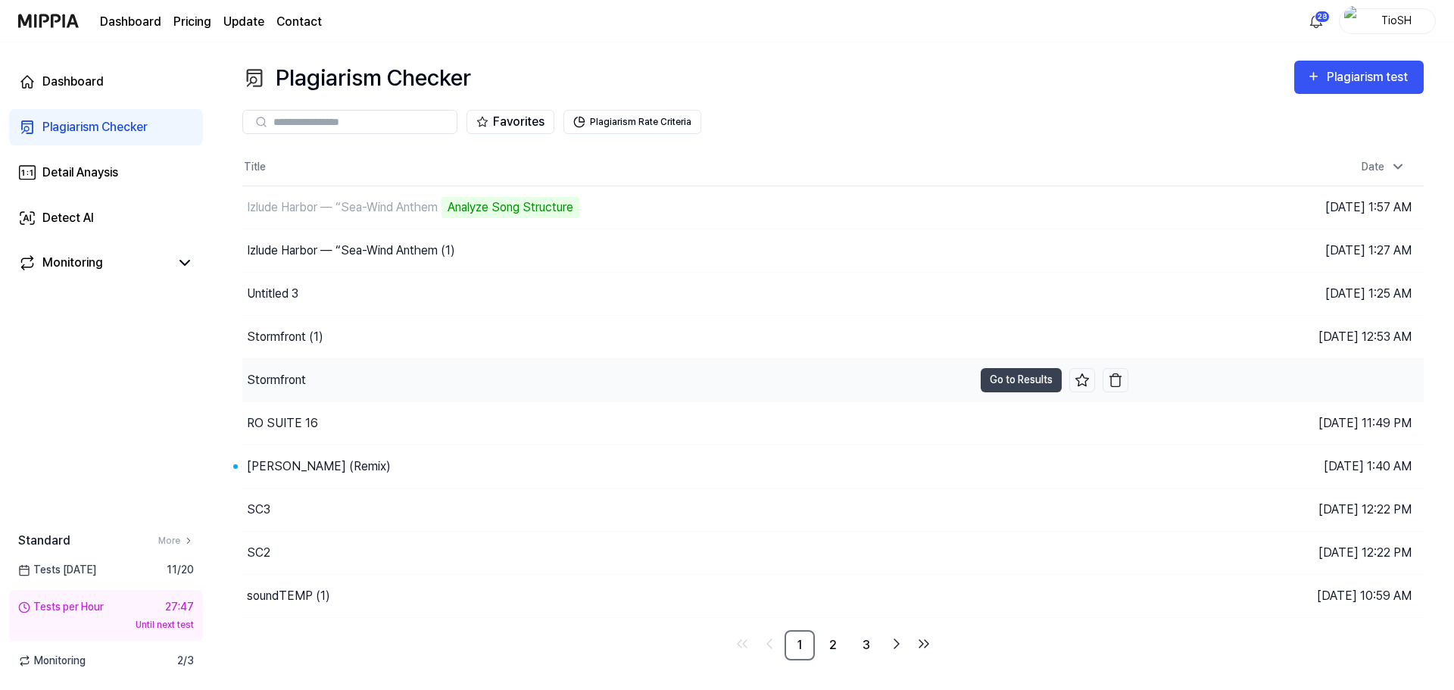
click at [367, 373] on div "Stormfront" at bounding box center [607, 380] width 731 height 42
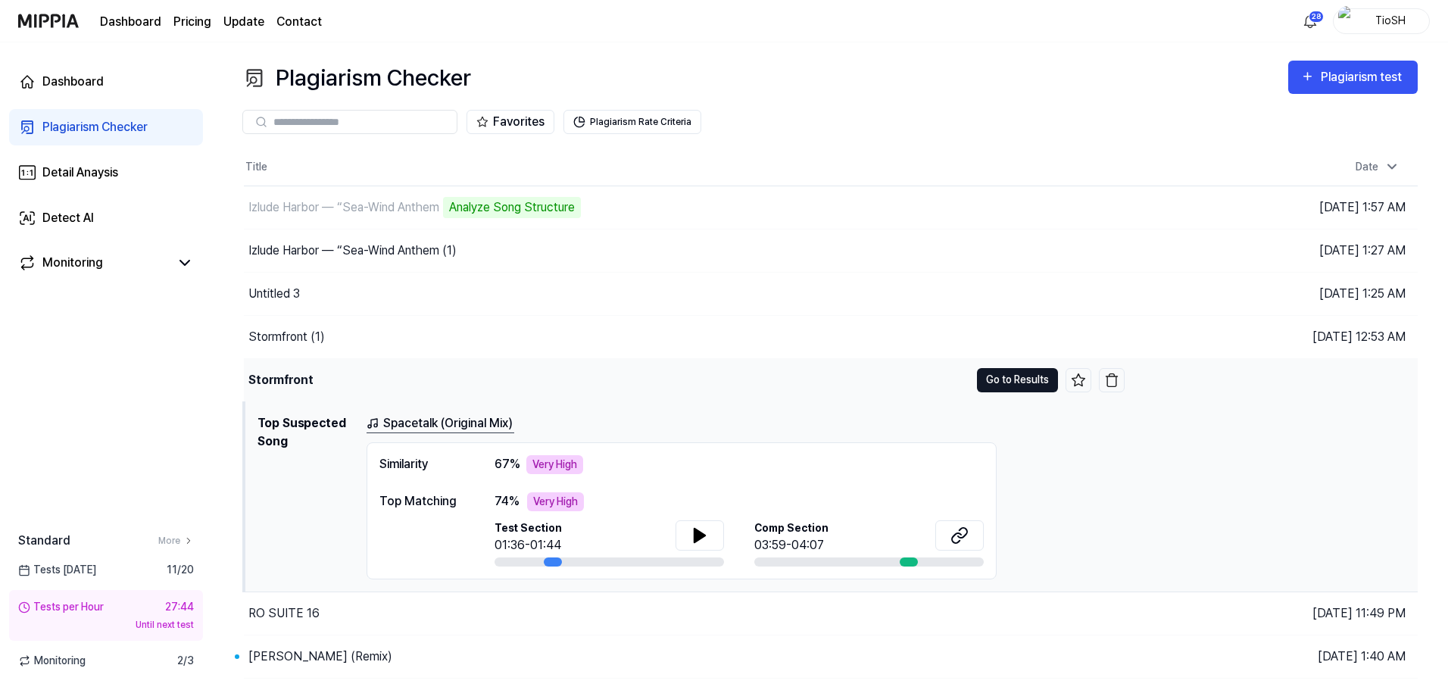
click at [1014, 382] on button "Go to Results" at bounding box center [1017, 380] width 81 height 24
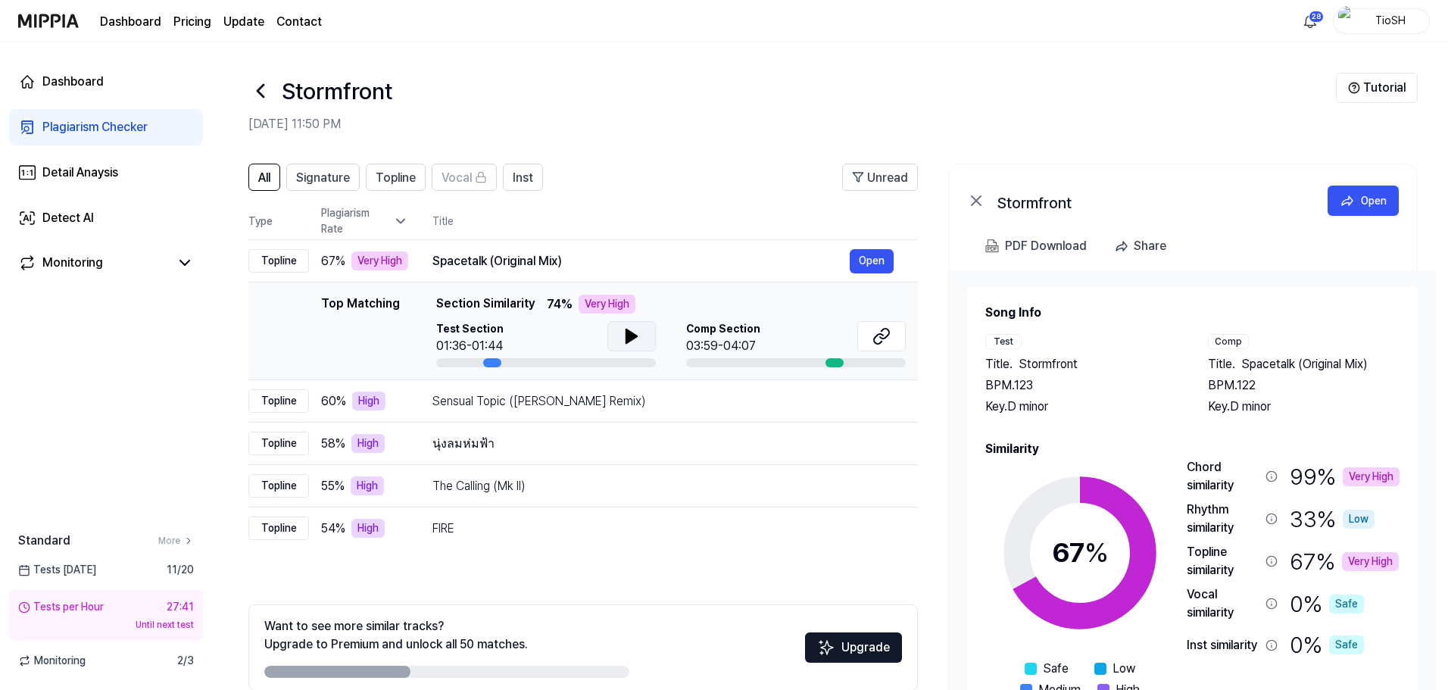
click at [632, 345] on icon at bounding box center [632, 336] width 18 height 18
click at [640, 337] on button at bounding box center [632, 336] width 48 height 30
click at [618, 410] on div "Sensual Topic ([PERSON_NAME] Remix) Open" at bounding box center [663, 401] width 461 height 18
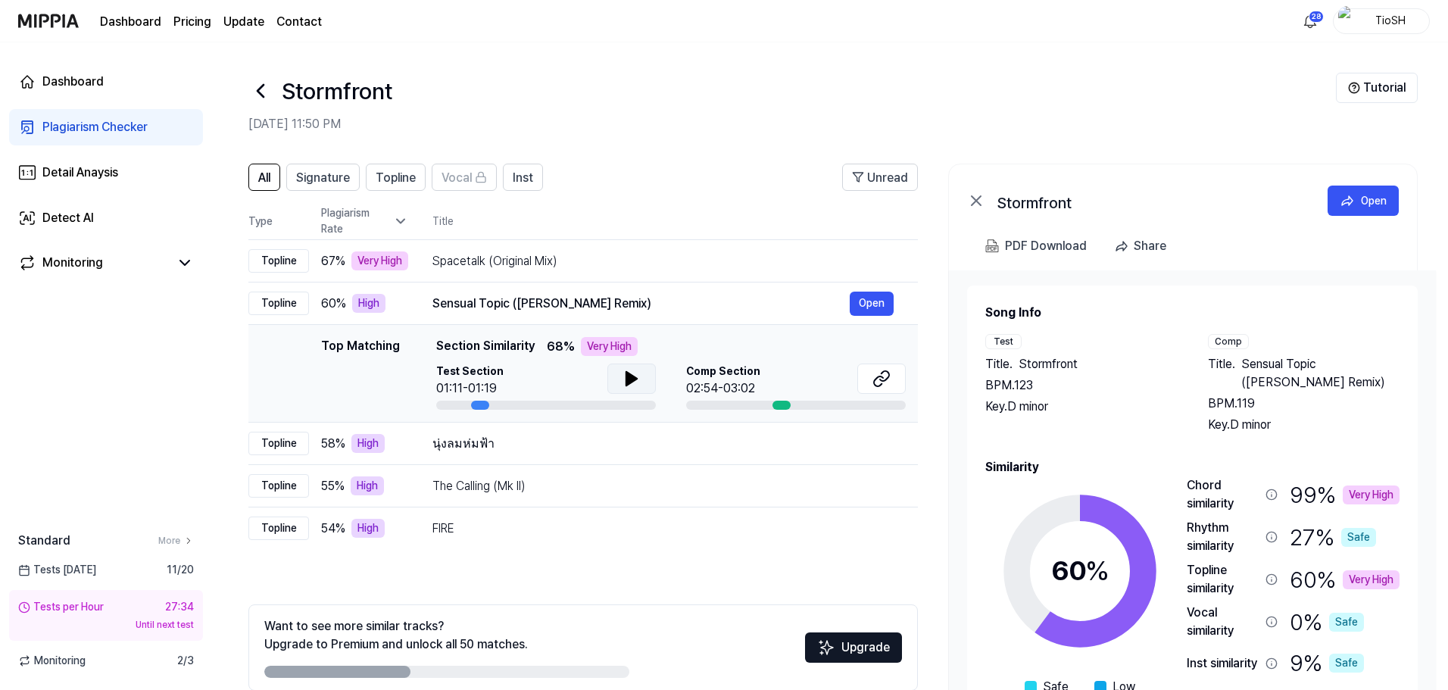
click at [617, 386] on button at bounding box center [632, 379] width 48 height 30
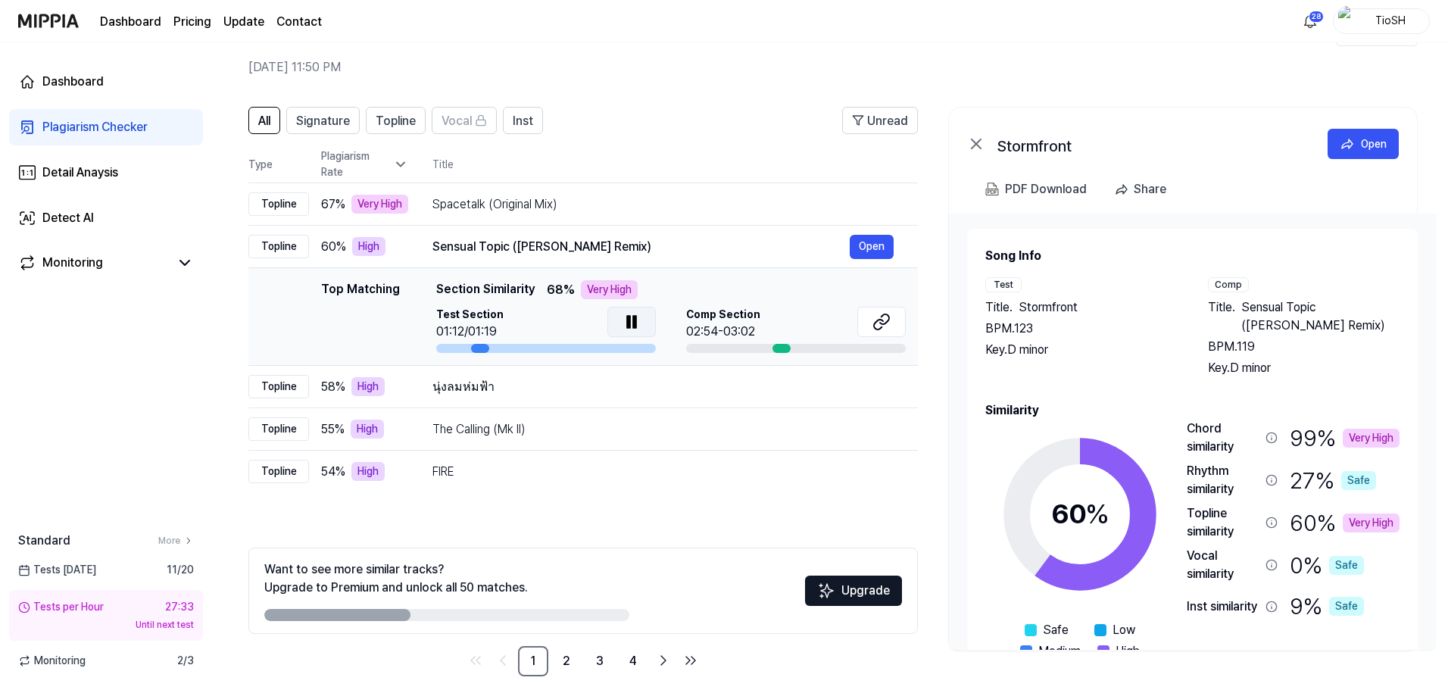
scroll to position [73, 0]
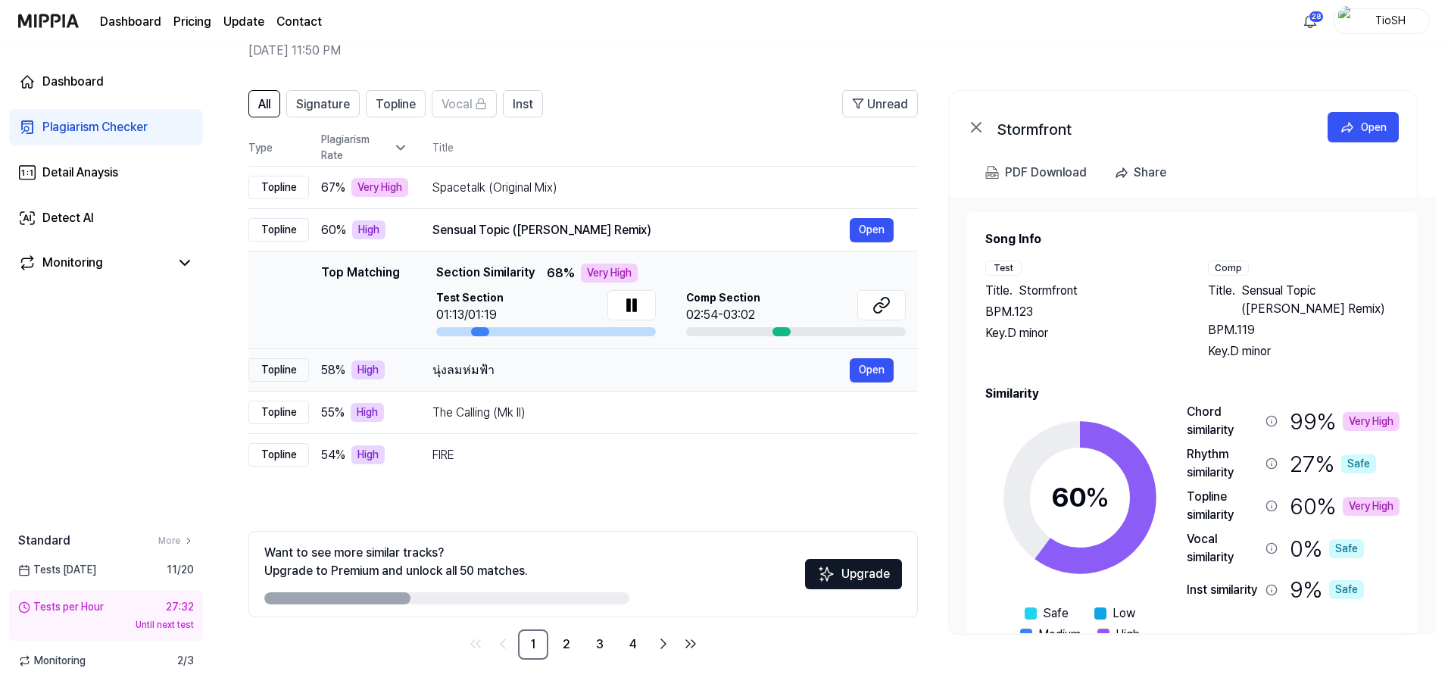
click at [599, 377] on div "นุ่งลมห่มฟ้า" at bounding box center [641, 370] width 417 height 18
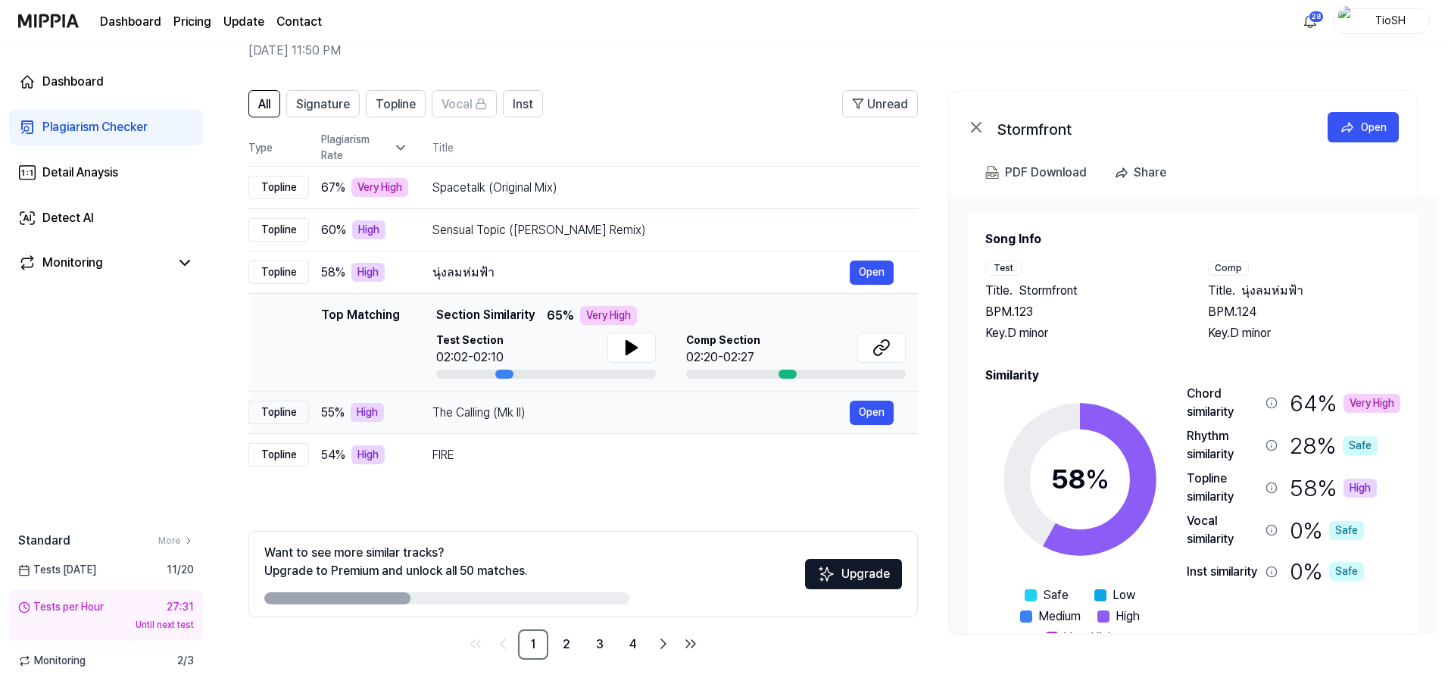
click at [608, 411] on div "The Calling (Mk II)" at bounding box center [641, 413] width 417 height 18
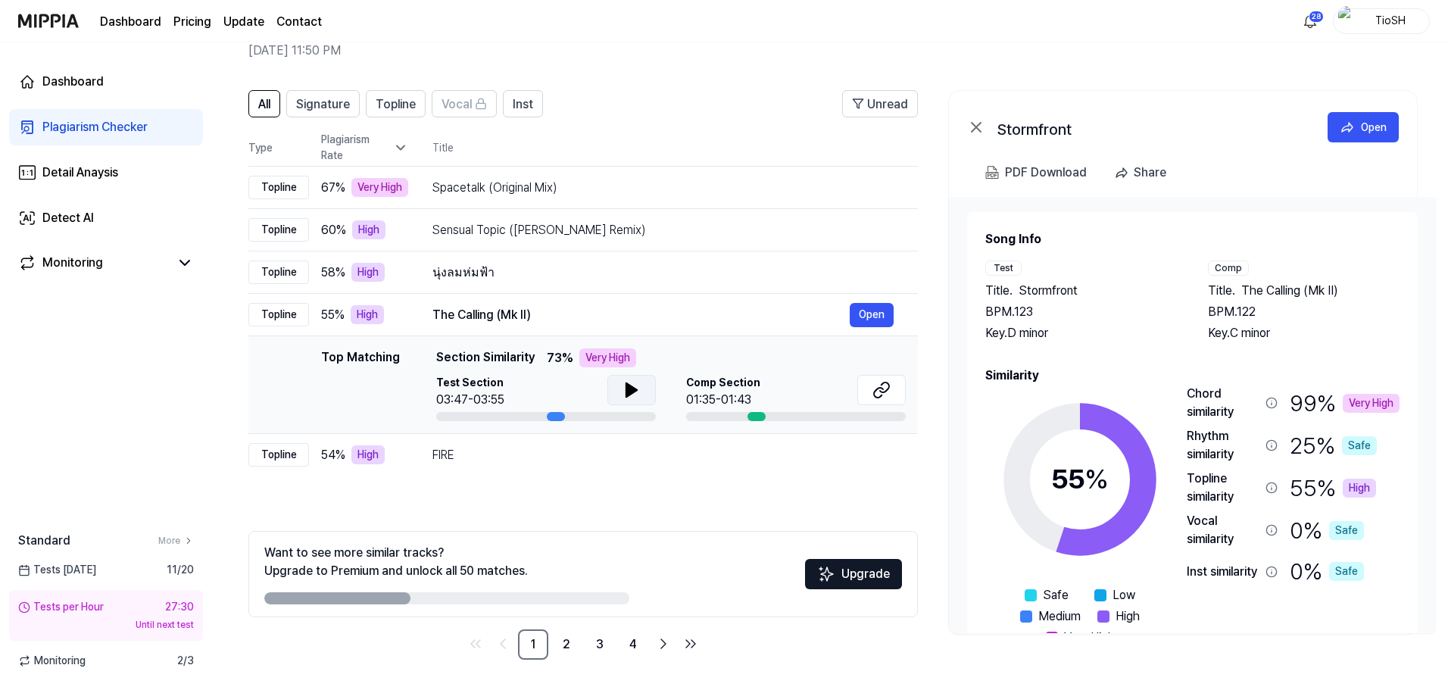
click at [627, 384] on icon at bounding box center [631, 390] width 11 height 14
click at [585, 461] on div "FIRE" at bounding box center [641, 455] width 417 height 18
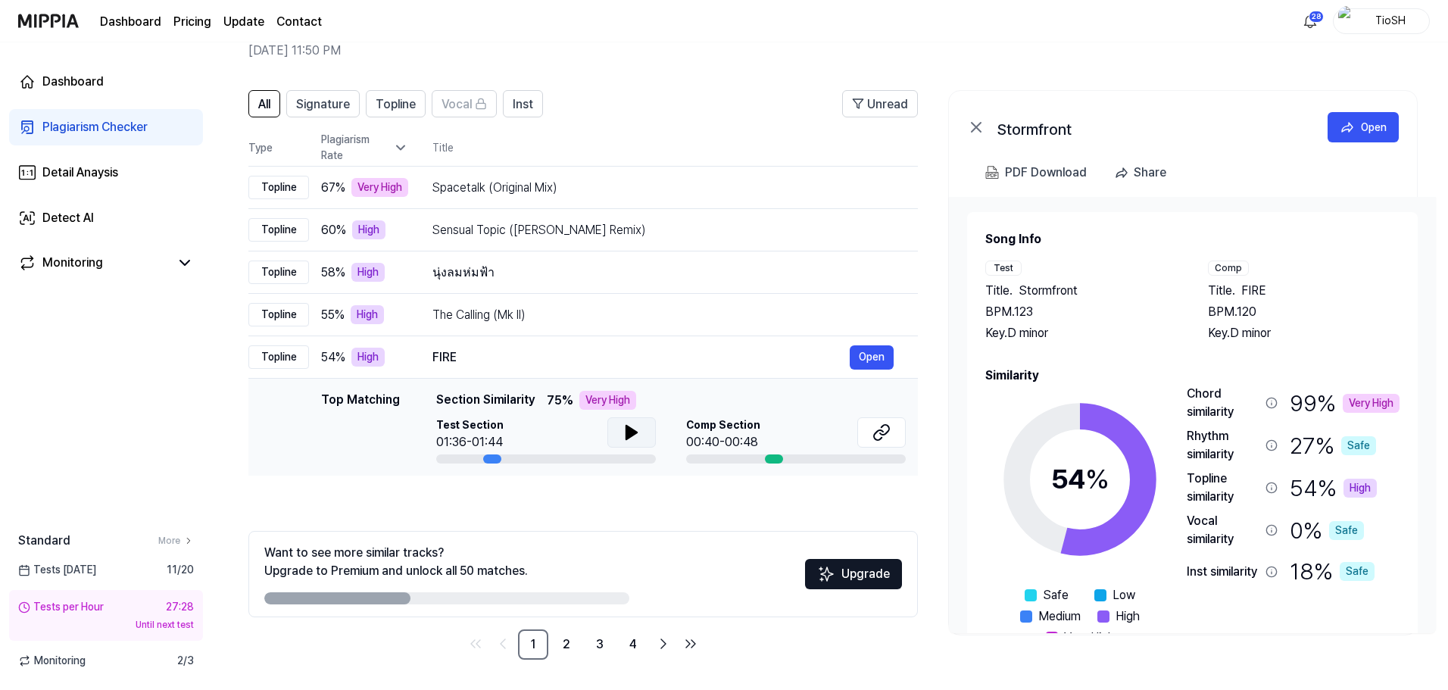
click at [628, 426] on icon at bounding box center [632, 432] width 18 height 18
click at [626, 436] on icon at bounding box center [632, 432] width 18 height 18
click at [881, 436] on icon at bounding box center [882, 432] width 18 height 18
click at [569, 640] on link "2" at bounding box center [566, 644] width 30 height 30
